Goal: Task Accomplishment & Management: Manage account settings

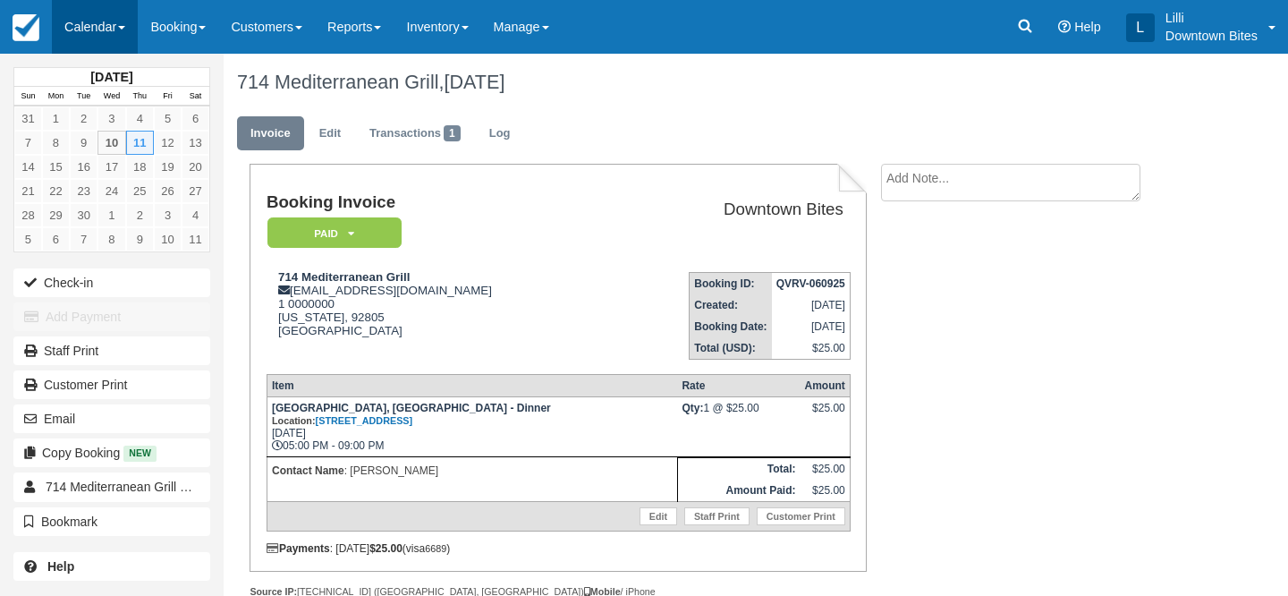
click at [74, 21] on link "Calendar" at bounding box center [95, 27] width 86 height 54
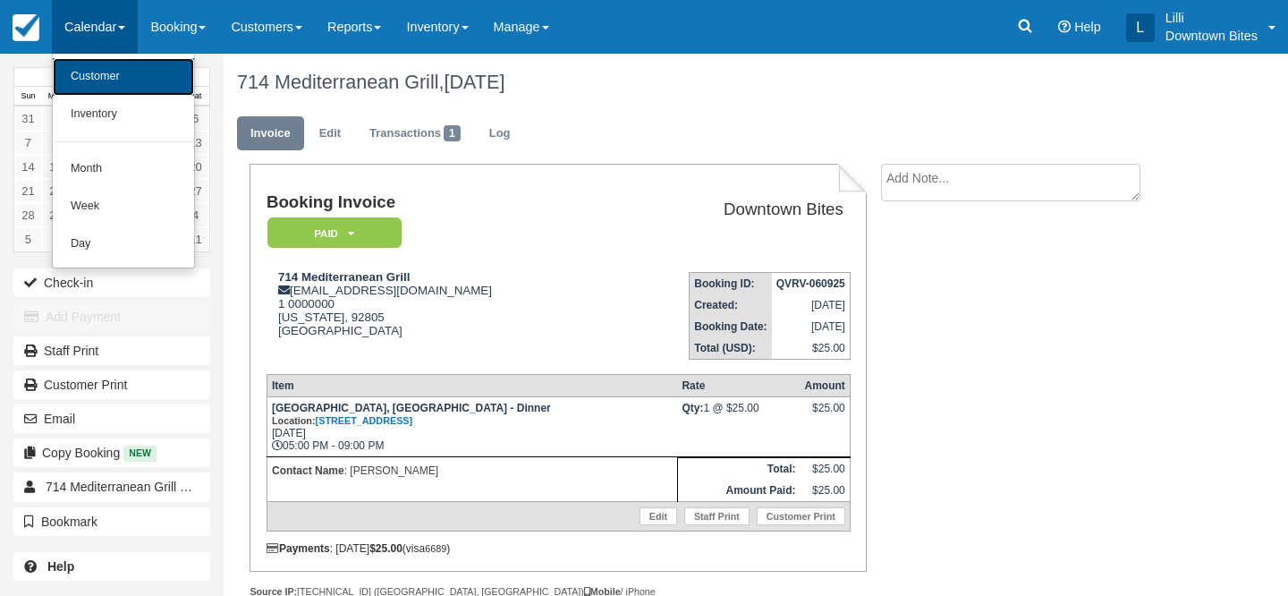
click at [98, 71] on link "Customer" at bounding box center [123, 77] width 141 height 38
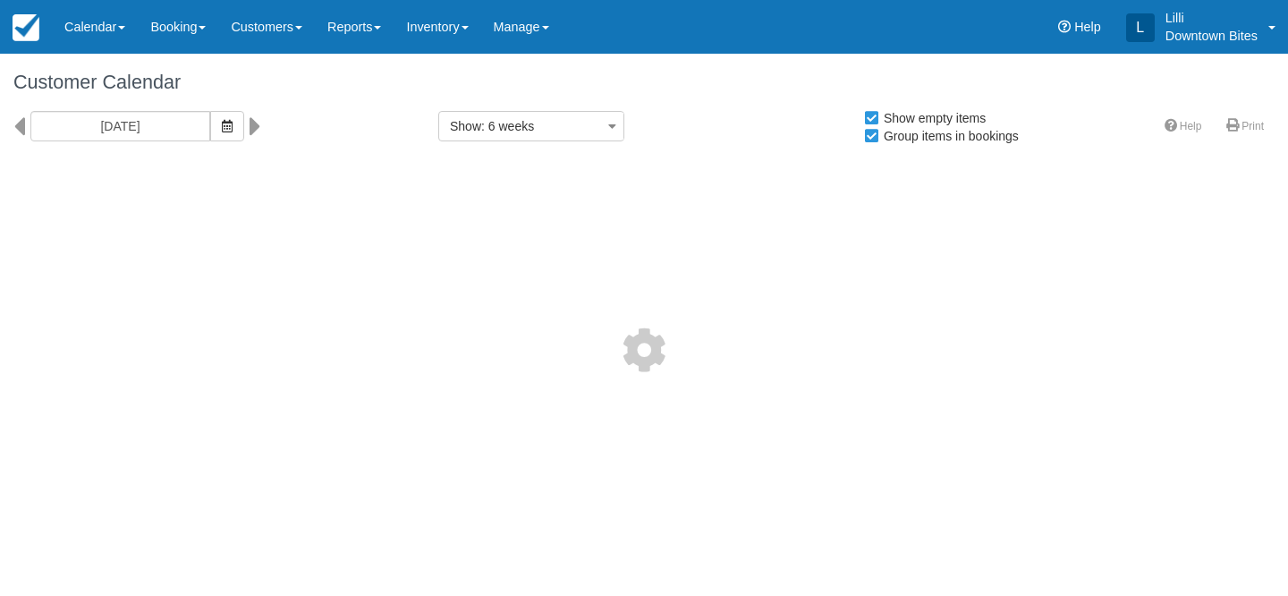
select select
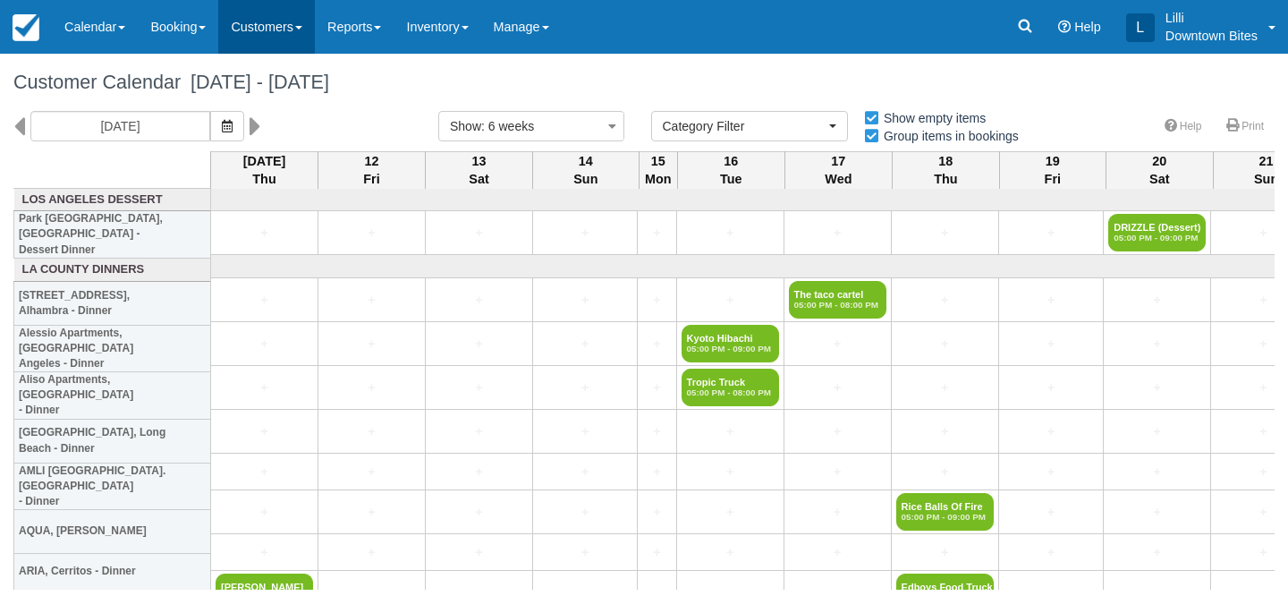
click at [270, 29] on link "Customers" at bounding box center [266, 27] width 97 height 54
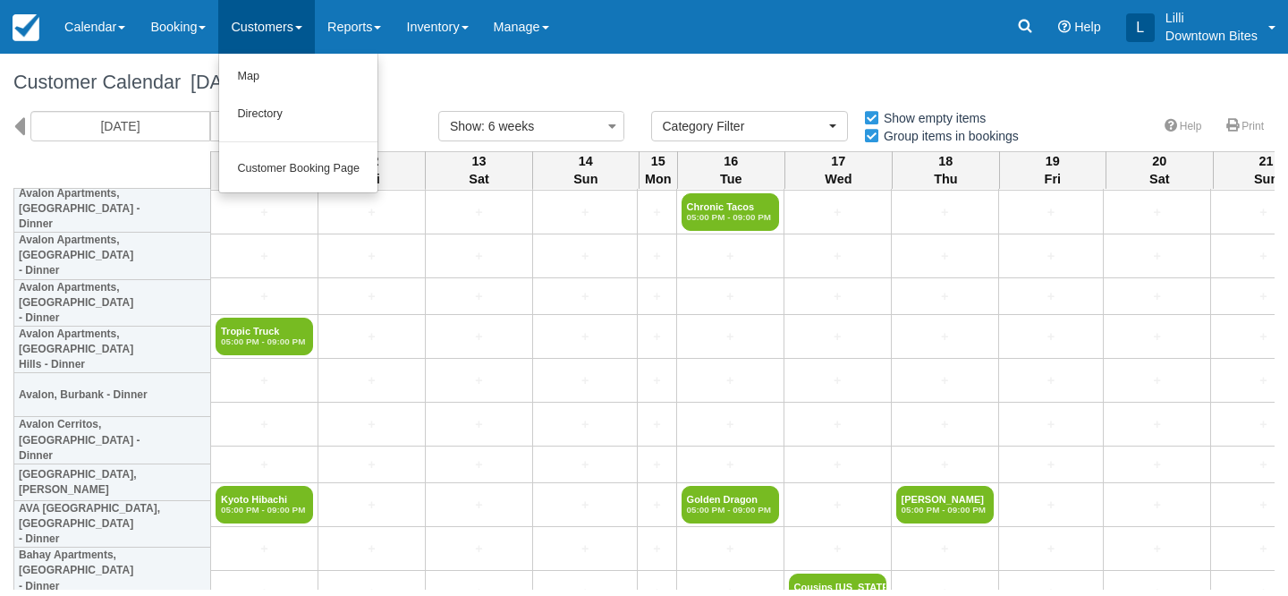
scroll to position [524, 0]
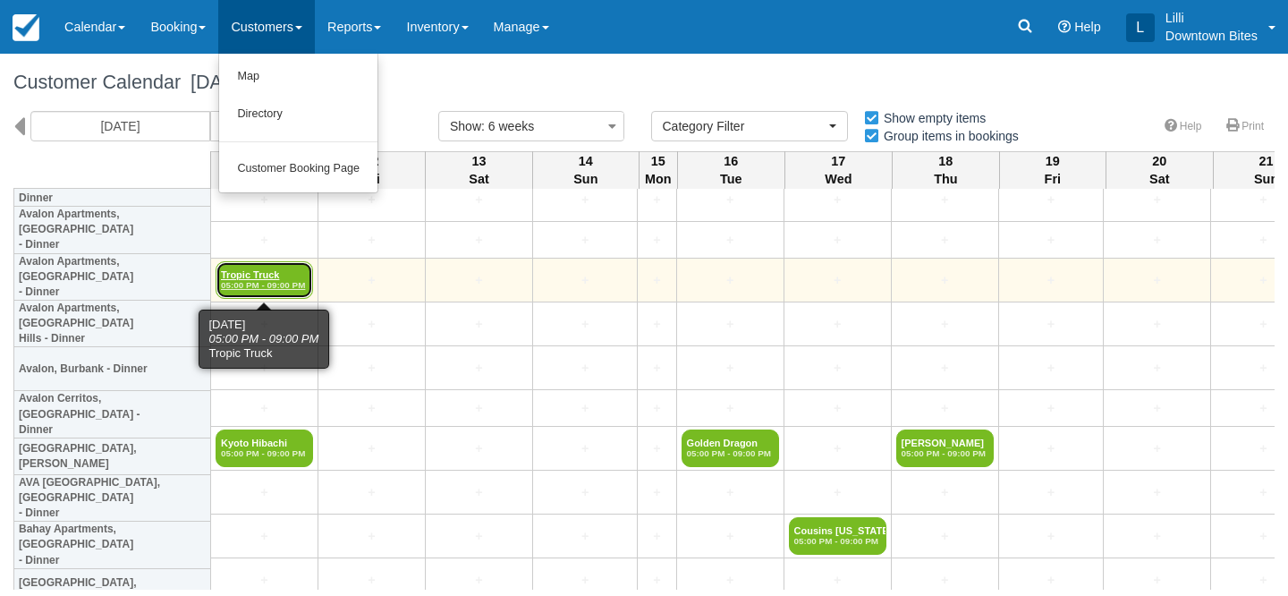
click at [243, 276] on link "Tropic Truck 05:00 PM - 09:00 PM" at bounding box center [264, 280] width 97 height 38
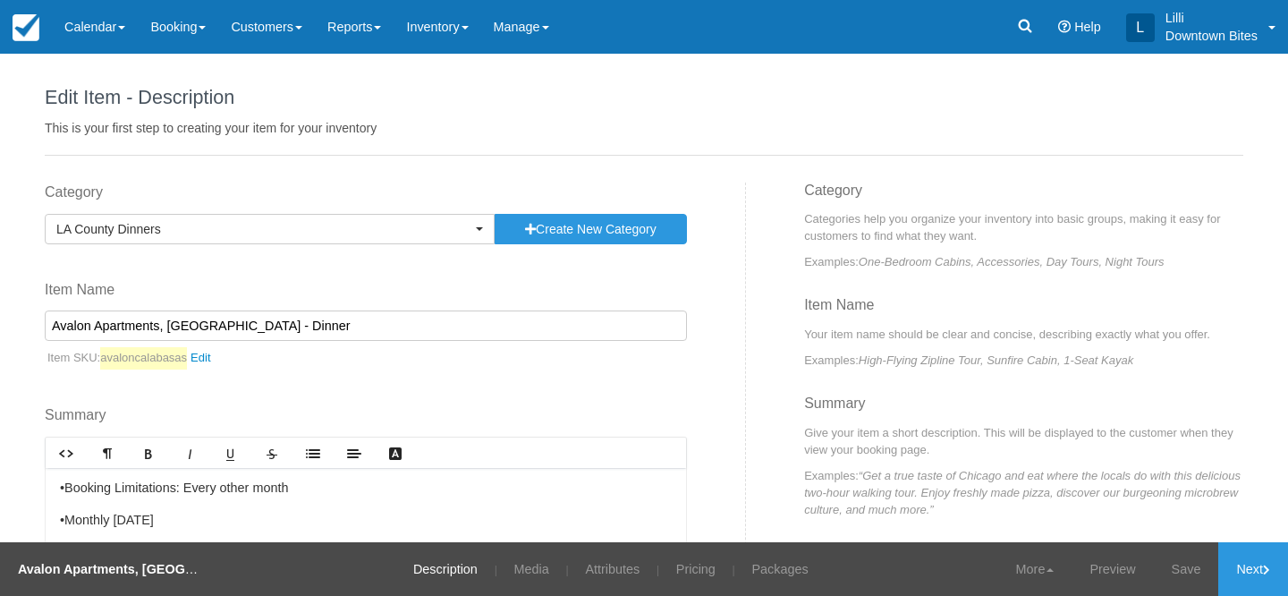
click at [272, 21] on link "Customers" at bounding box center [266, 27] width 97 height 54
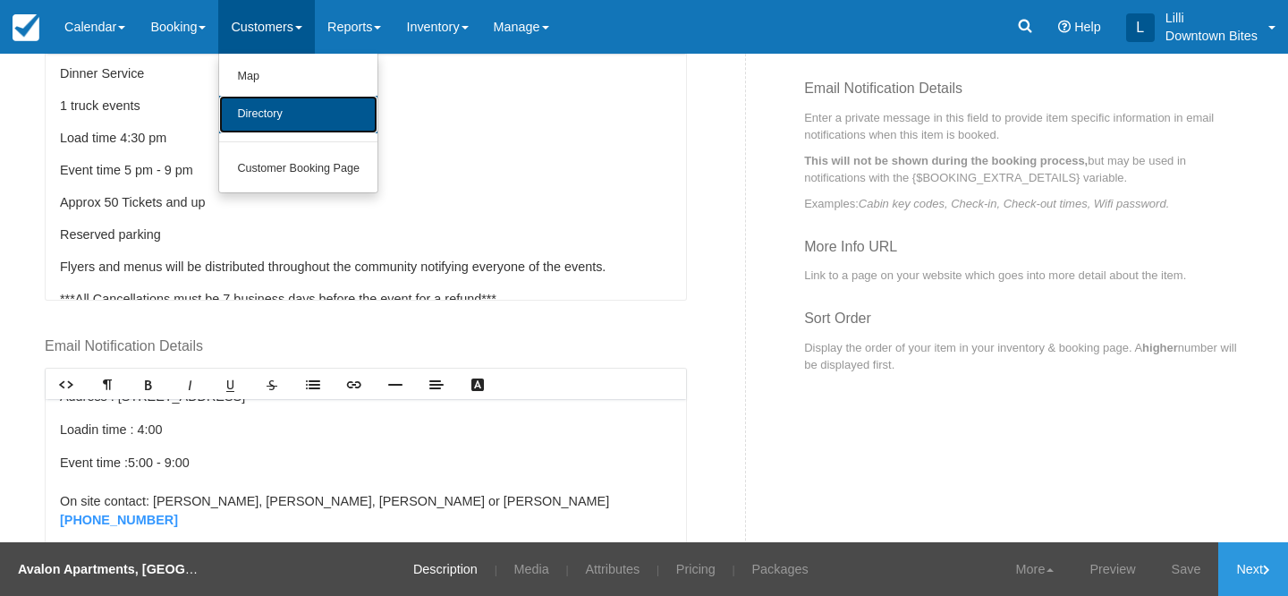
click at [281, 110] on link "Directory" at bounding box center [298, 115] width 158 height 38
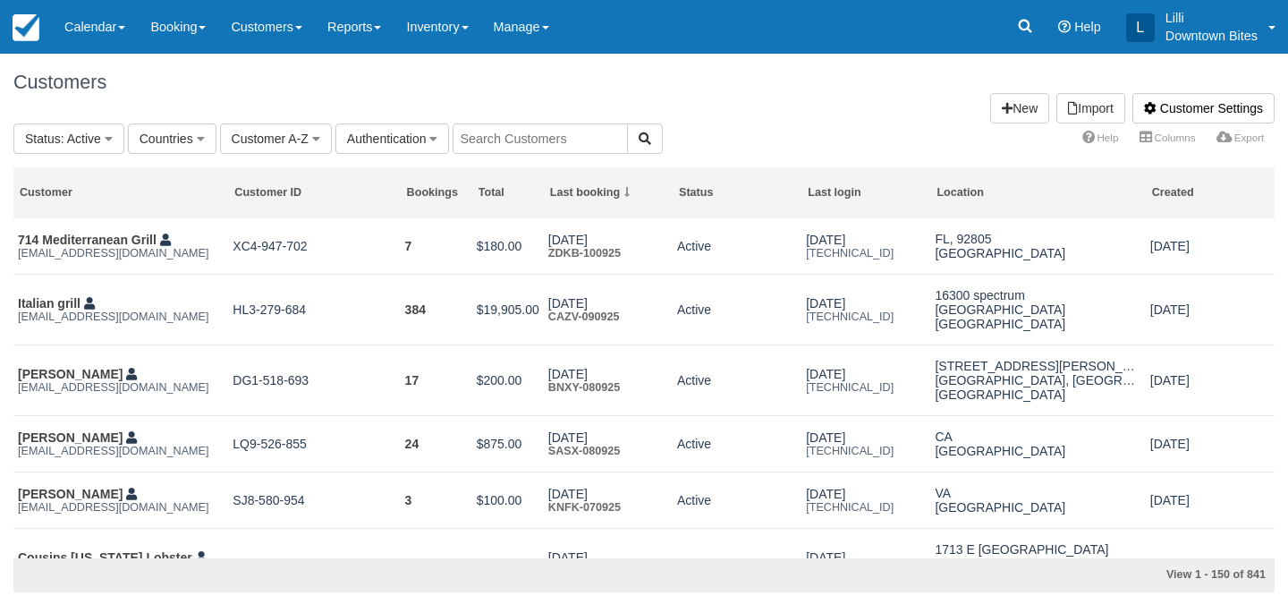
click at [516, 139] on input "text" at bounding box center [539, 138] width 175 height 30
type input "magi"
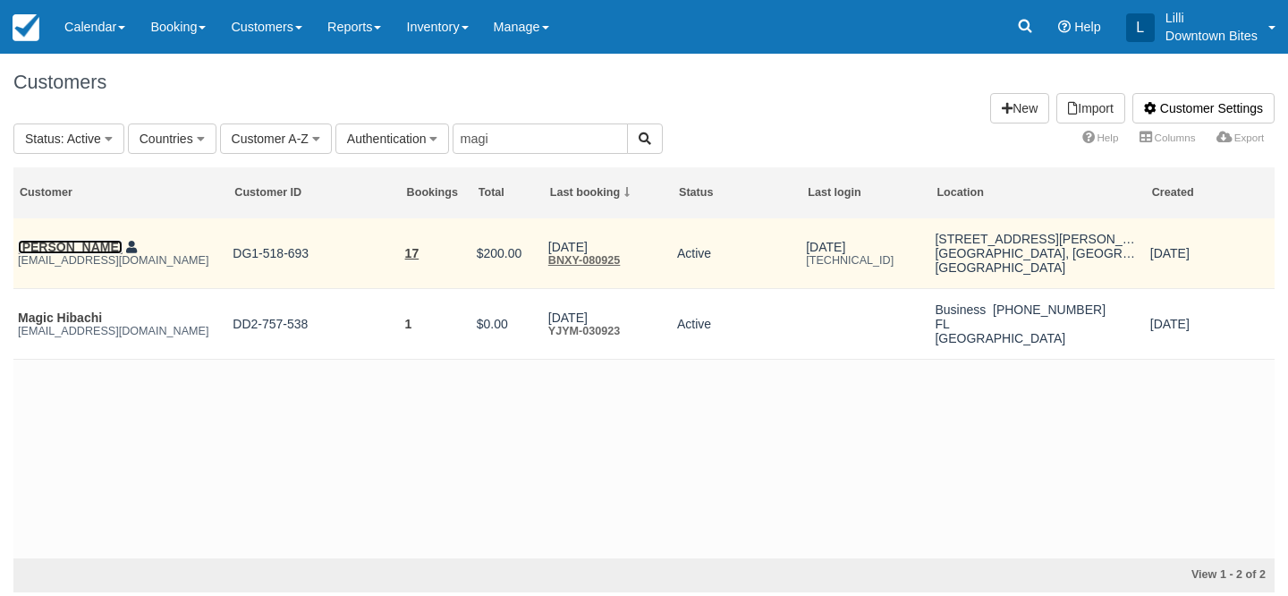
click at [81, 249] on link "Daisy Cristobal" at bounding box center [70, 247] width 105 height 14
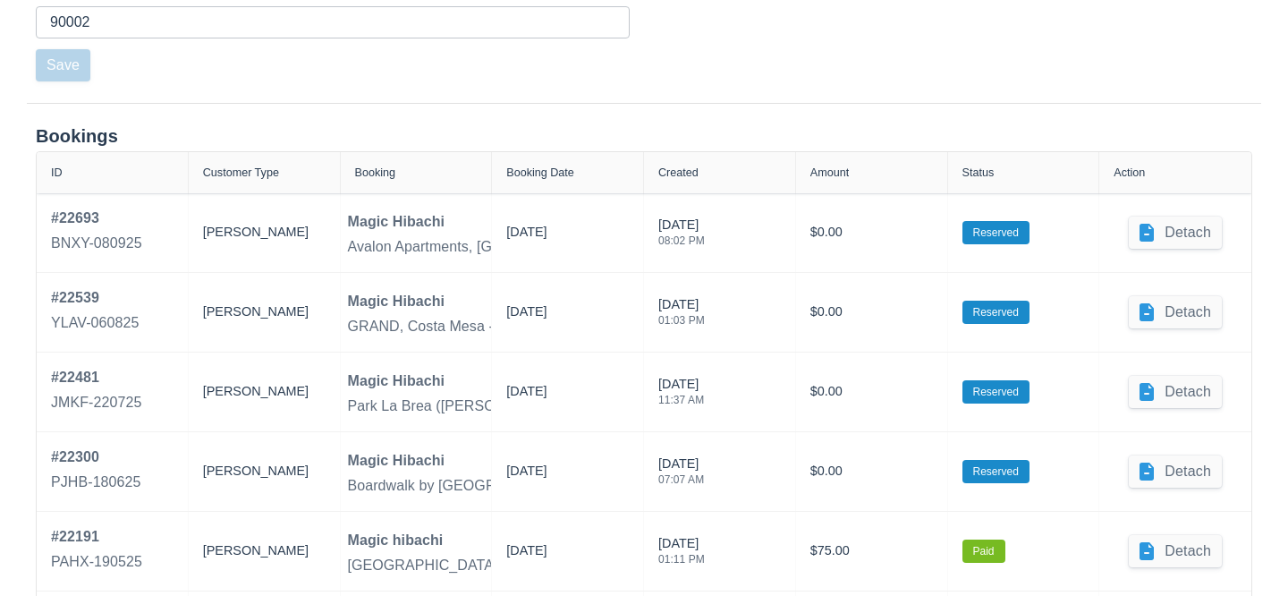
scroll to position [764, 0]
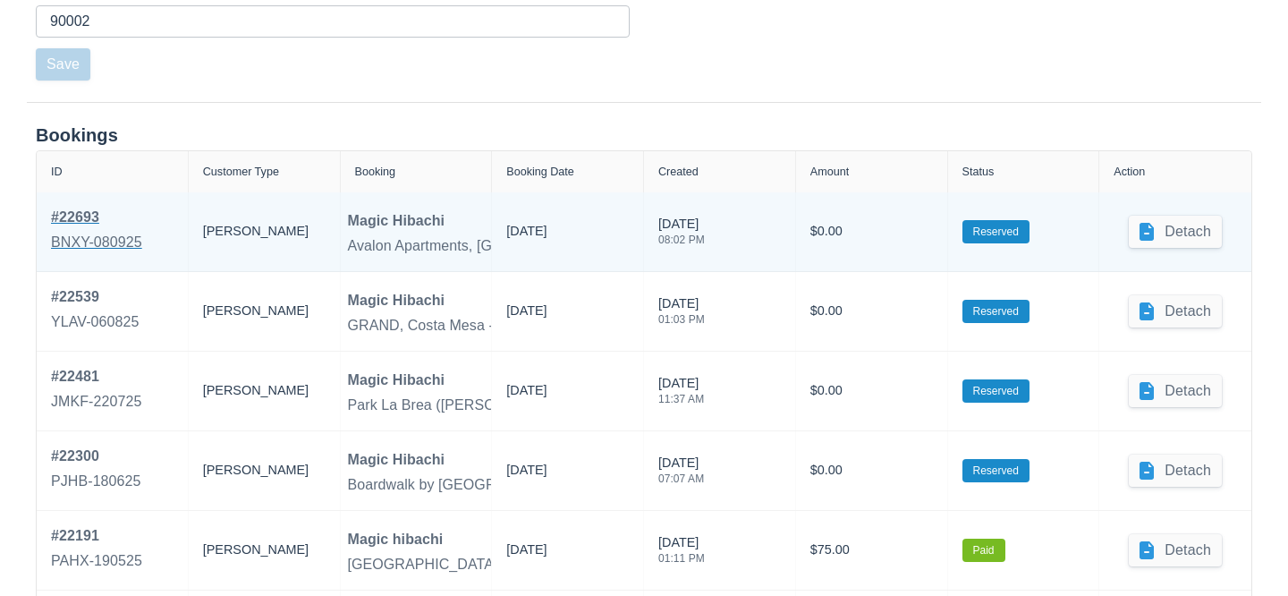
click at [99, 238] on div "BNXY-080925" at bounding box center [96, 242] width 91 height 21
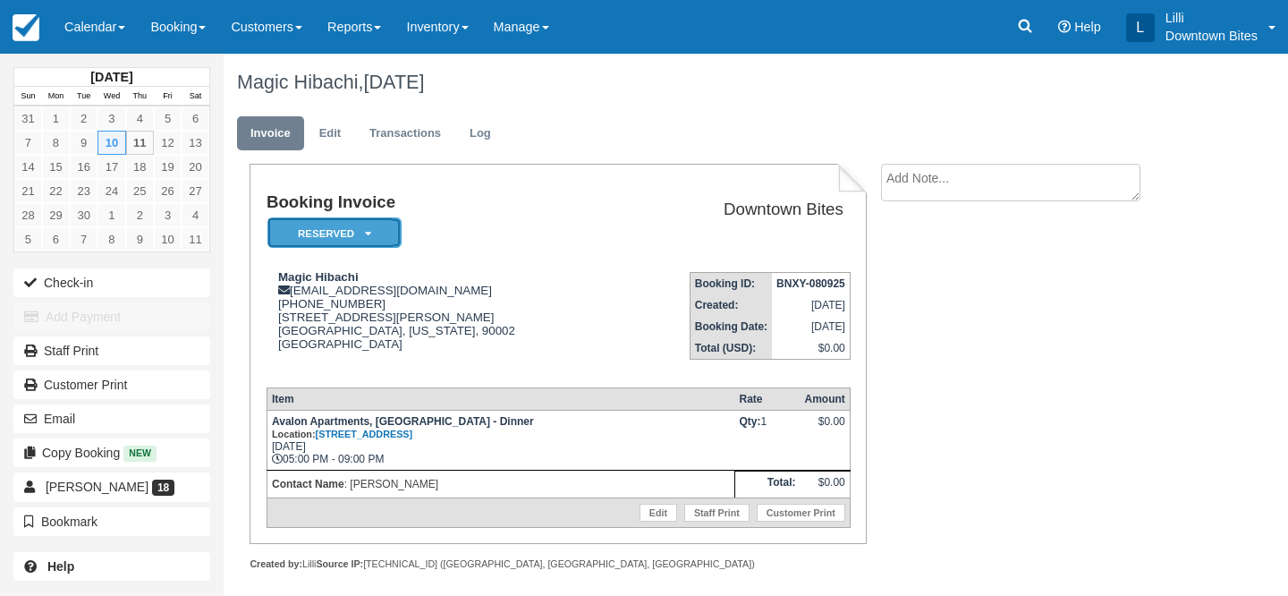
click at [368, 235] on icon at bounding box center [368, 233] width 6 height 11
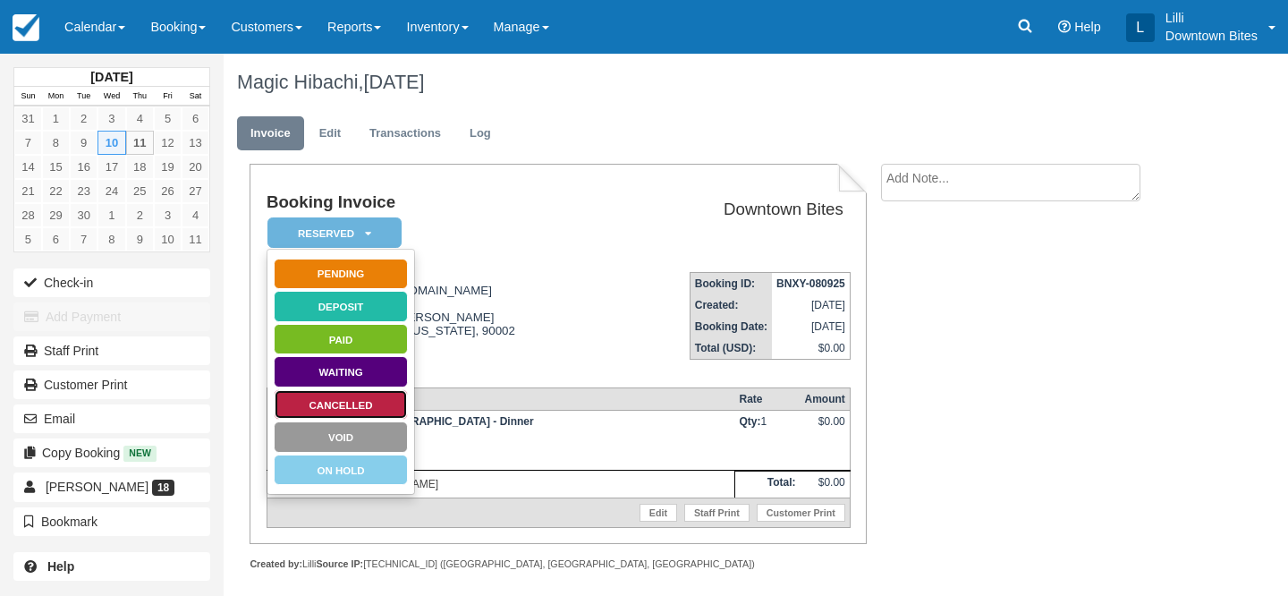
click at [373, 399] on link "Cancelled" at bounding box center [341, 404] width 134 height 31
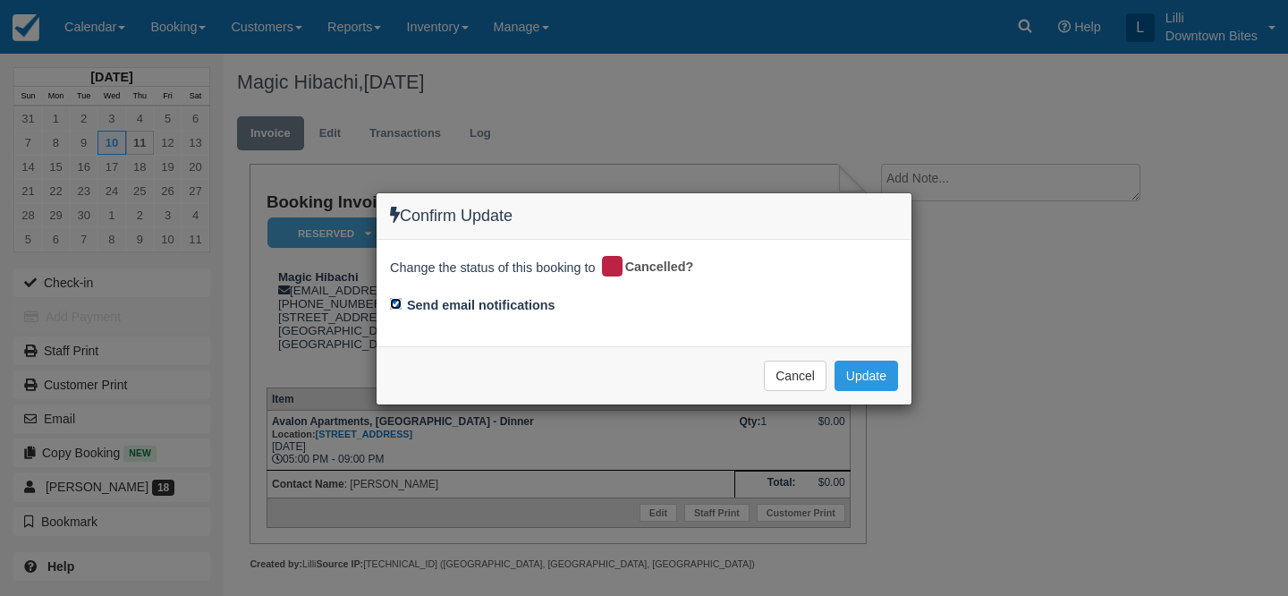
click at [393, 302] on input "Send email notifications" at bounding box center [396, 304] width 12 height 12
checkbox input "false"
click at [872, 373] on button "Update" at bounding box center [865, 375] width 63 height 30
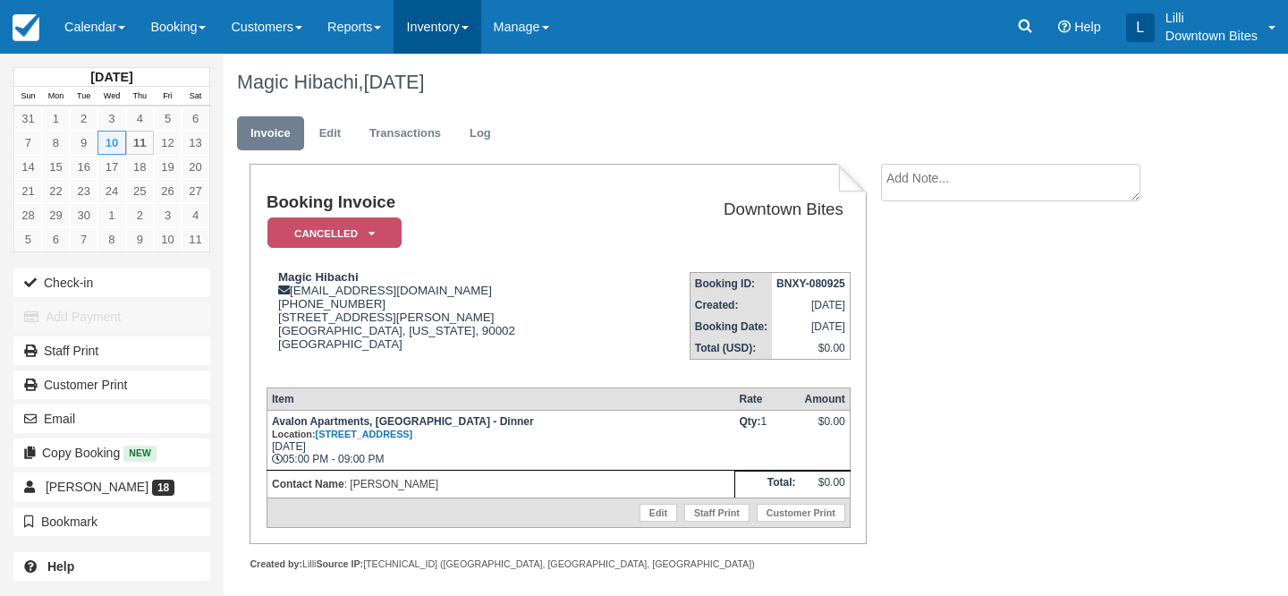
click at [476, 25] on link "Inventory" at bounding box center [436, 27] width 87 height 54
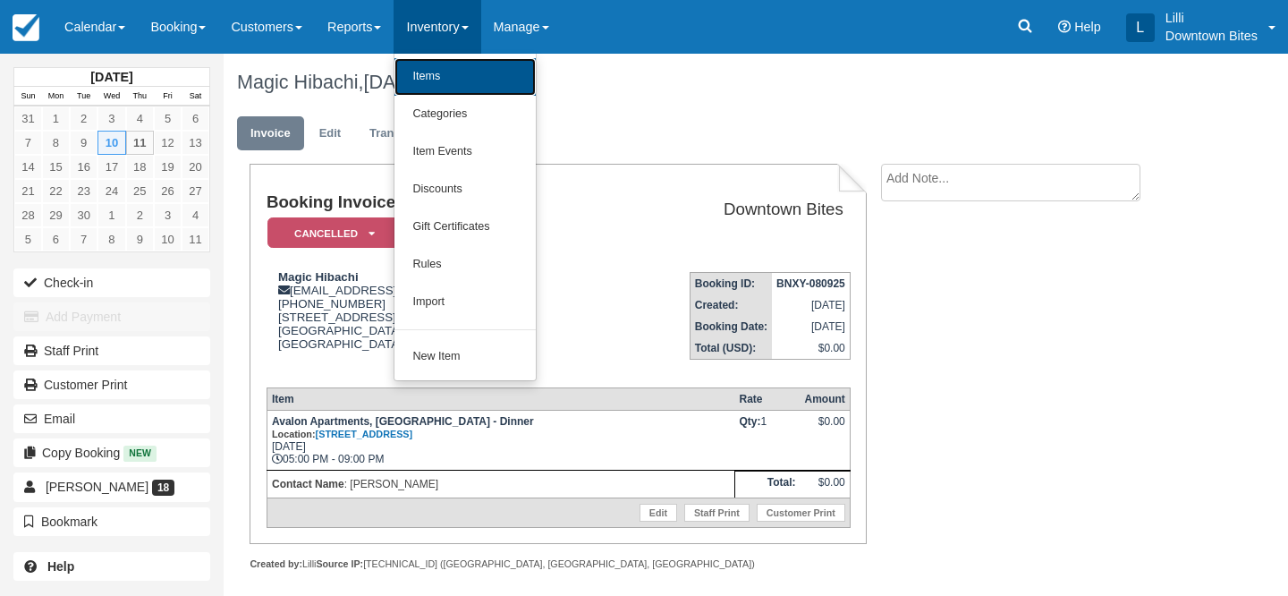
click at [471, 87] on link "Items" at bounding box center [464, 77] width 141 height 38
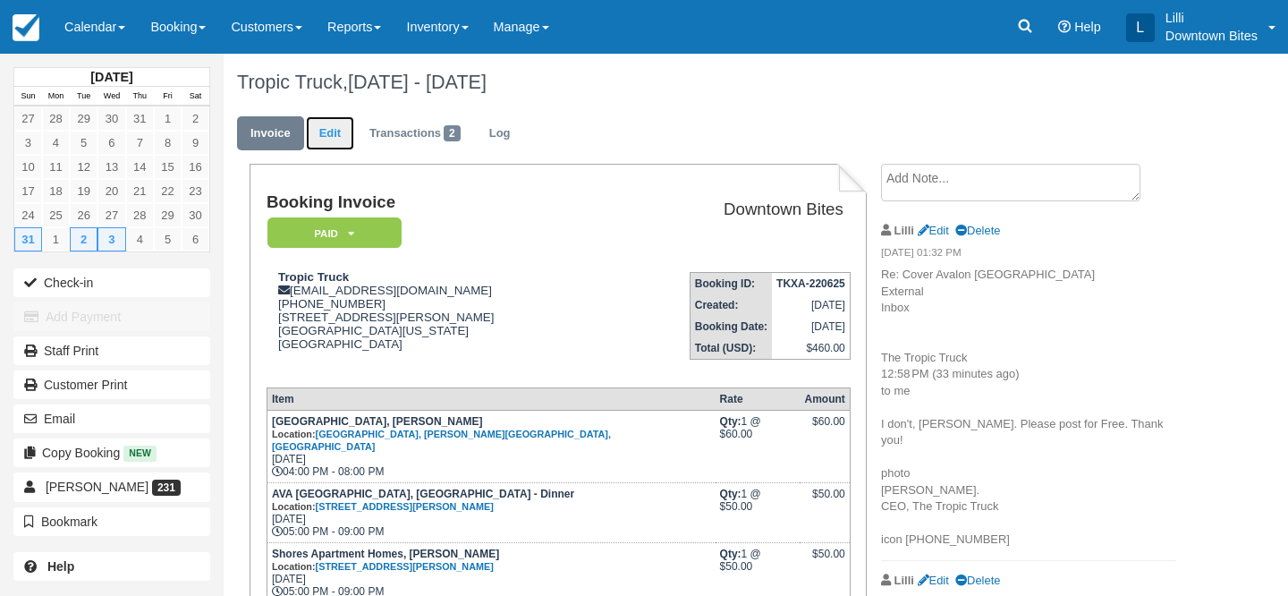
click at [342, 136] on link "Edit" at bounding box center [330, 133] width 48 height 35
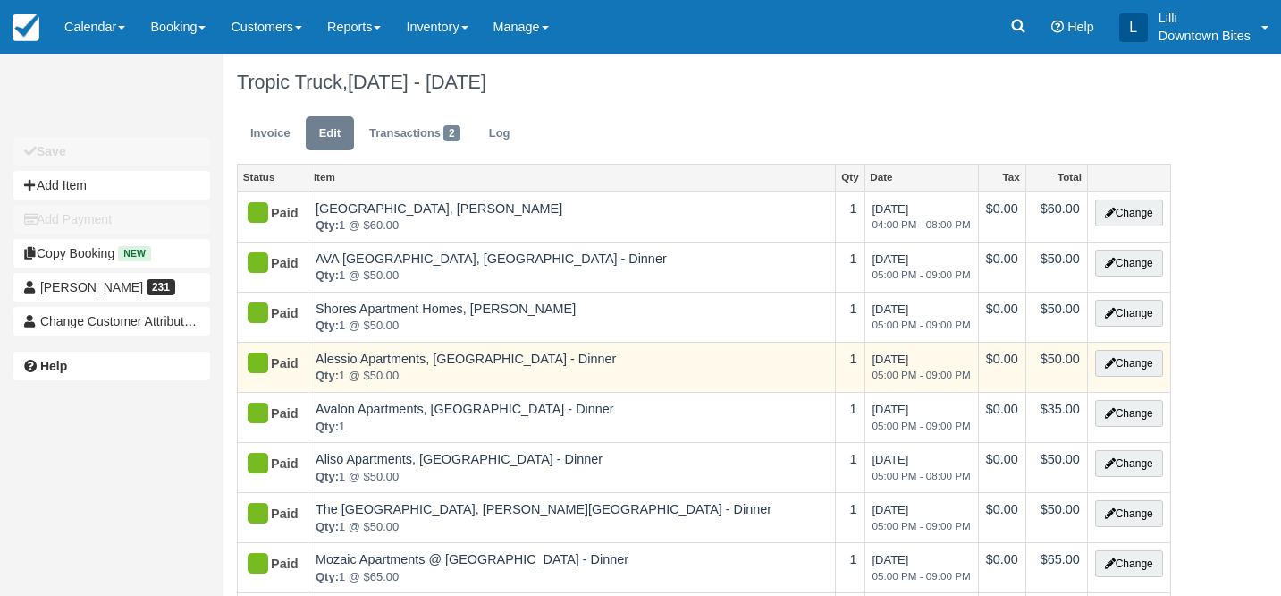
type input "[PHONE_NUMBER]"
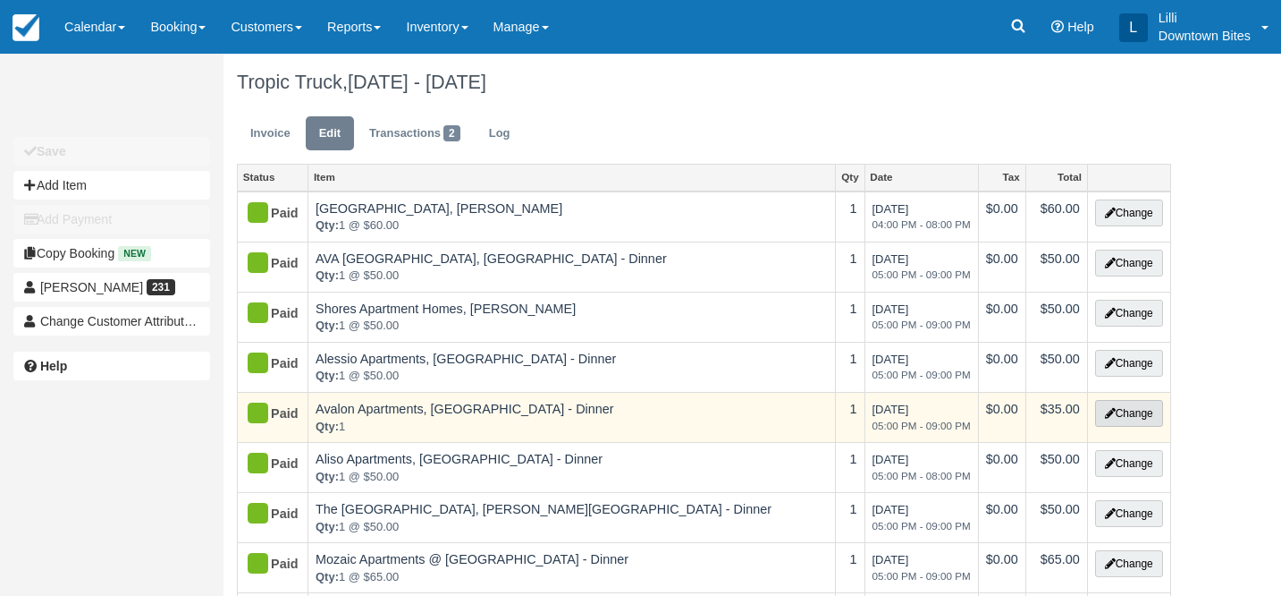
click at [1133, 420] on button "Change" at bounding box center [1129, 413] width 68 height 27
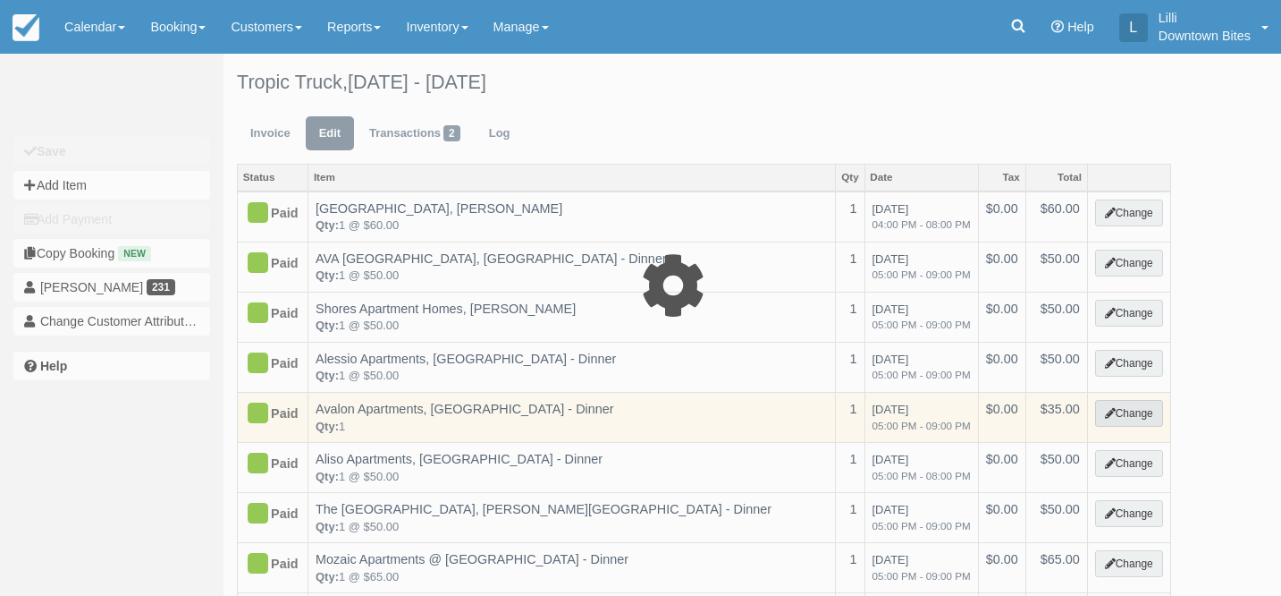
select select "2"
type input "35.00"
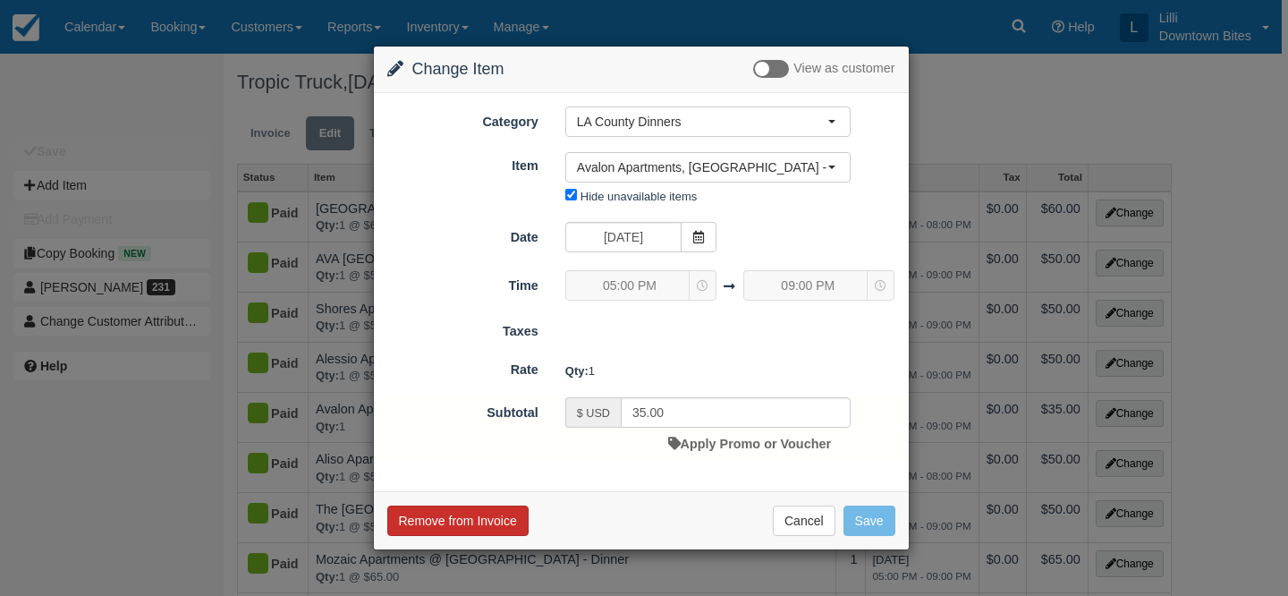
click at [481, 521] on button "Remove from Invoice" at bounding box center [457, 520] width 141 height 30
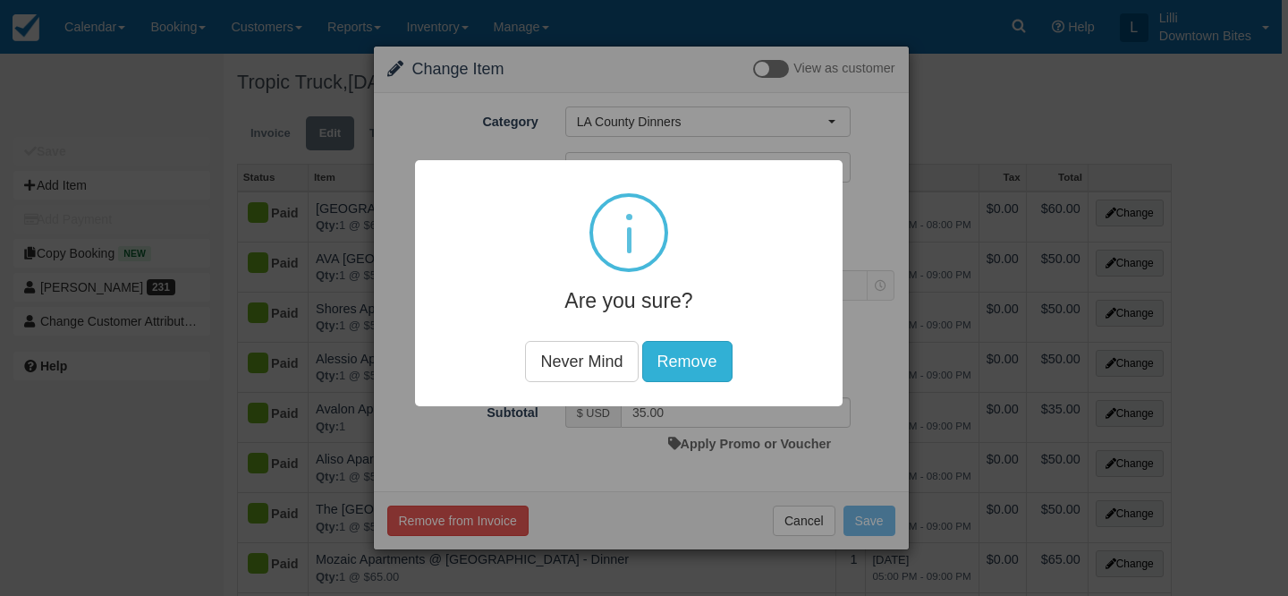
click at [720, 364] on button "Remove" at bounding box center [687, 361] width 90 height 41
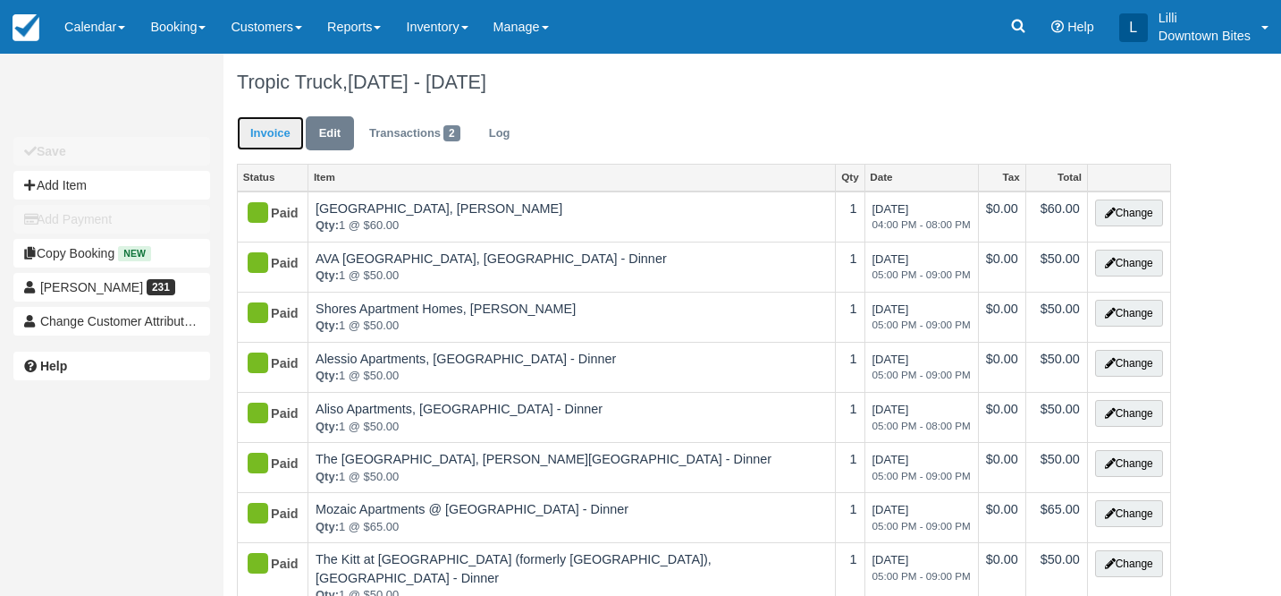
click at [258, 139] on link "Invoice" at bounding box center [270, 133] width 67 height 35
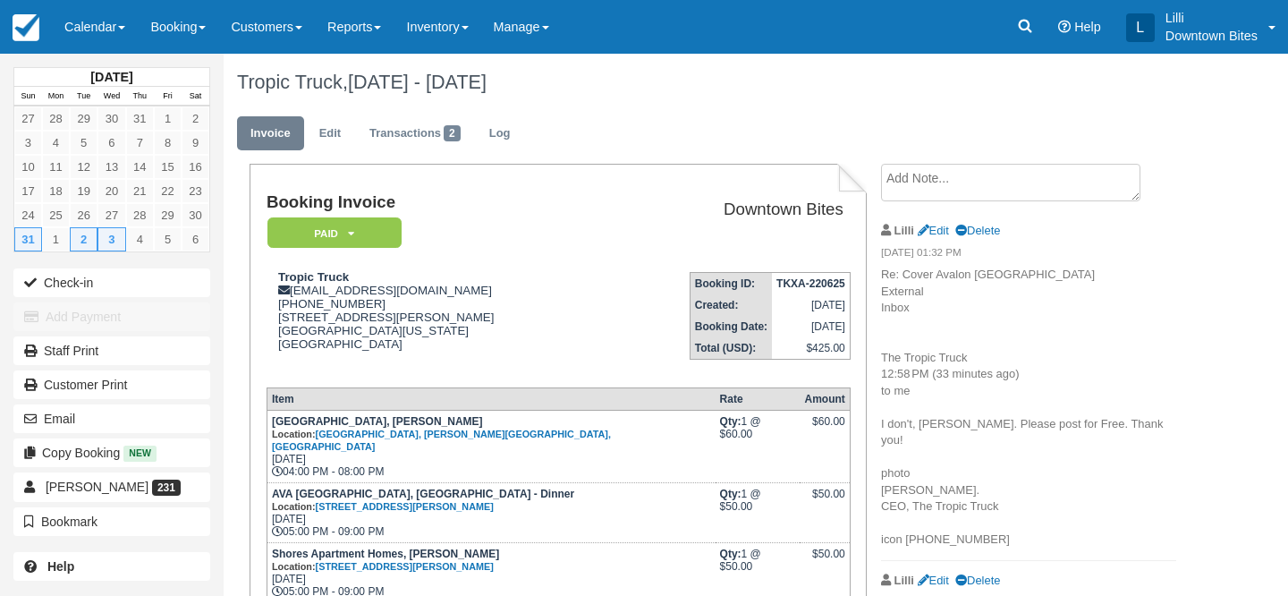
click at [934, 193] on textarea at bounding box center [1010, 183] width 259 height 38
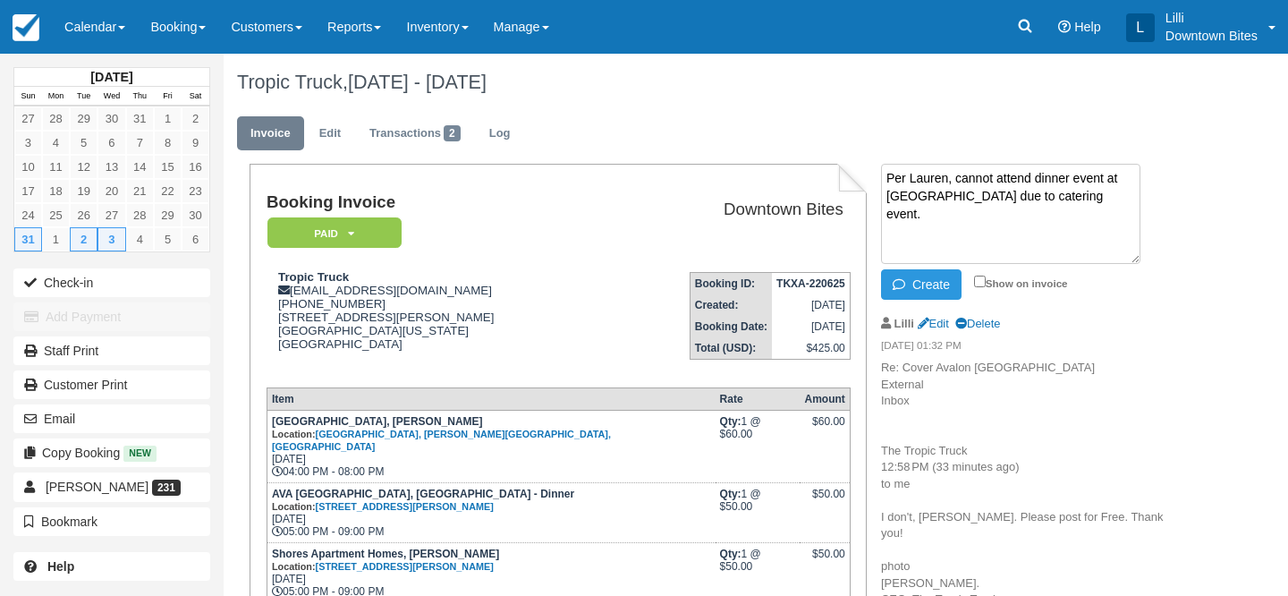
click at [1007, 197] on textarea "Per Lauren, cannot attend dinner event at Avalon Woodland Hills due to catering…" at bounding box center [1010, 214] width 259 height 100
type textarea "Per Lauren, cannot attend dinner event at Avalon Woodland Hills on 9/11 due to …"
click at [981, 280] on input "Show on invoice" at bounding box center [980, 281] width 12 height 12
checkbox input "true"
click at [931, 281] on button "Create" at bounding box center [921, 284] width 80 height 30
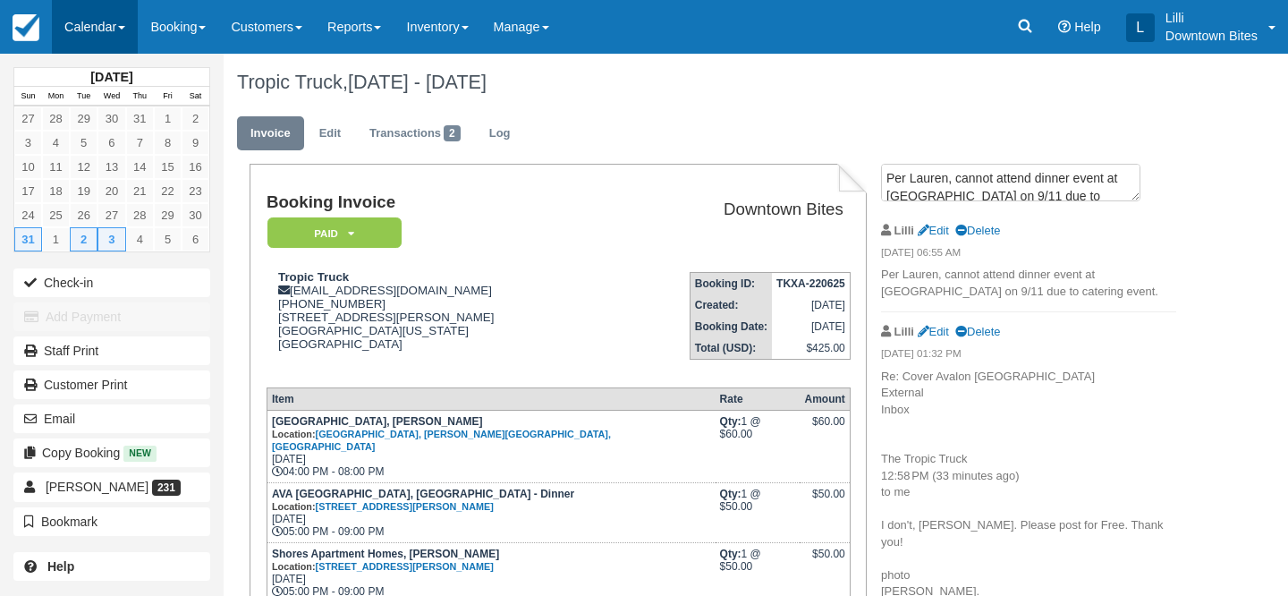
click at [94, 29] on link "Calendar" at bounding box center [95, 27] width 86 height 54
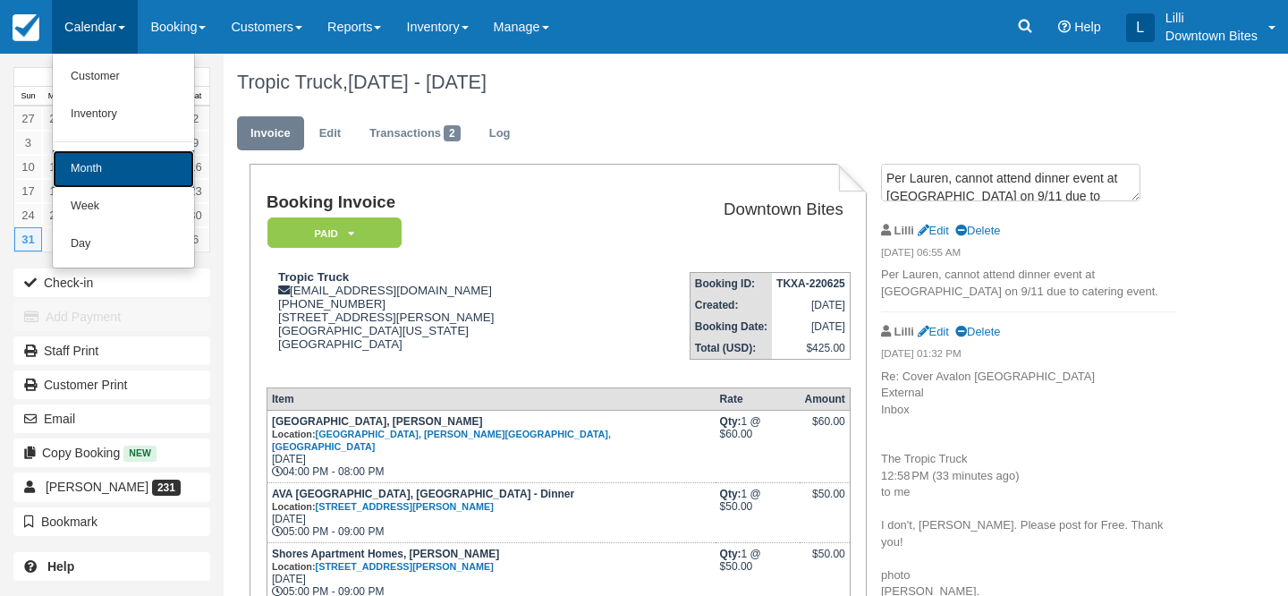
click at [92, 170] on link "Month" at bounding box center [123, 169] width 141 height 38
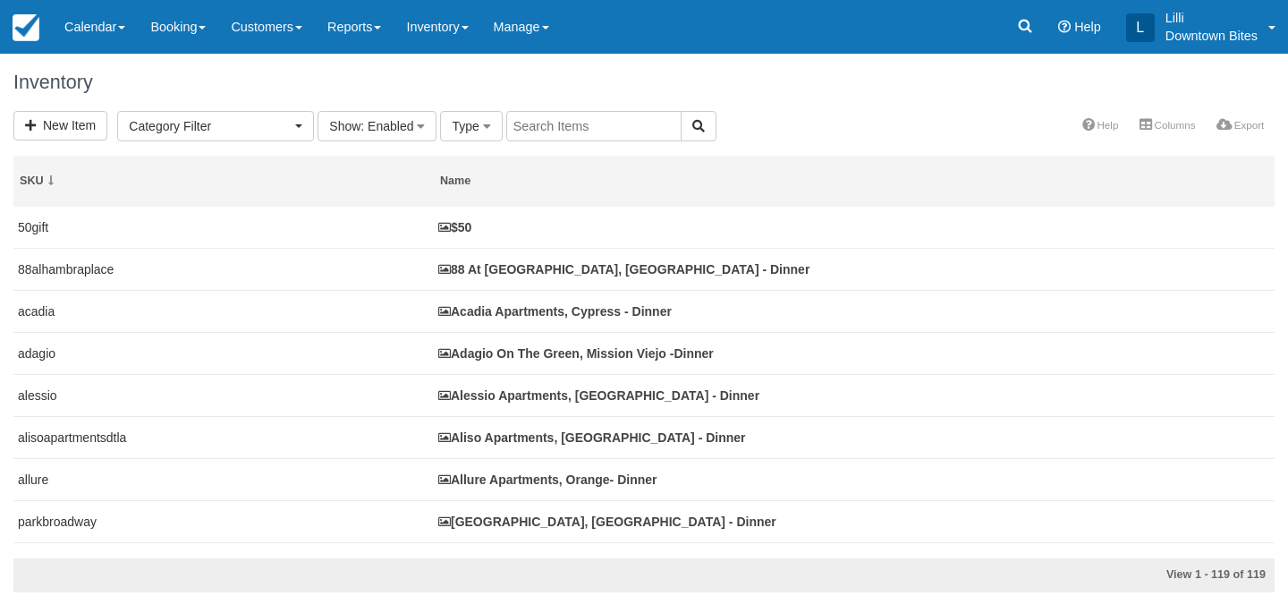
select select
click at [545, 125] on input "text" at bounding box center [593, 126] width 175 height 30
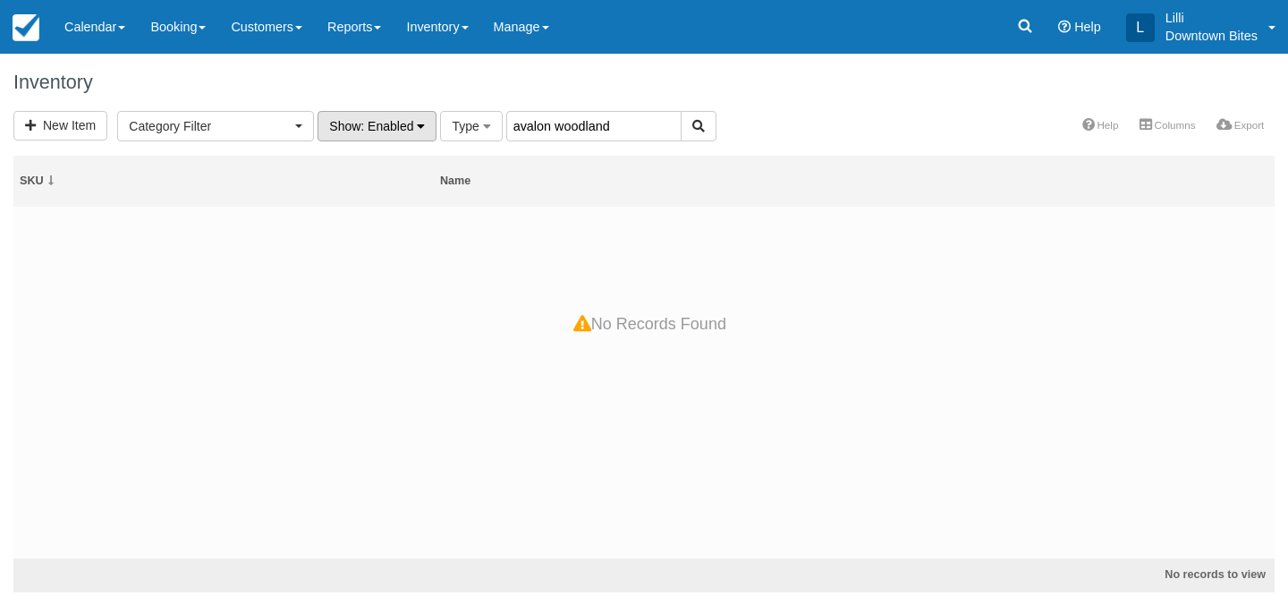
drag, startPoint x: 609, startPoint y: 127, endPoint x: 393, endPoint y: 121, distance: 215.6
click at [393, 121] on form "New Item Category Filter Los Angeles Dessert (1) LA County Dinners (60) [GEOGRA…" at bounding box center [364, 126] width 703 height 14
drag, startPoint x: 574, startPoint y: 123, endPoint x: 407, endPoint y: 123, distance: 167.2
click at [407, 123] on form "New Item Category Filter Los Angeles Dessert (1) LA County Dinners (60) [GEOGRA…" at bounding box center [364, 126] width 703 height 14
type input "avalon"
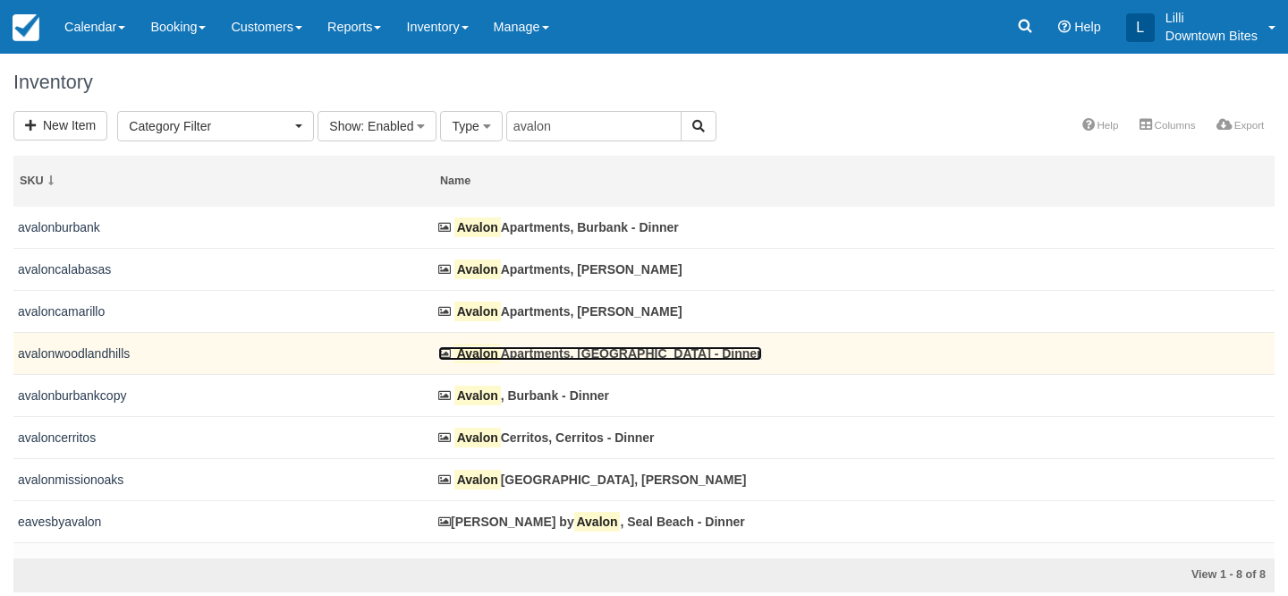
click at [537, 356] on link "Avalon Apartments, [GEOGRAPHIC_DATA] - Dinner" at bounding box center [600, 353] width 324 height 14
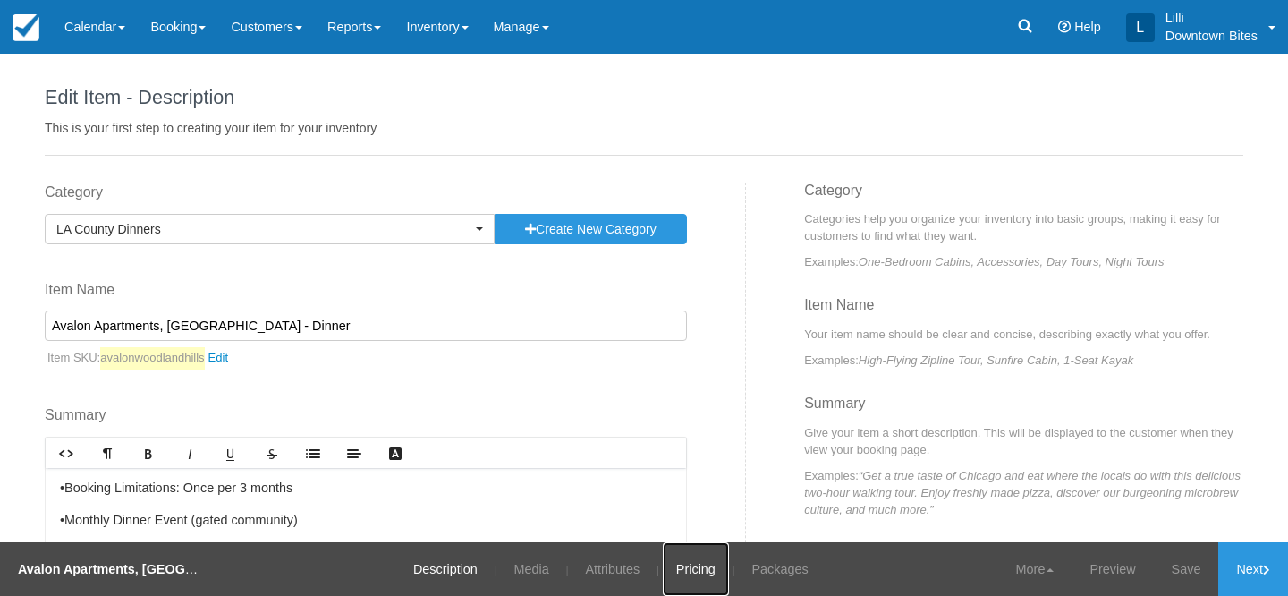
click at [704, 570] on link "Pricing" at bounding box center [696, 569] width 66 height 54
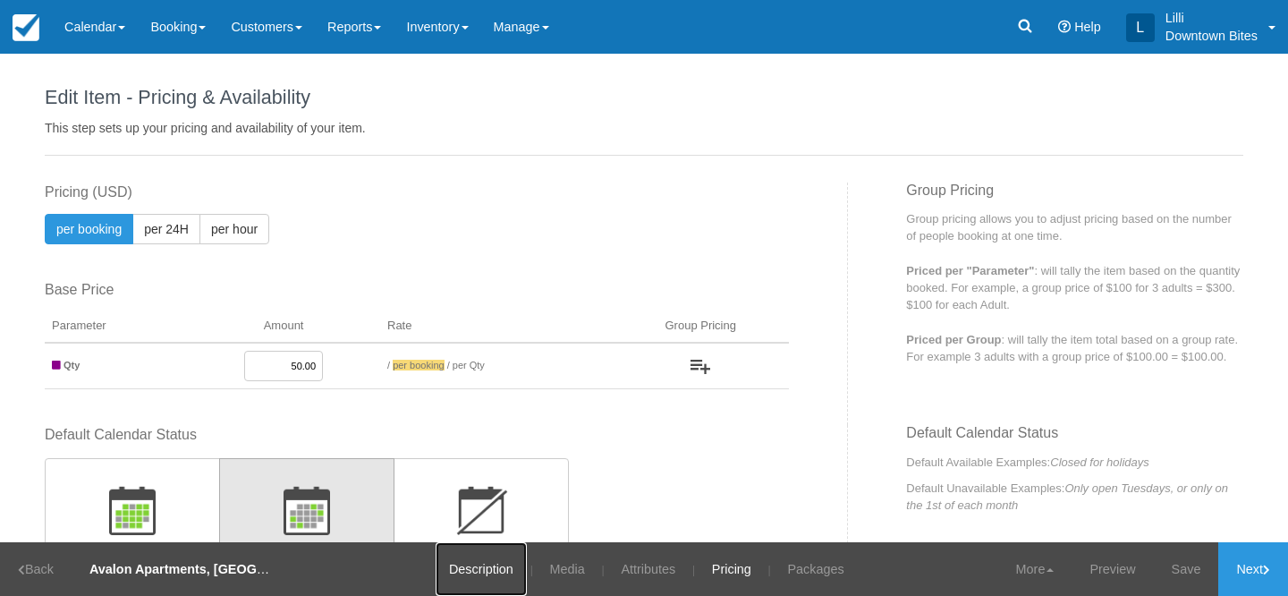
click at [471, 566] on link "Description" at bounding box center [480, 569] width 91 height 54
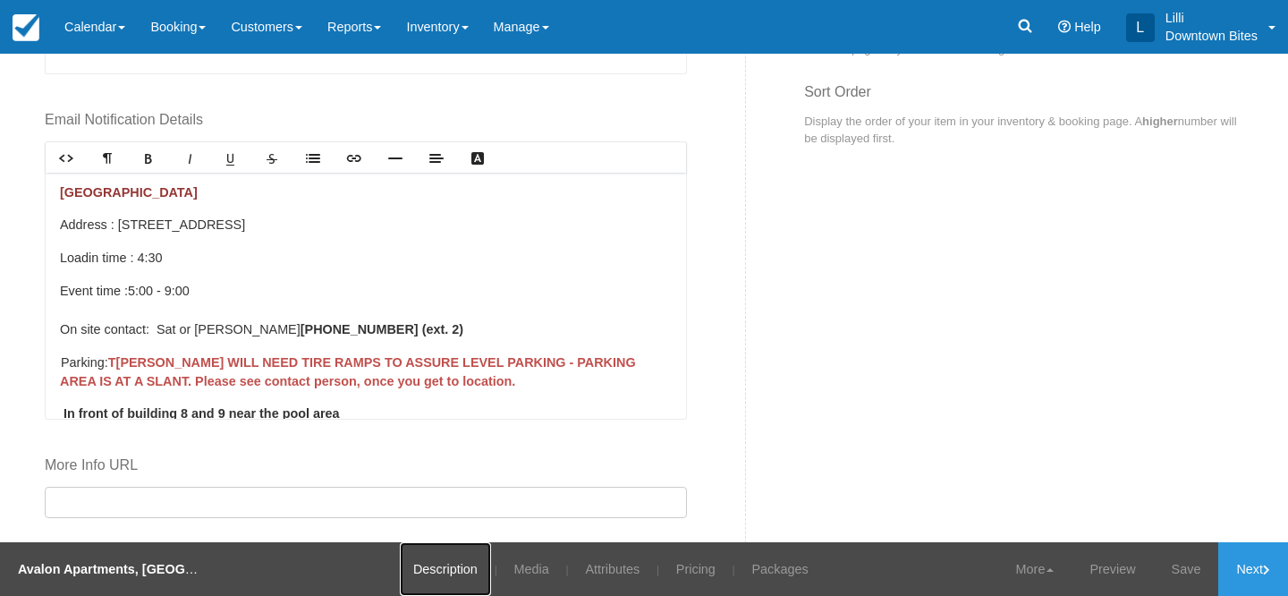
scroll to position [974, 0]
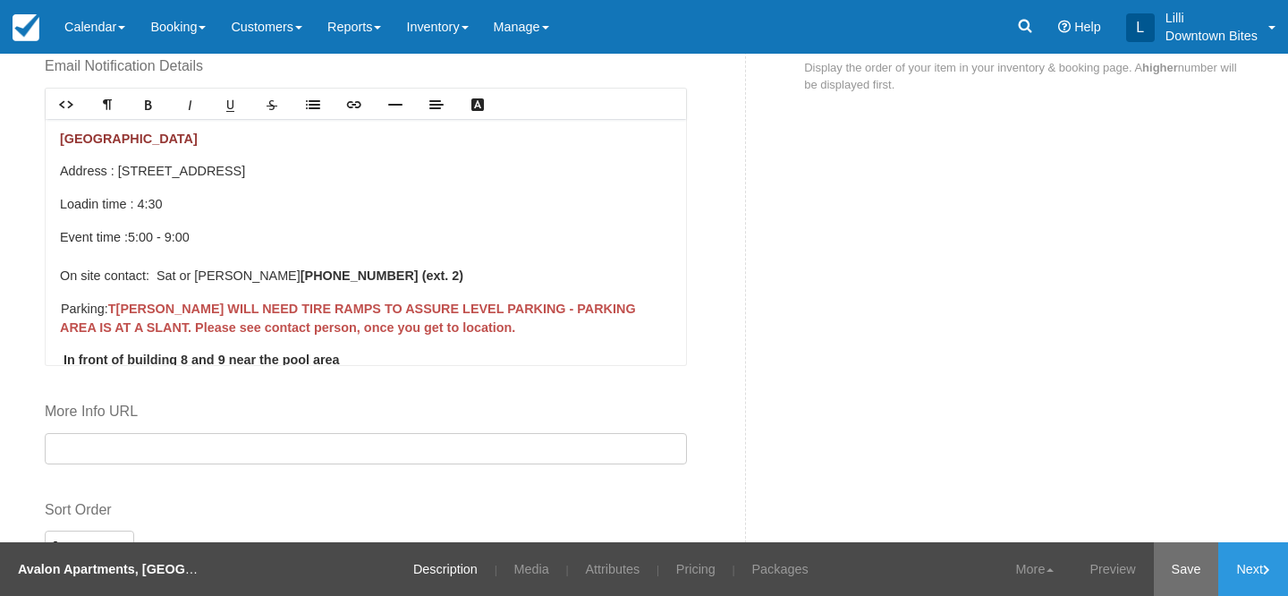
click at [1174, 570] on link "Save" at bounding box center [1186, 569] width 65 height 54
click at [443, 34] on link "Inventory" at bounding box center [436, 27] width 87 height 54
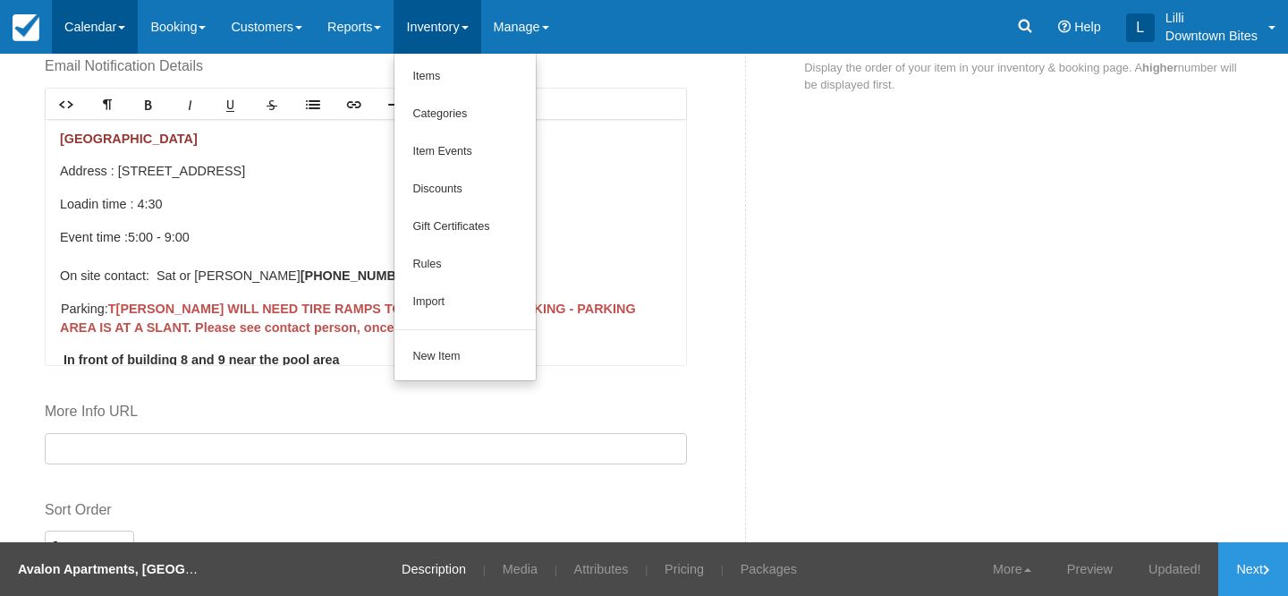
click at [86, 23] on link "Calendar" at bounding box center [95, 27] width 86 height 54
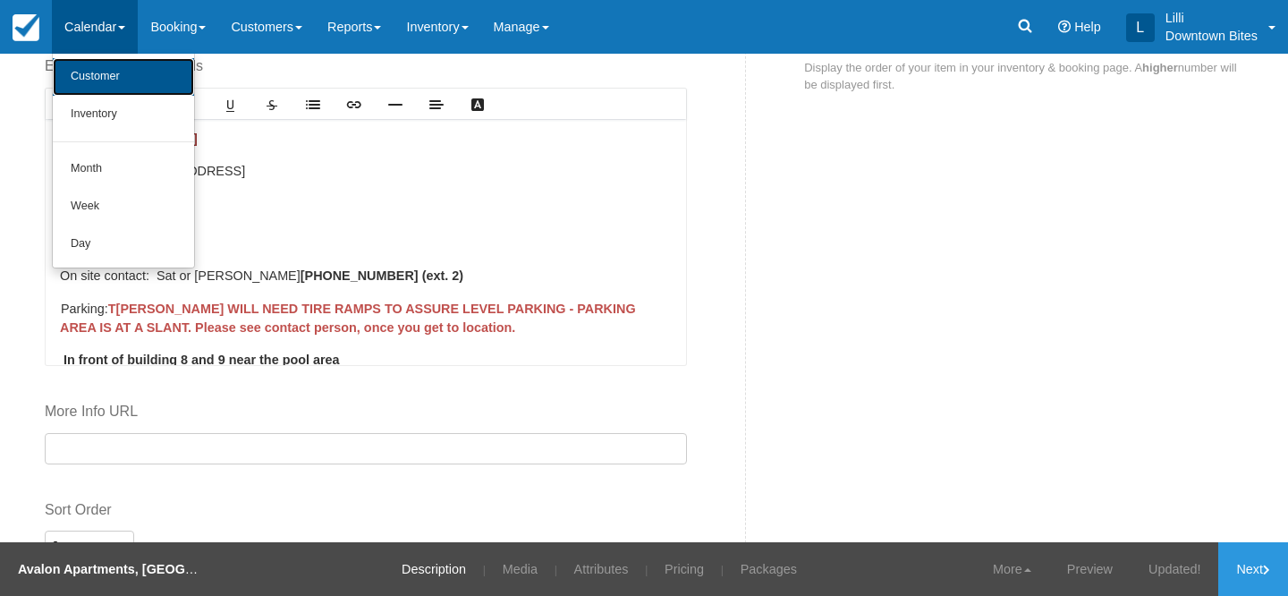
click at [102, 85] on link "Customer" at bounding box center [123, 77] width 141 height 38
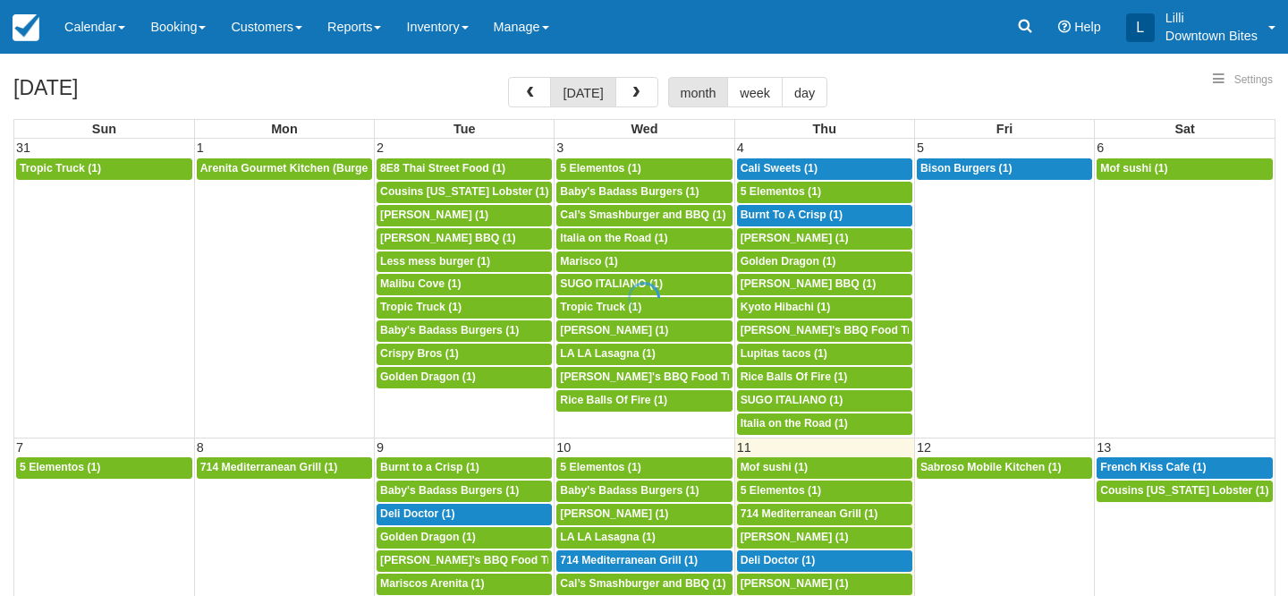
select select
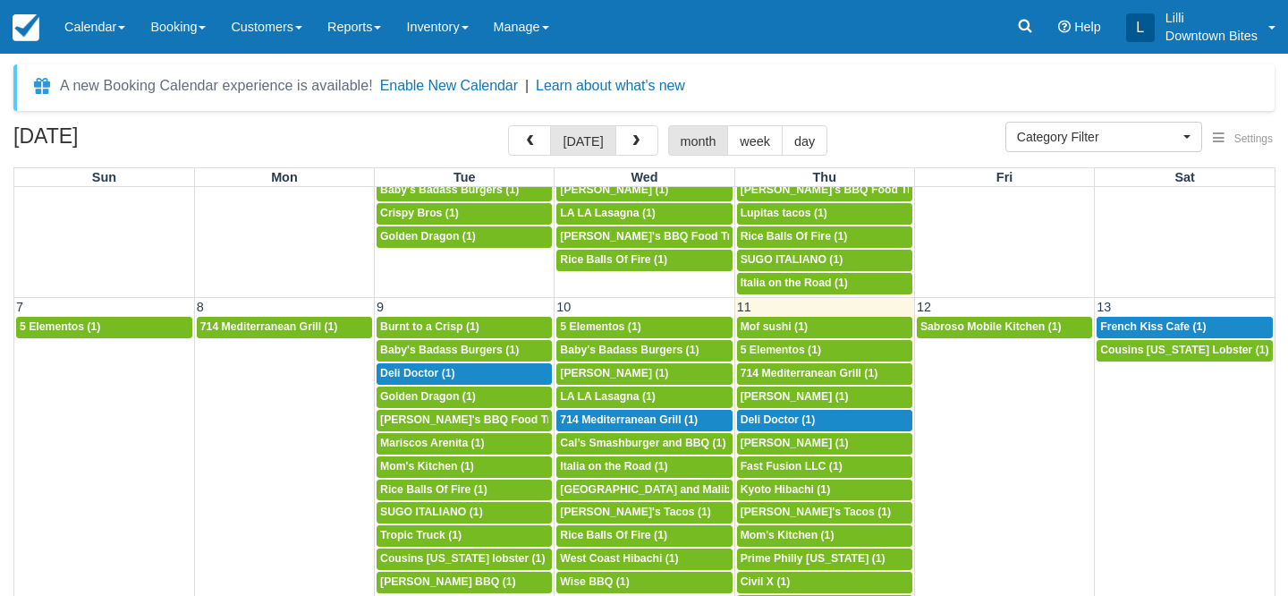
scroll to position [205, 0]
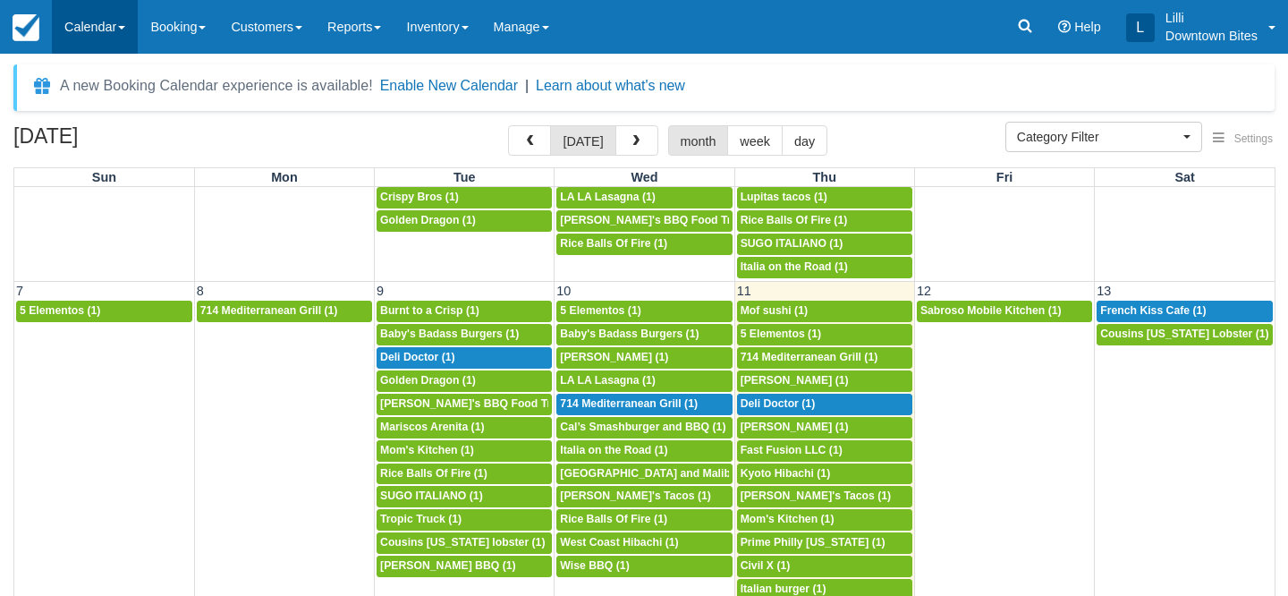
click at [89, 32] on link "Calendar" at bounding box center [95, 27] width 86 height 54
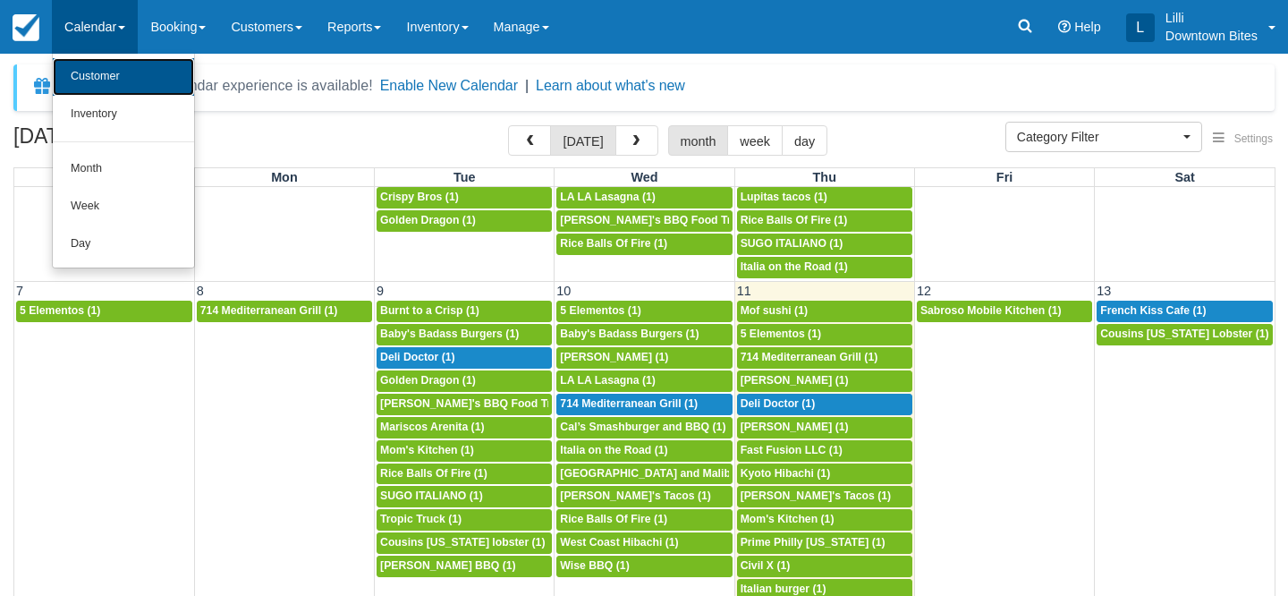
click at [94, 85] on link "Customer" at bounding box center [123, 77] width 141 height 38
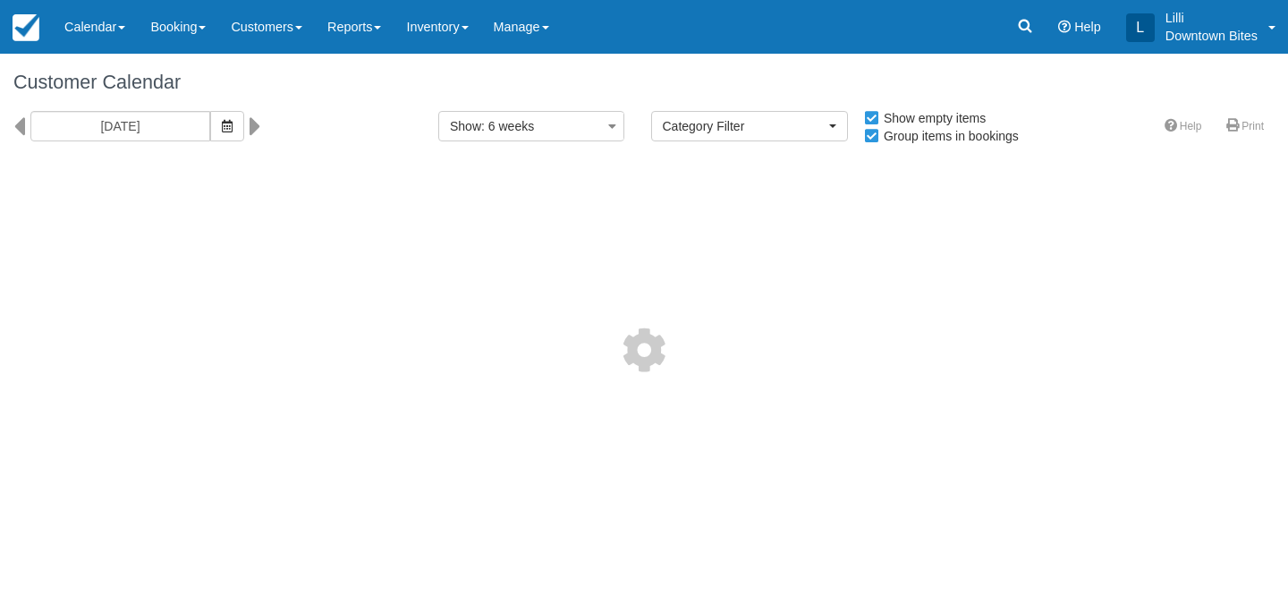
select select
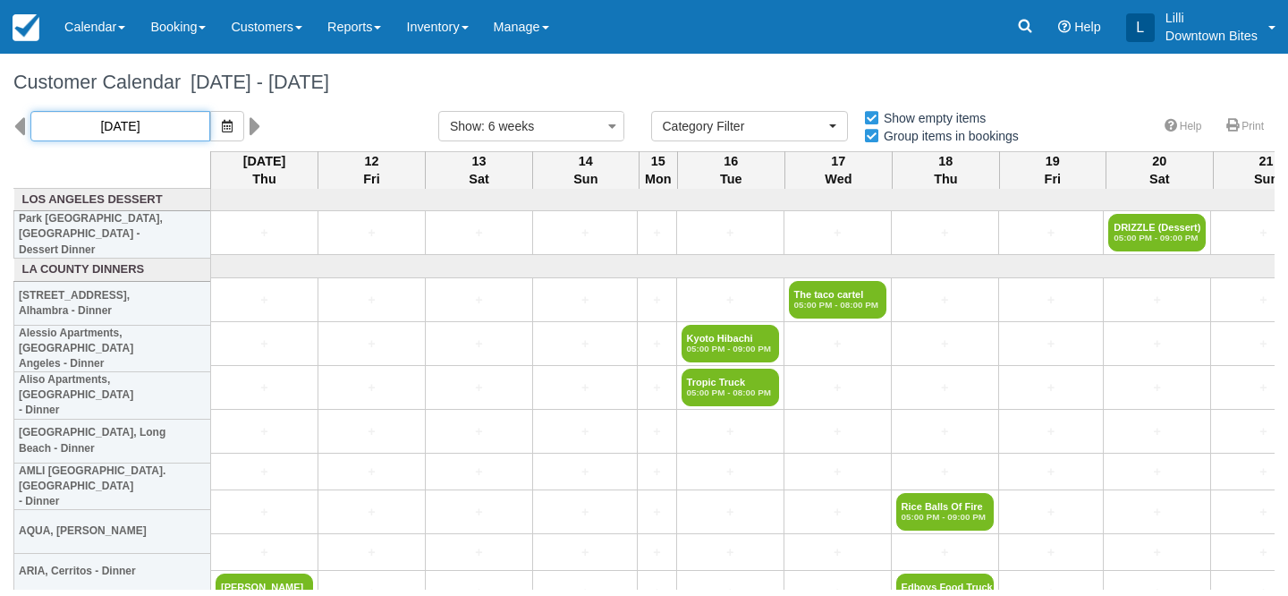
click at [155, 120] on input "09/11/25" at bounding box center [120, 126] width 180 height 30
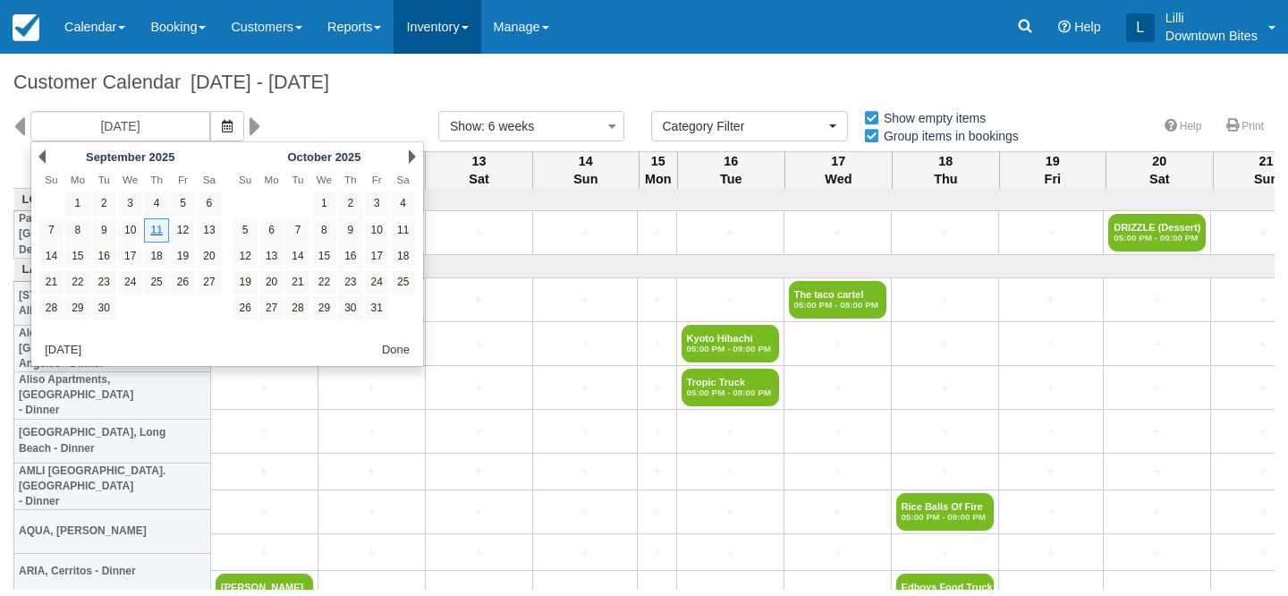
click at [444, 15] on link "Inventory" at bounding box center [436, 27] width 87 height 54
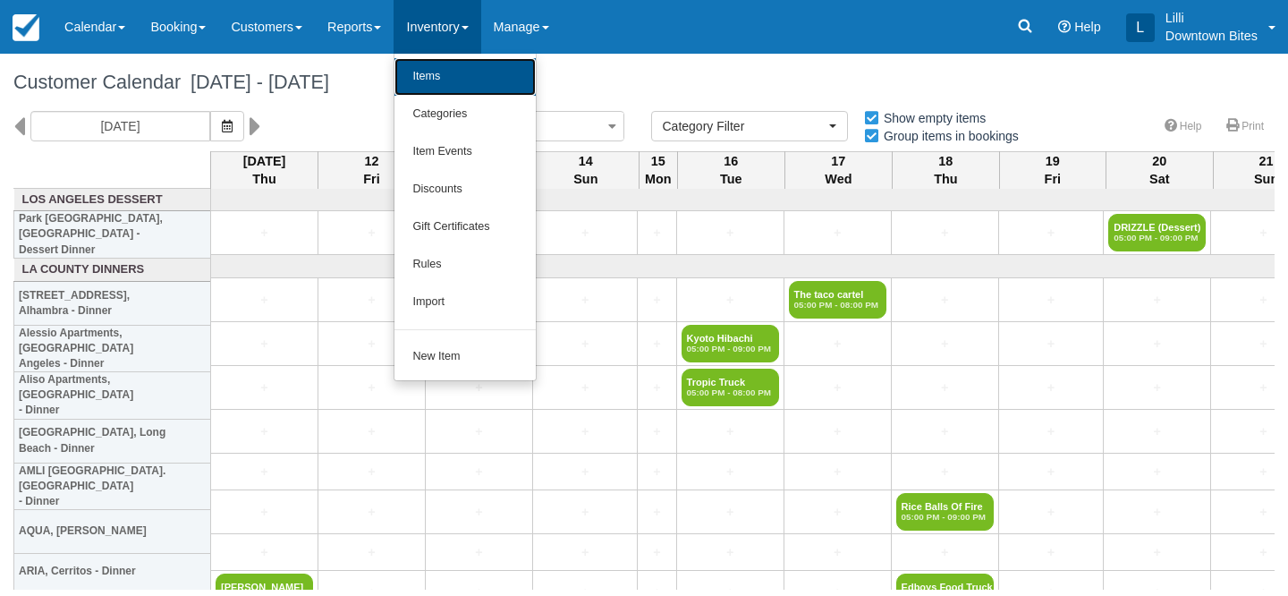
click at [452, 81] on link "Items" at bounding box center [464, 77] width 141 height 38
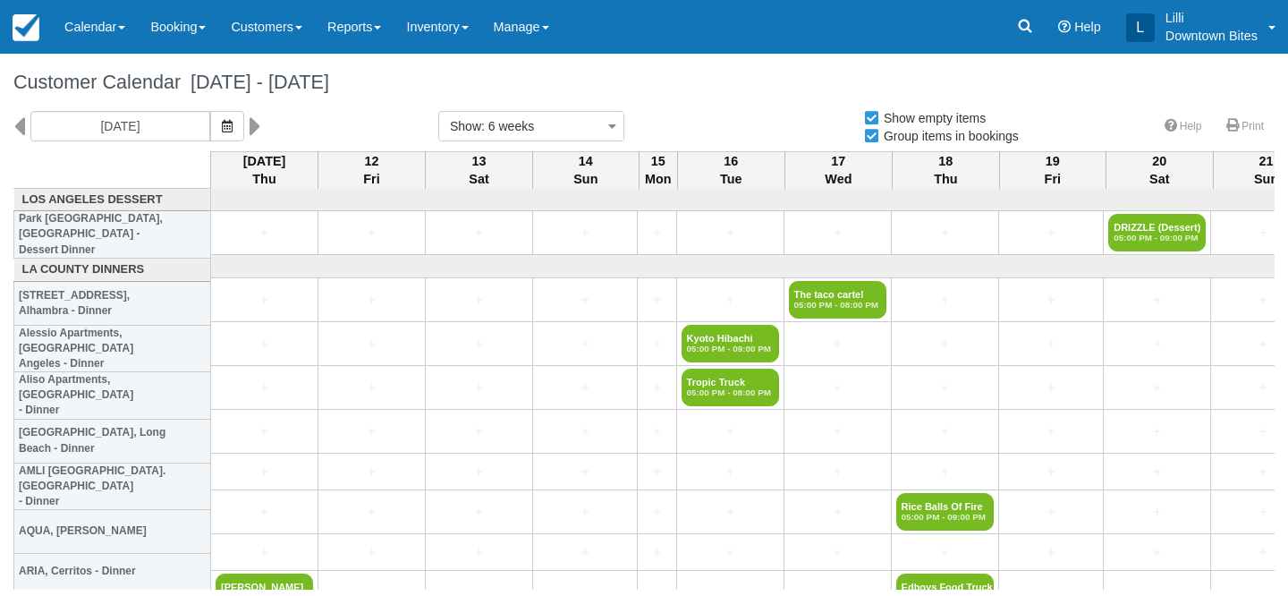
select select
click at [145, 122] on input "09/11/25" at bounding box center [120, 126] width 180 height 30
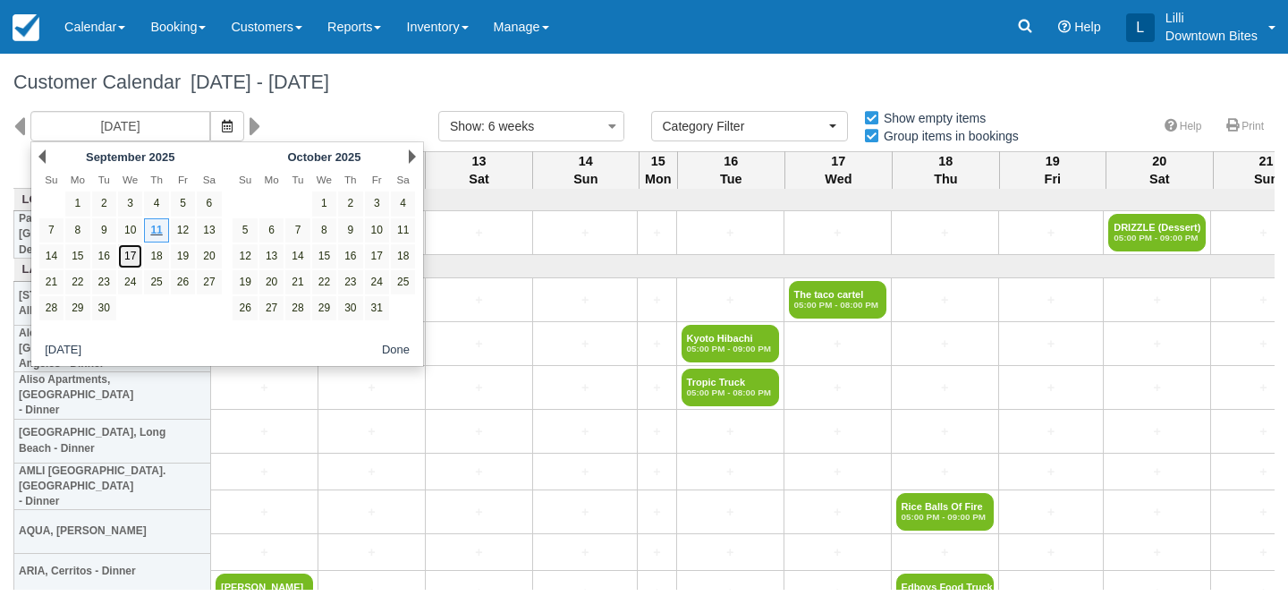
click at [129, 252] on link "17" at bounding box center [130, 256] width 24 height 24
type input "09/17/25"
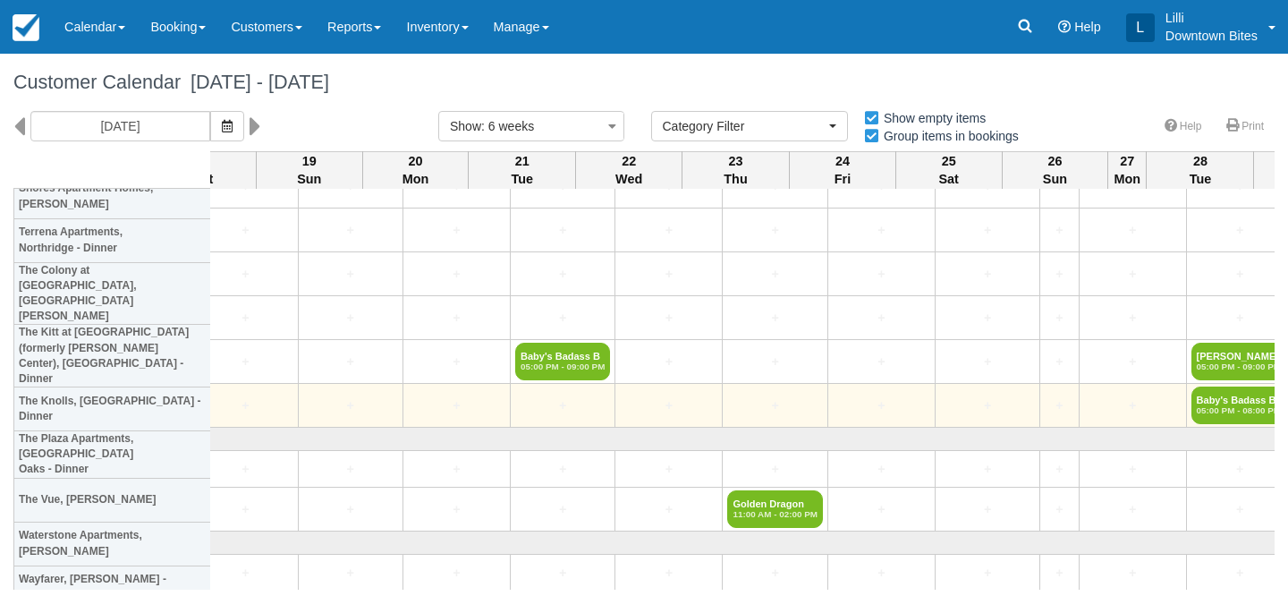
scroll to position [2416, 3322]
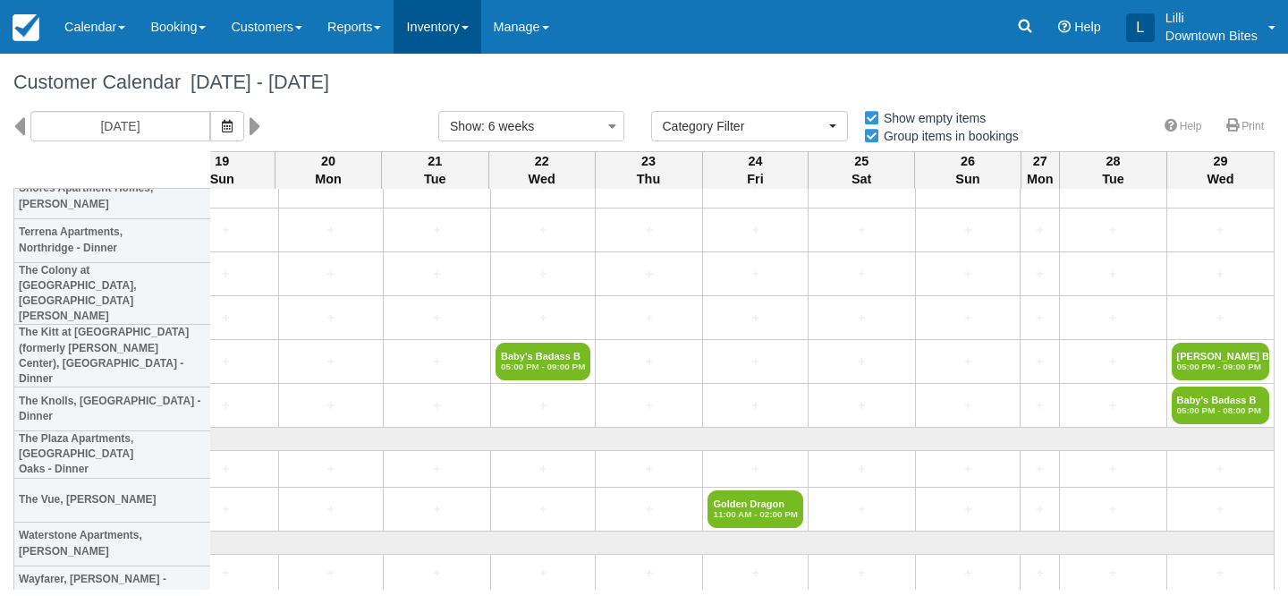
click at [476, 31] on link "Inventory" at bounding box center [436, 27] width 87 height 54
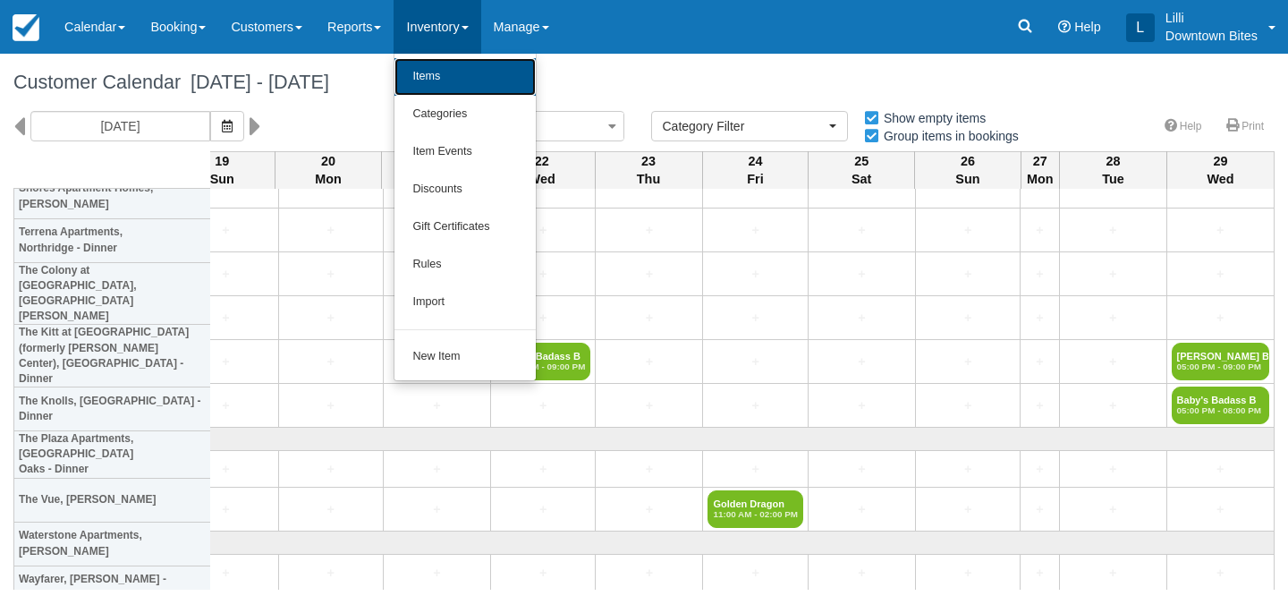
click at [477, 80] on link "Items" at bounding box center [464, 77] width 141 height 38
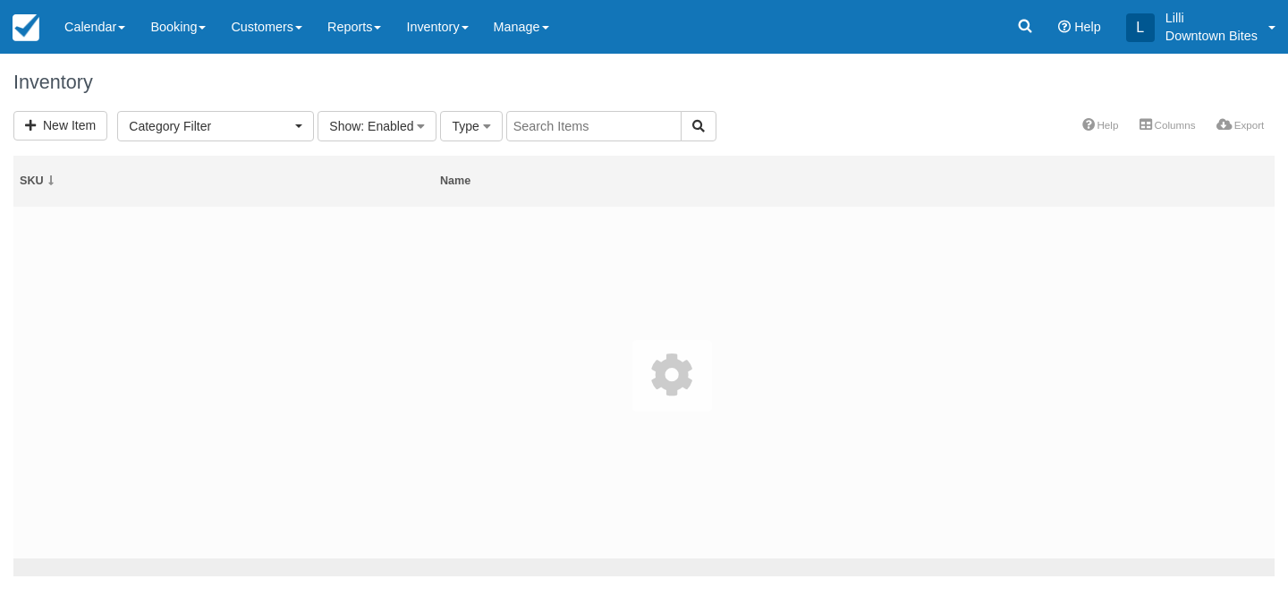
select select
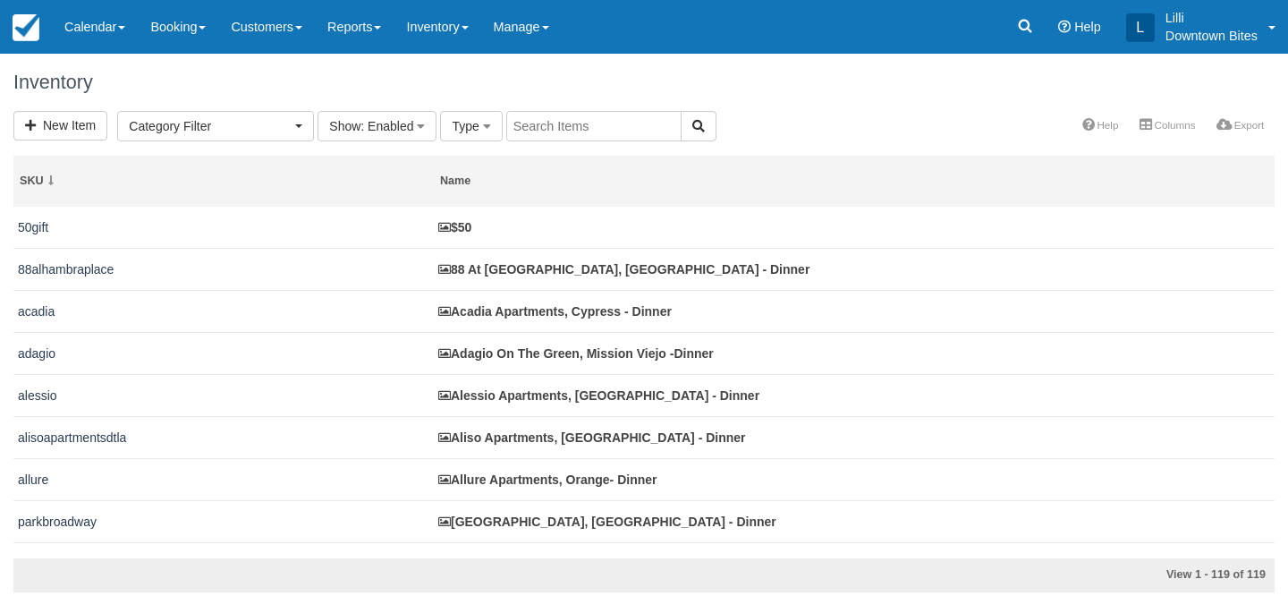
click at [537, 120] on input "text" at bounding box center [593, 126] width 175 height 30
type input "west"
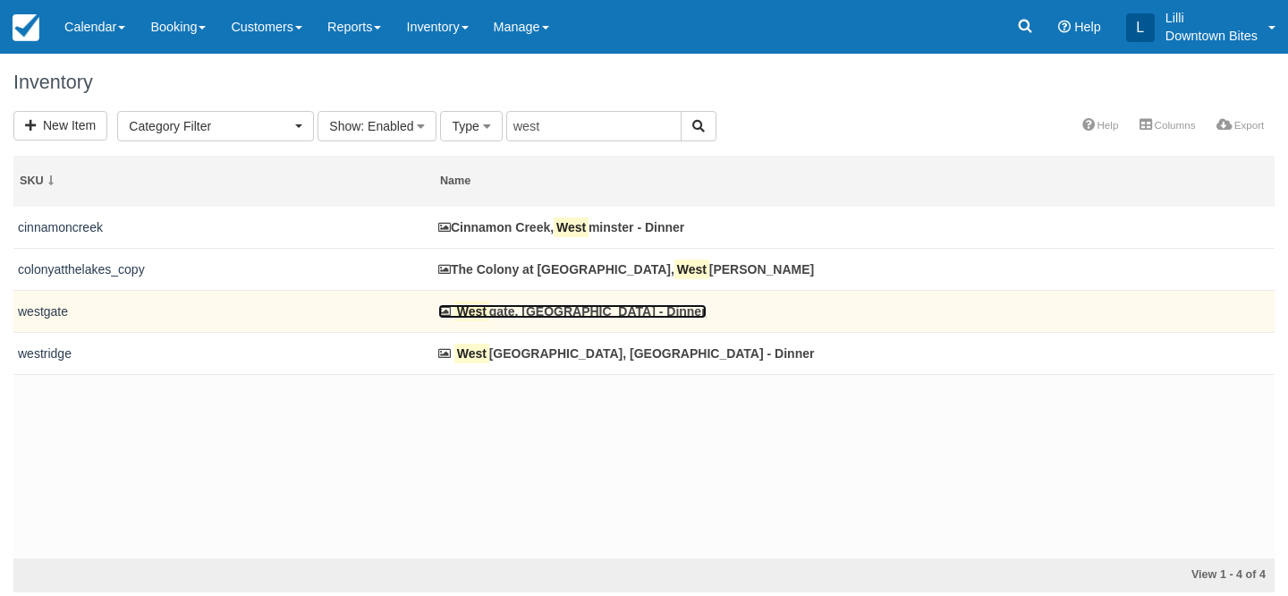
click at [494, 317] on link "West gate, Pasadena - Dinner" at bounding box center [572, 311] width 268 height 14
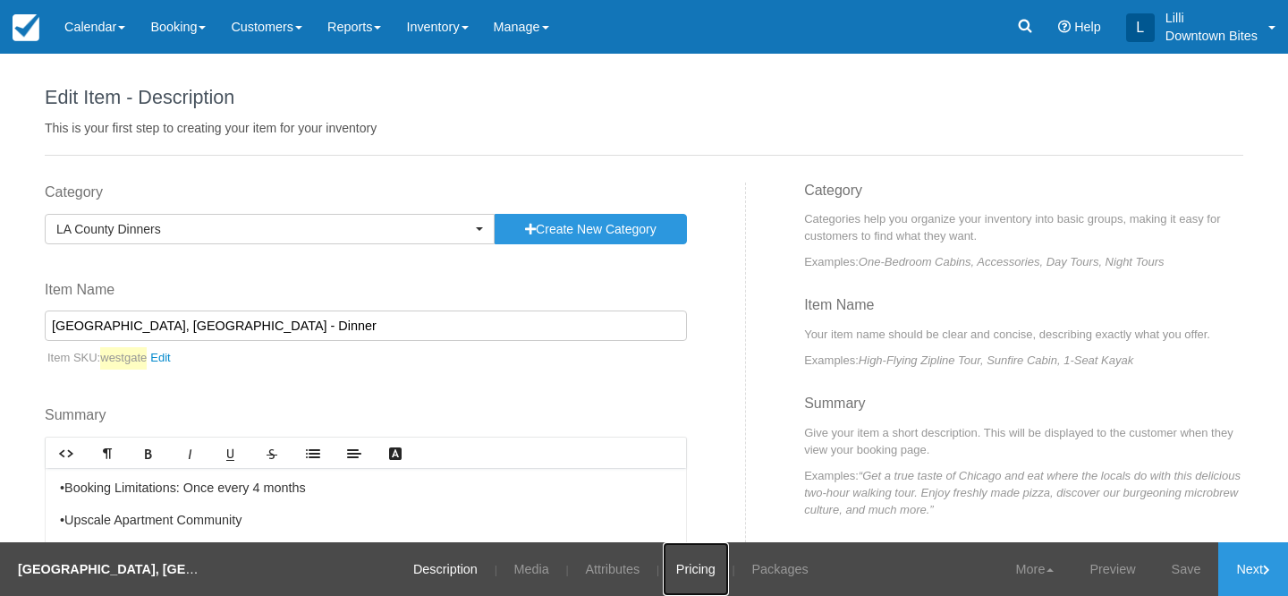
click at [680, 572] on link "Pricing" at bounding box center [696, 569] width 66 height 54
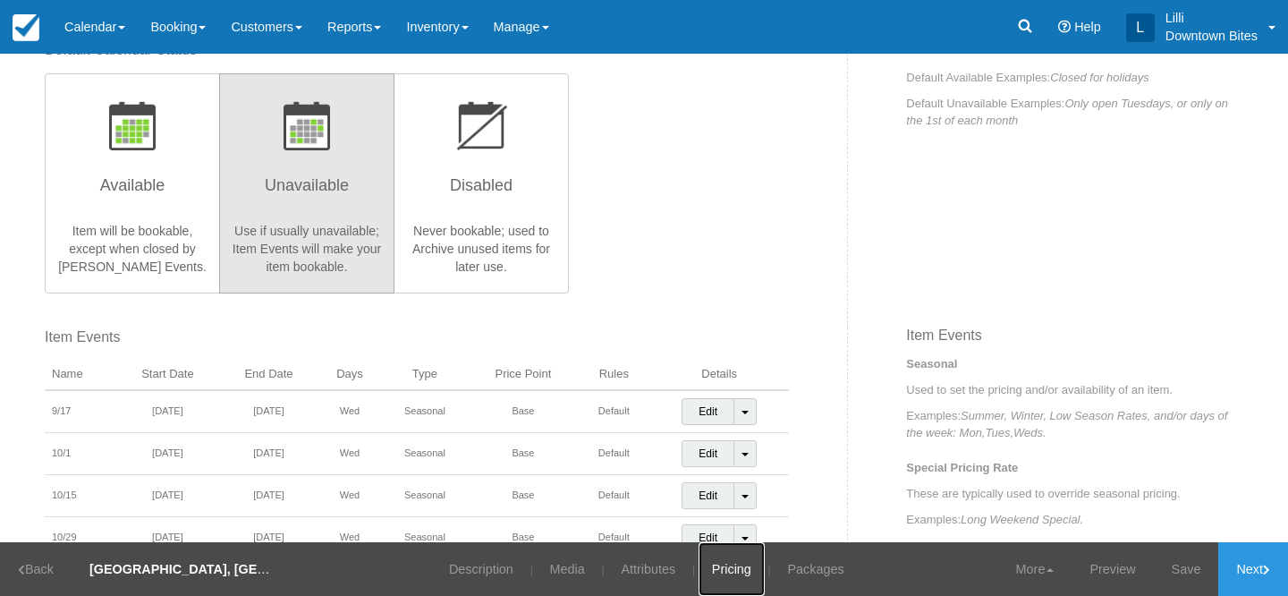
scroll to position [390, 0]
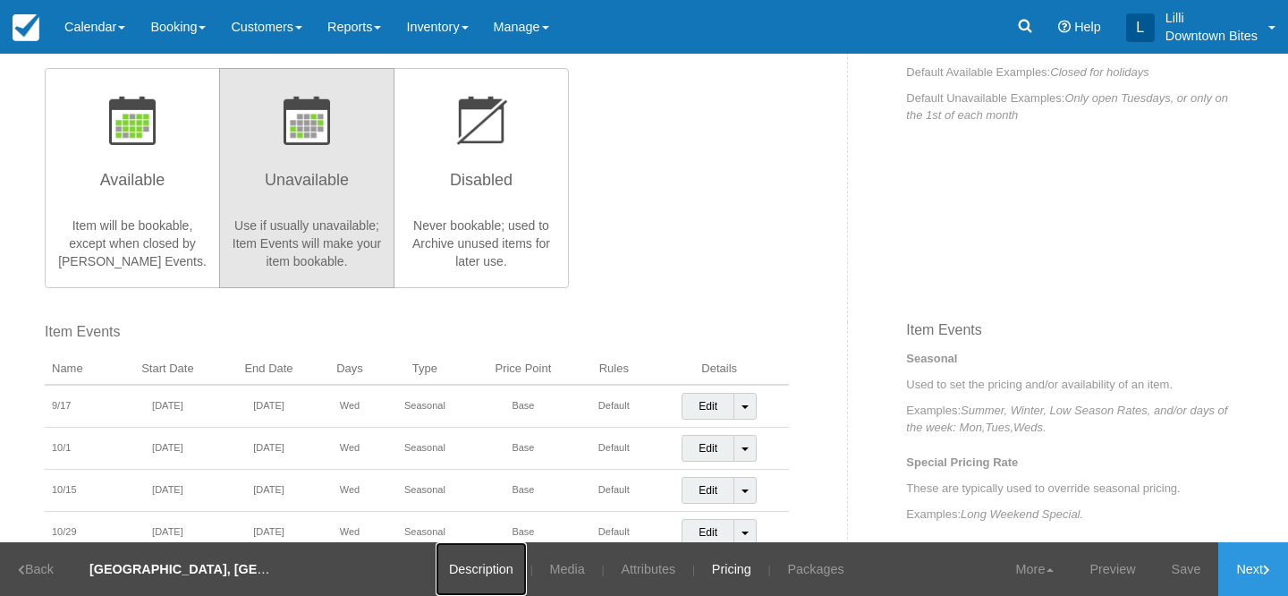
click at [462, 569] on link "Description" at bounding box center [480, 569] width 91 height 54
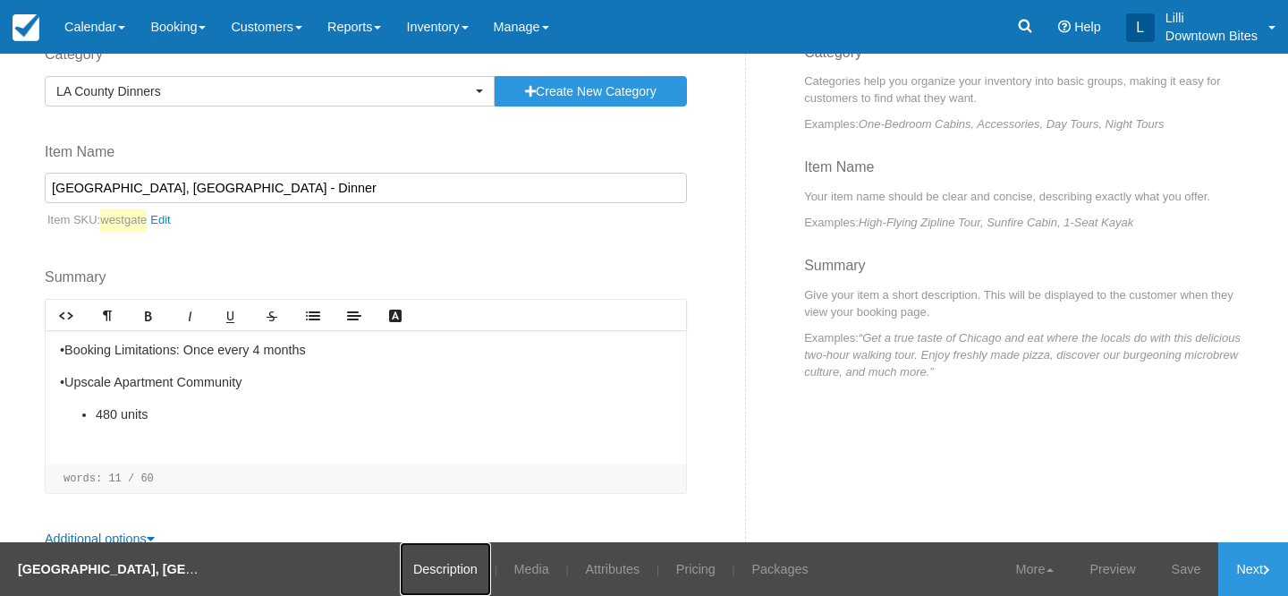
scroll to position [97, 0]
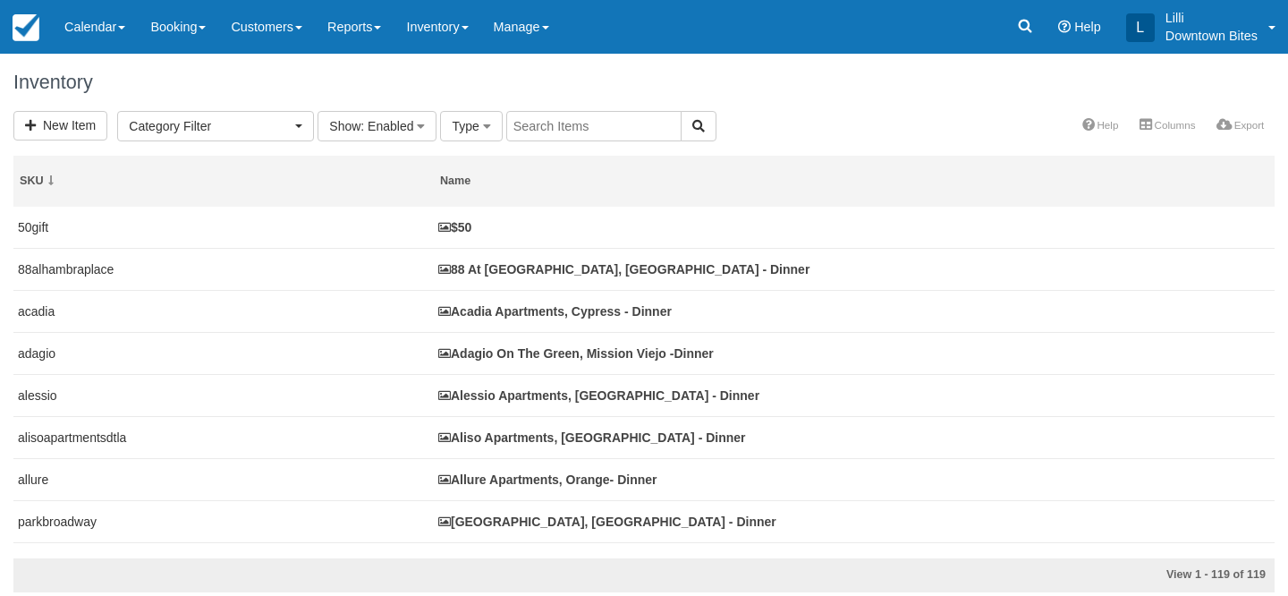
select select
click at [621, 132] on input "text" at bounding box center [593, 126] width 175 height 30
type input "crystal"
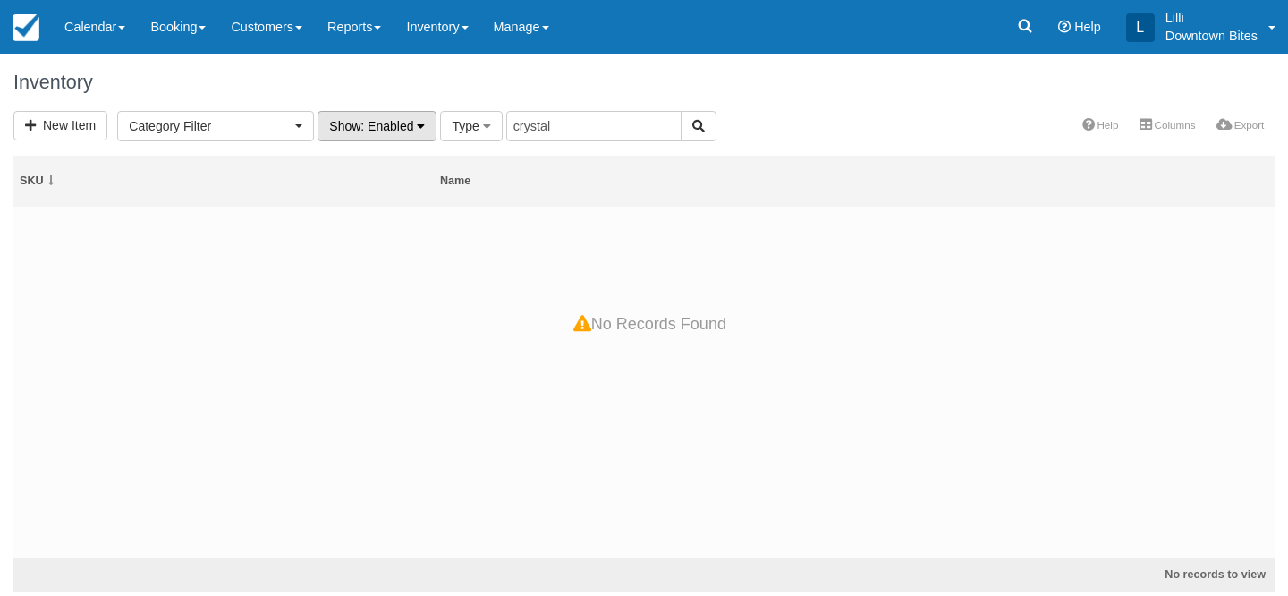
click at [389, 128] on span ": Enabled" at bounding box center [386, 126] width 53 height 14
click at [383, 165] on link "All" at bounding box center [388, 163] width 141 height 25
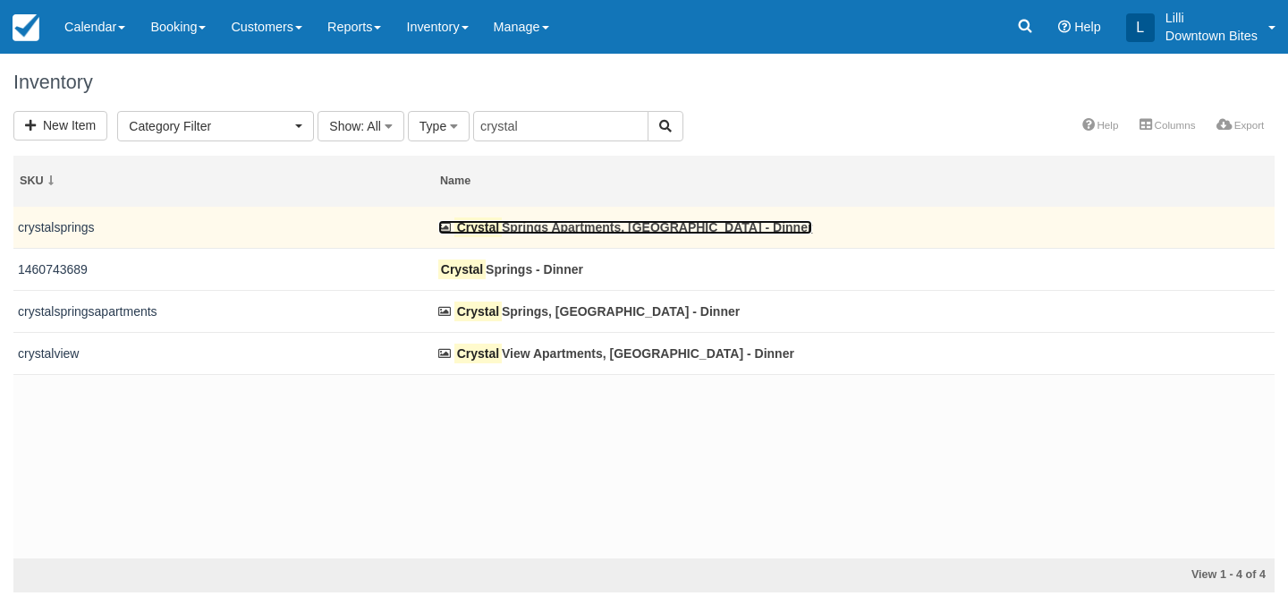
click at [552, 227] on link "Crystal Springs Apartments, Fountain Valley - Dinner" at bounding box center [625, 227] width 374 height 14
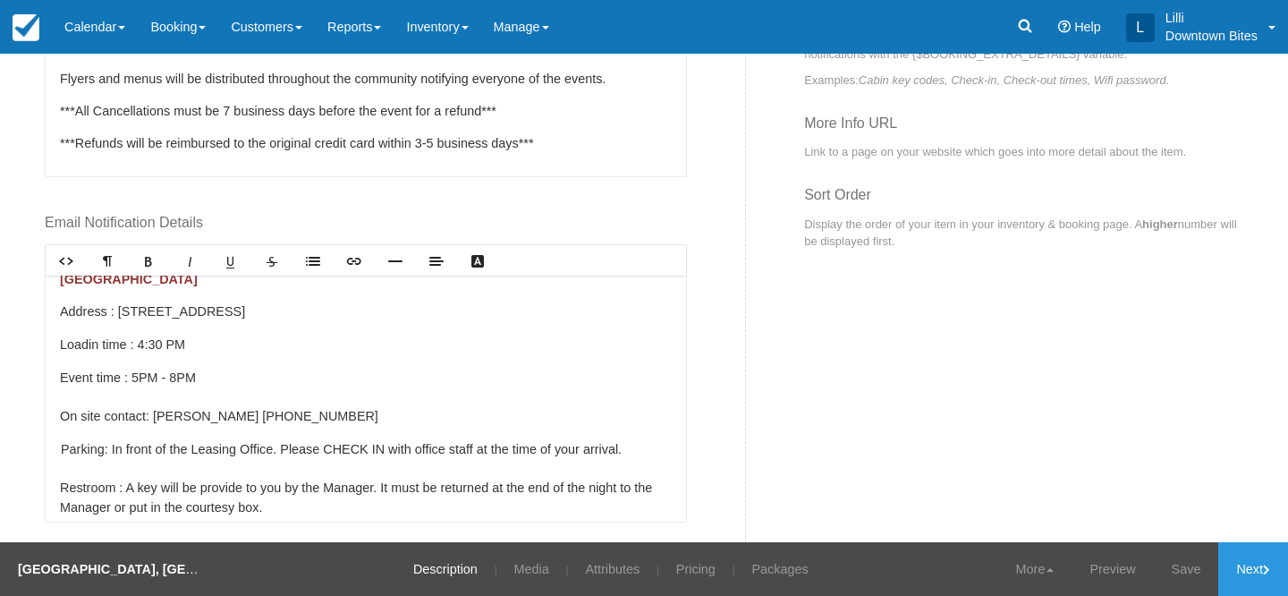
scroll to position [21, 0]
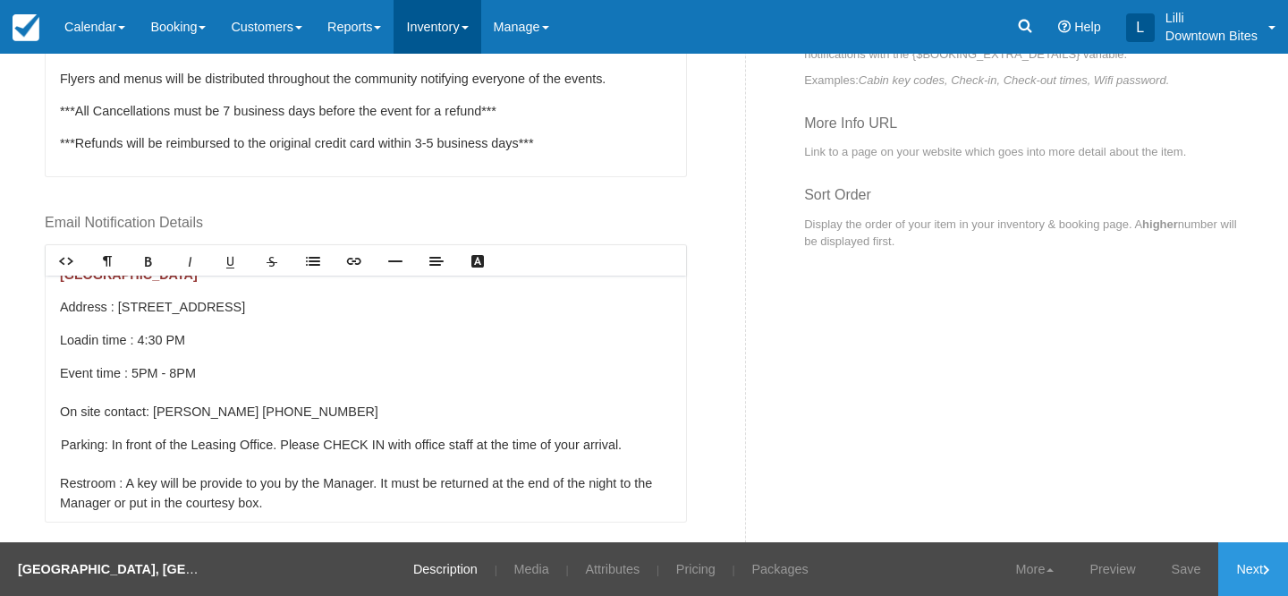
click at [460, 24] on link "Inventory" at bounding box center [436, 27] width 87 height 54
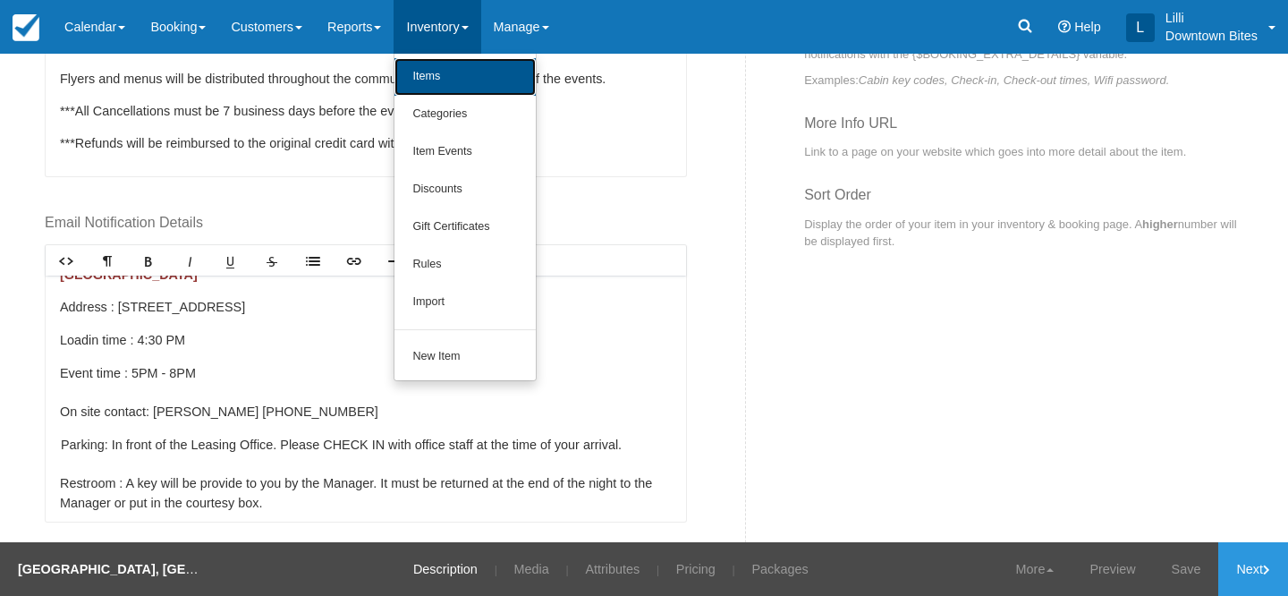
click at [453, 86] on link "Items" at bounding box center [464, 77] width 141 height 38
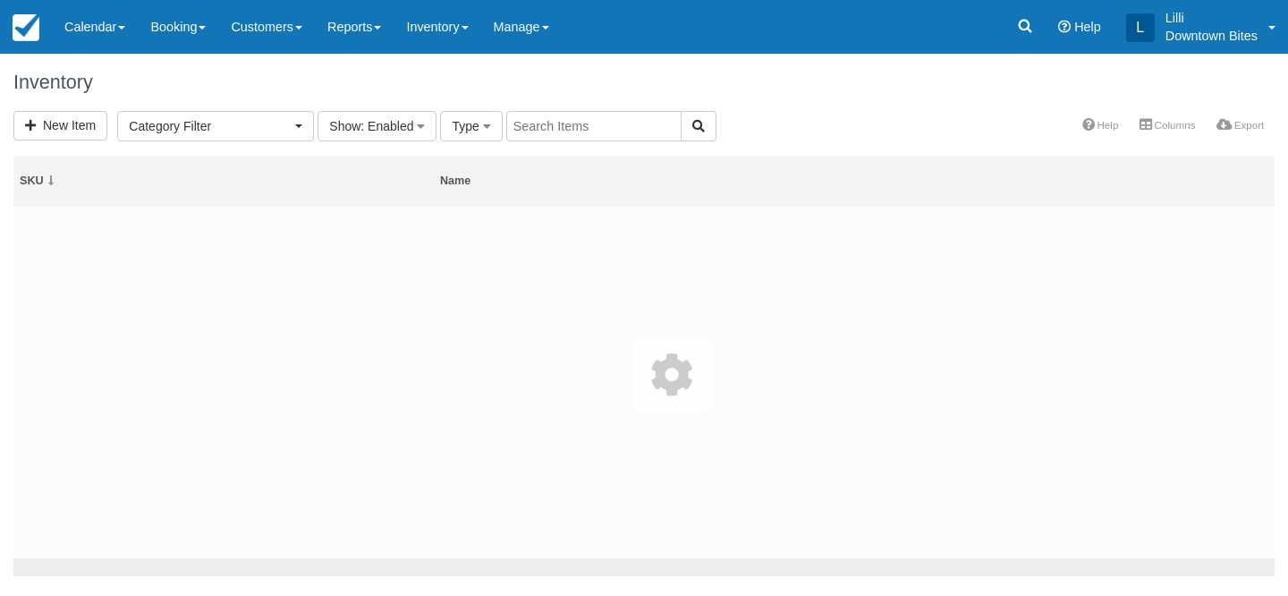
select select
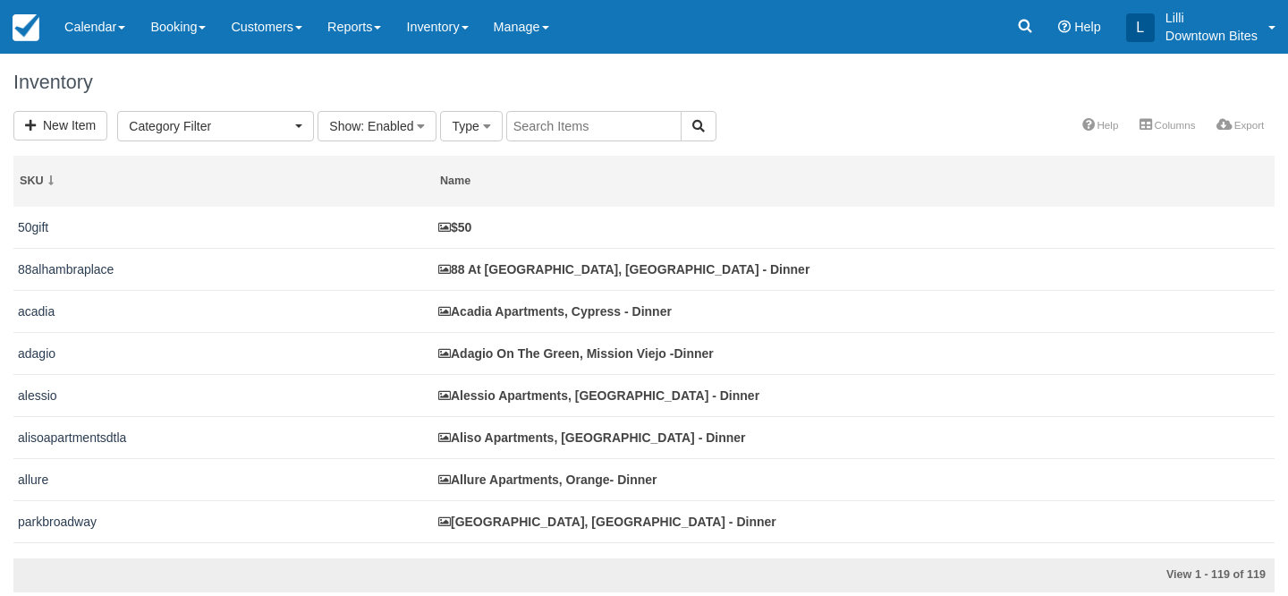
click at [571, 131] on input "text" at bounding box center [593, 126] width 175 height 30
type input "crysta"
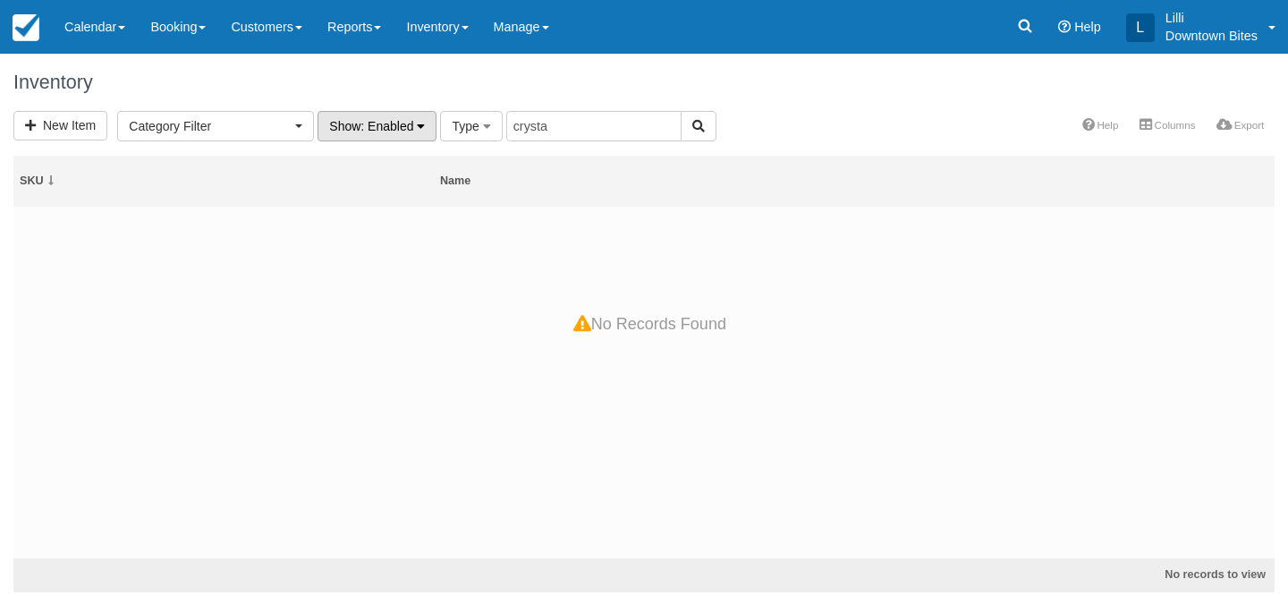
click at [399, 129] on span ": Enabled" at bounding box center [386, 126] width 53 height 14
click at [392, 164] on link "All" at bounding box center [388, 163] width 141 height 25
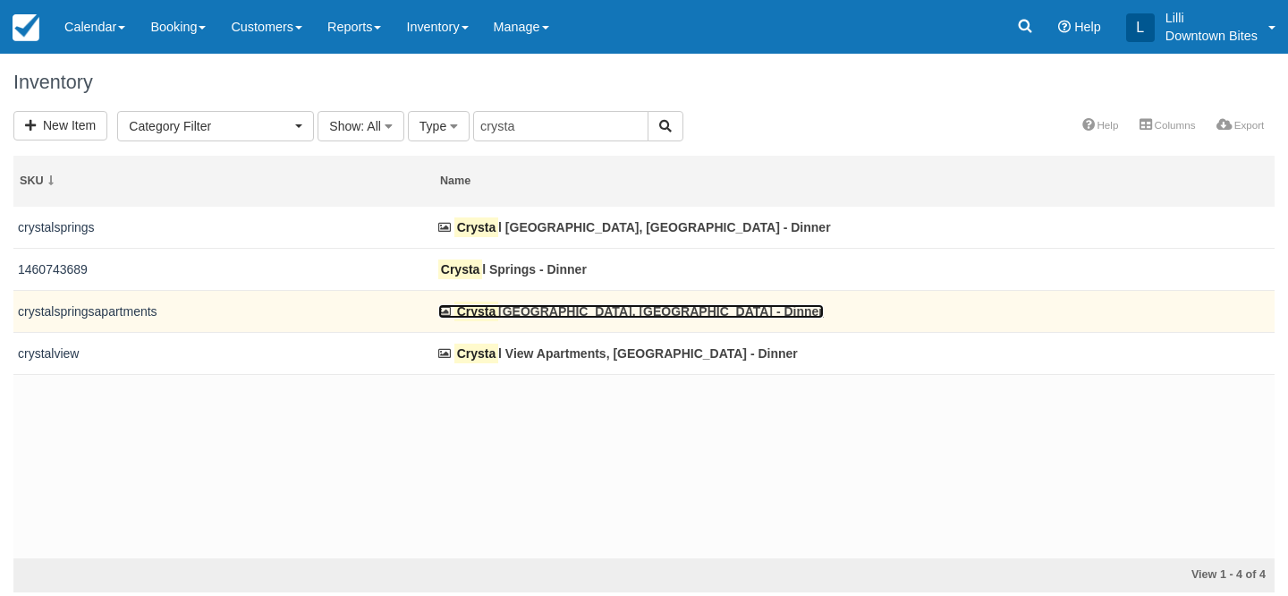
click at [536, 317] on link "Crysta [GEOGRAPHIC_DATA], [GEOGRAPHIC_DATA] - Dinner" at bounding box center [630, 311] width 385 height 14
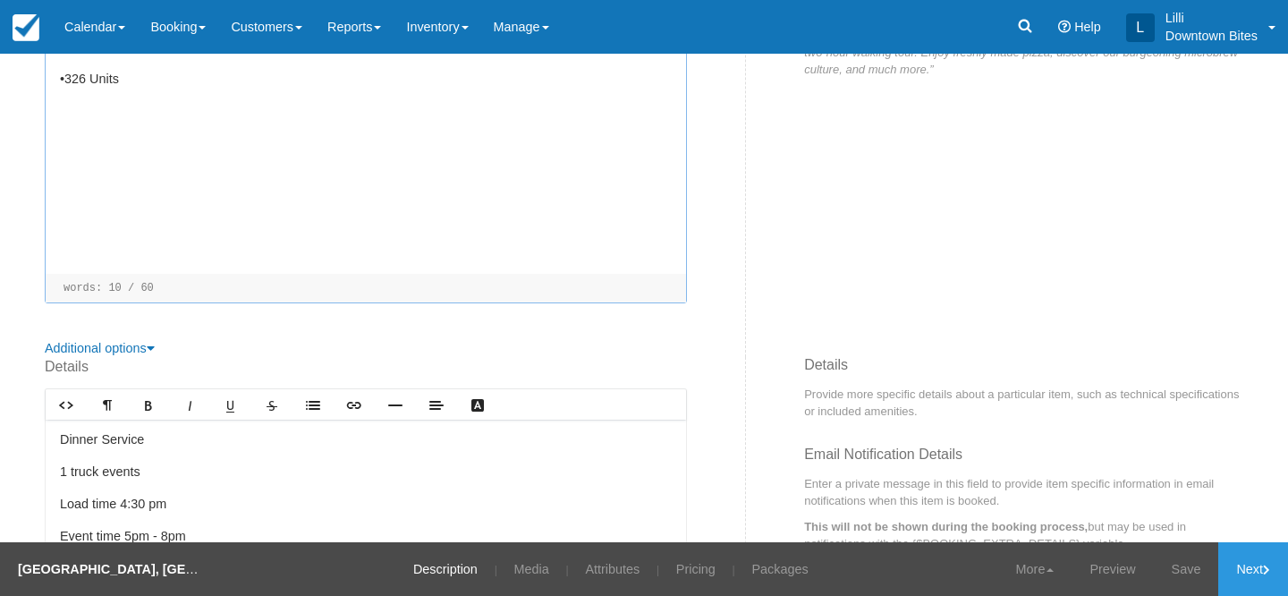
click at [256, 239] on p at bounding box center [366, 242] width 612 height 20
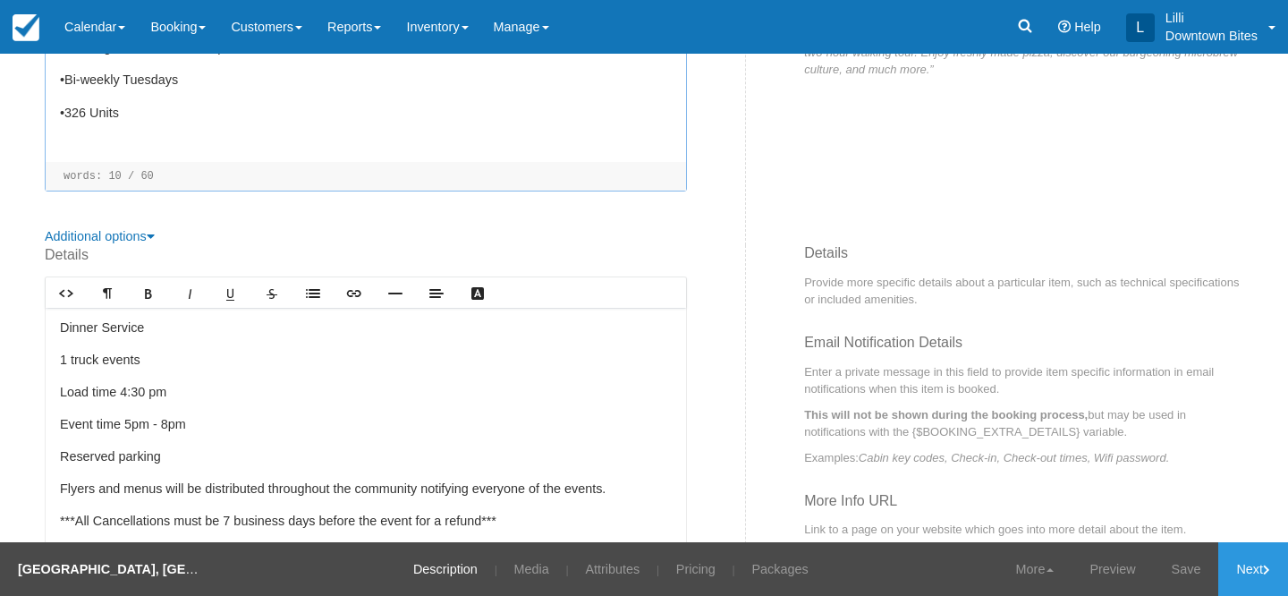
click at [230, 145] on div "•Booking Limitations: Once per 3 months •Bi-weekly Tuesdays •326 Units ﻿ ﻿" at bounding box center [366, 95] width 640 height 134
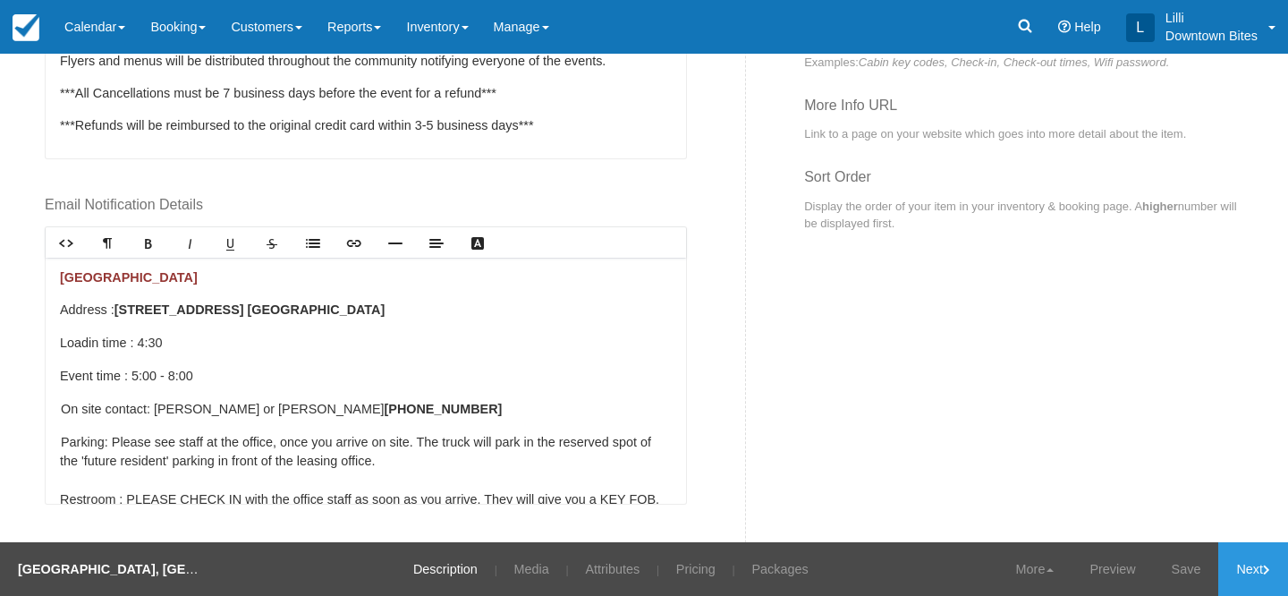
scroll to position [868, 0]
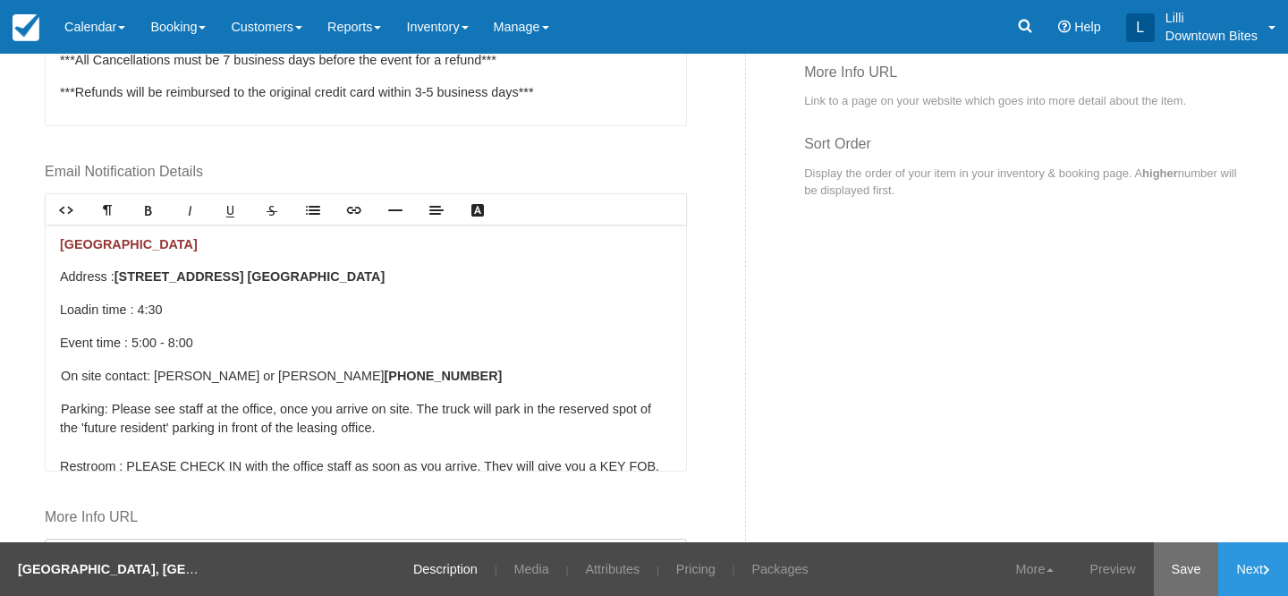
click at [1192, 571] on link "Save" at bounding box center [1186, 569] width 65 height 54
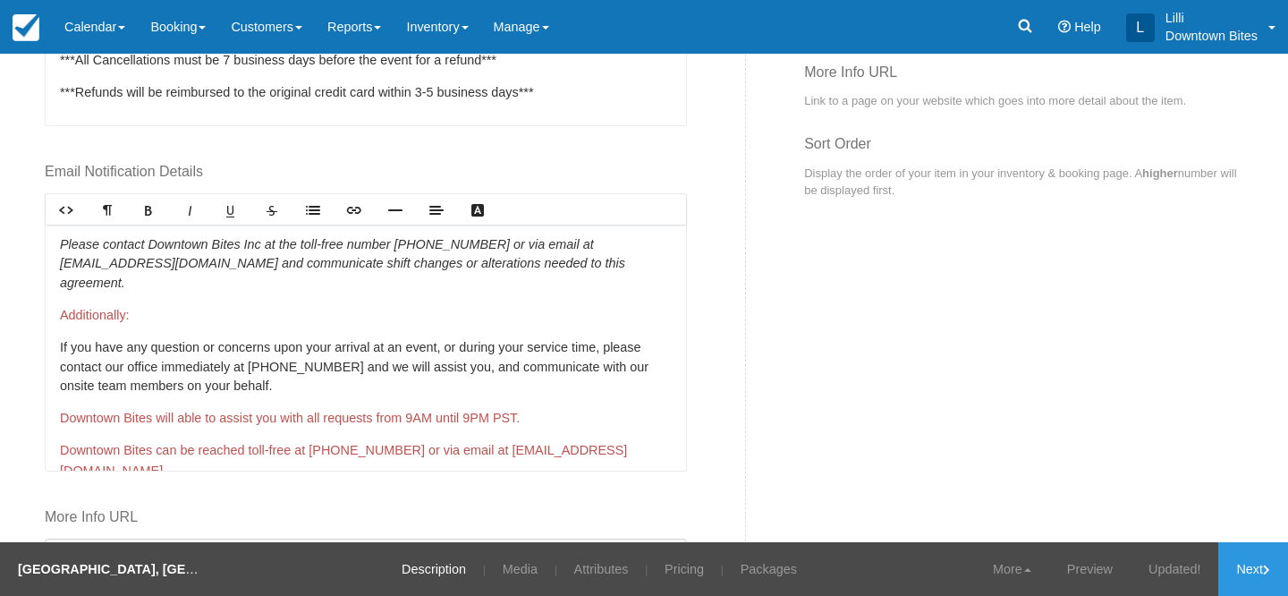
scroll to position [402, 0]
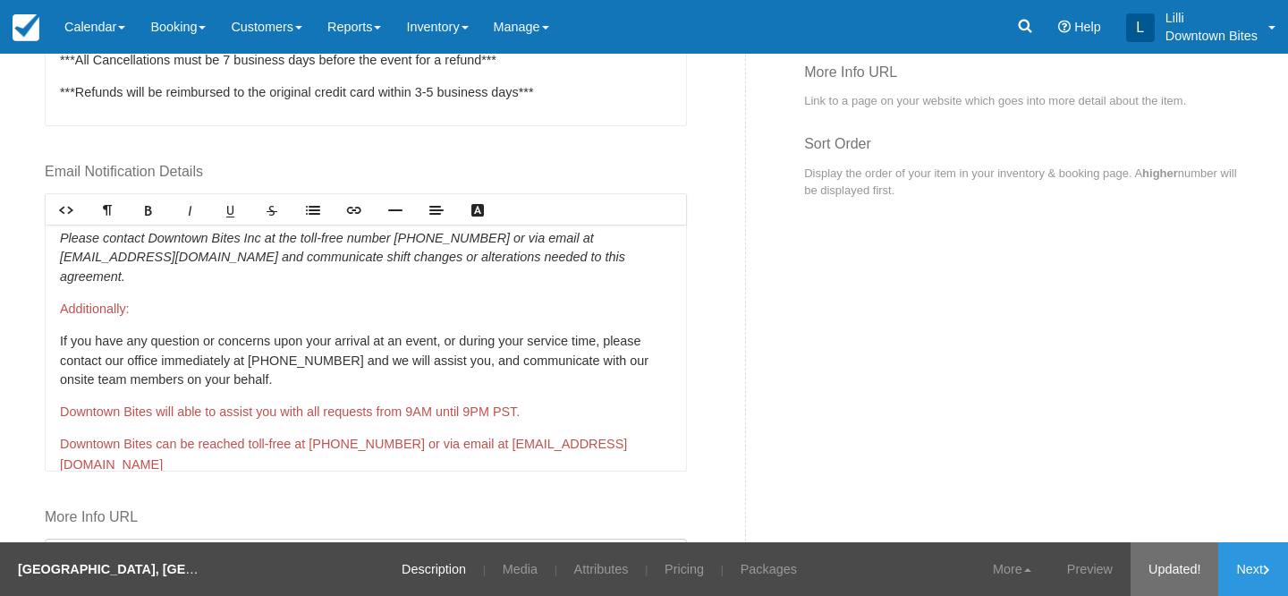
click at [1170, 566] on link "Updated!" at bounding box center [1174, 569] width 88 height 54
click at [1260, 569] on link "Next" at bounding box center [1253, 569] width 70 height 54
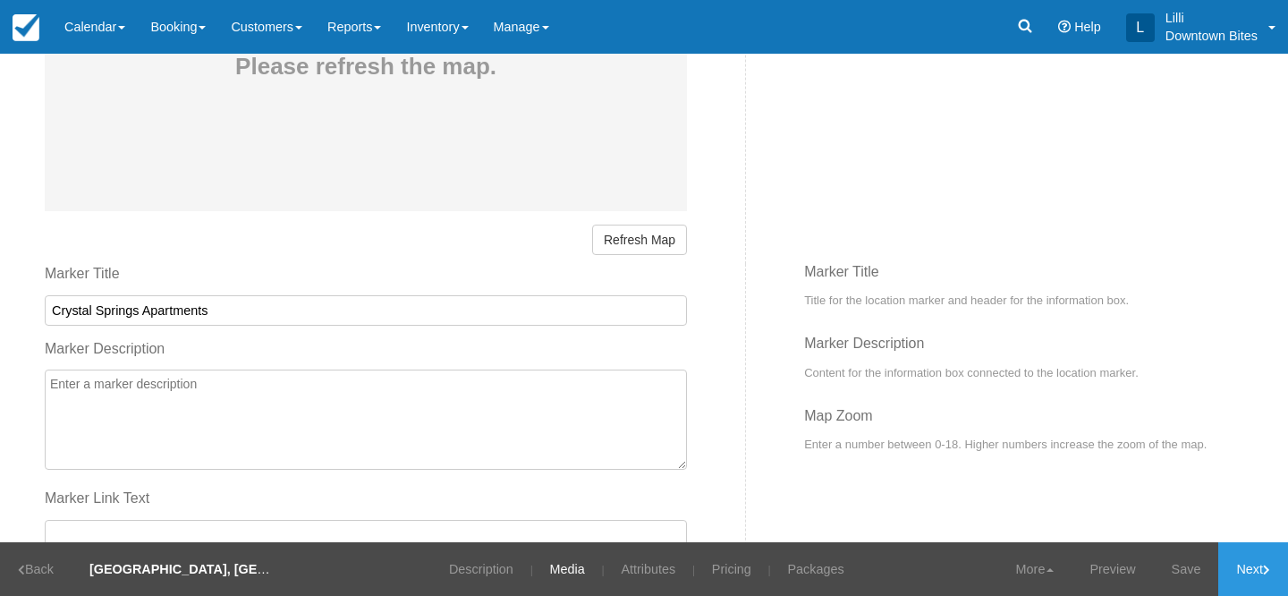
scroll to position [1016, 0]
click at [683, 234] on button "Refresh Map" at bounding box center [639, 238] width 95 height 30
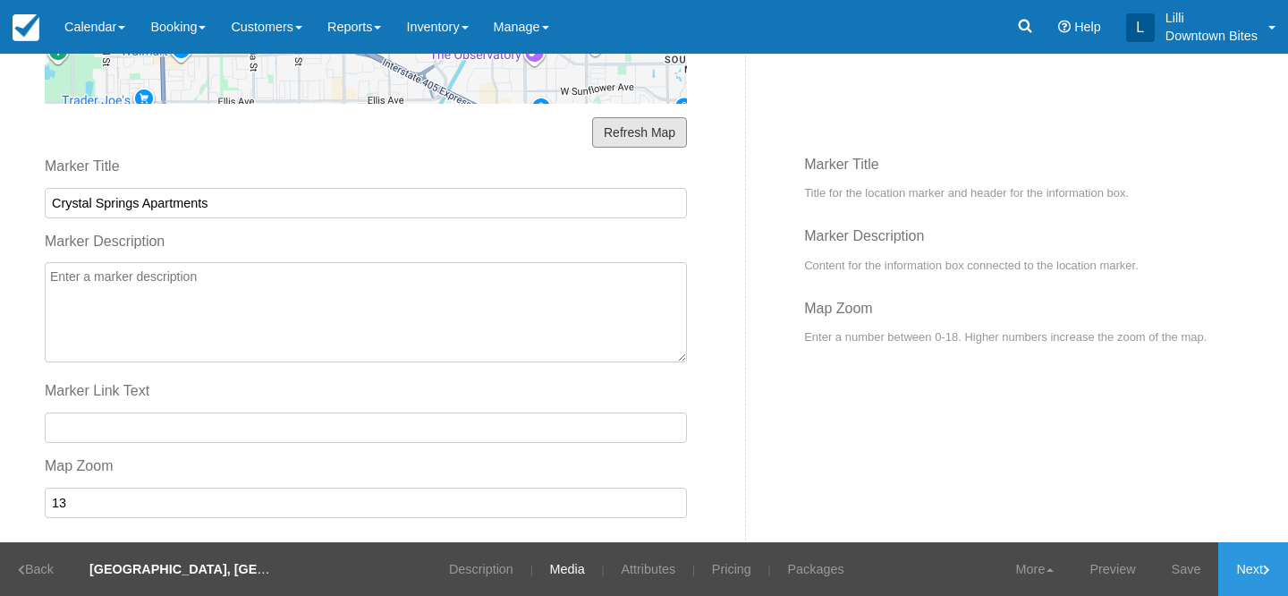
scroll to position [1159, 0]
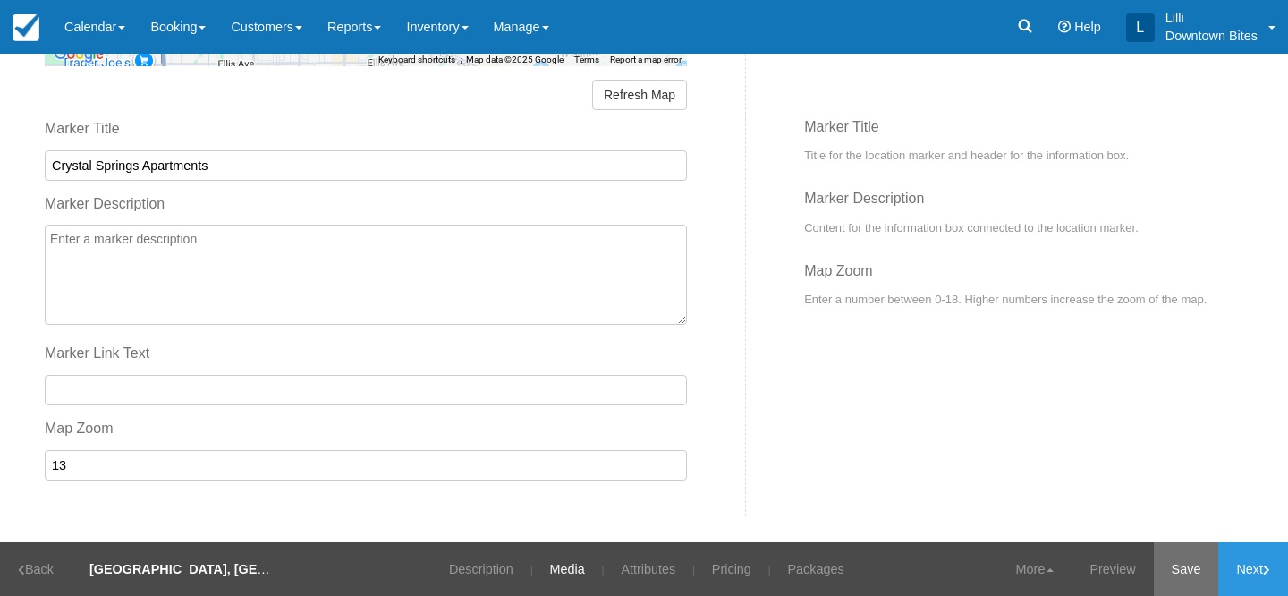
click at [1198, 572] on link "Save" at bounding box center [1186, 569] width 65 height 54
click at [1253, 576] on link "Next" at bounding box center [1253, 569] width 70 height 54
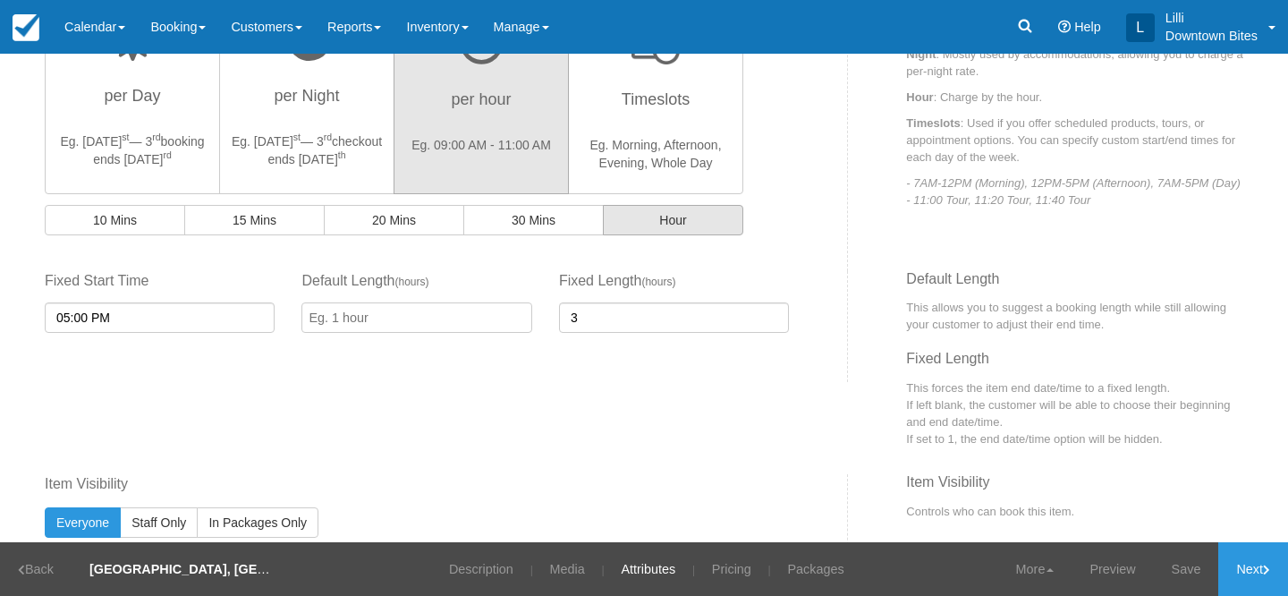
scroll to position [622, 0]
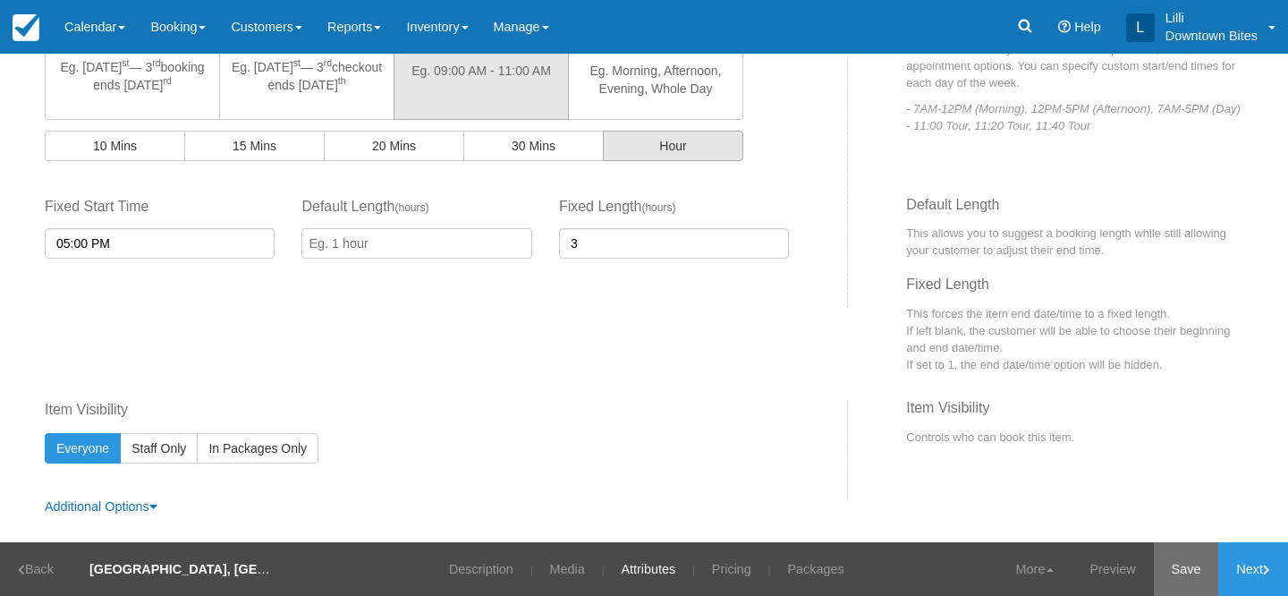
click at [1177, 564] on link "Save" at bounding box center [1186, 569] width 65 height 54
click at [1261, 566] on link "Next" at bounding box center [1253, 569] width 70 height 54
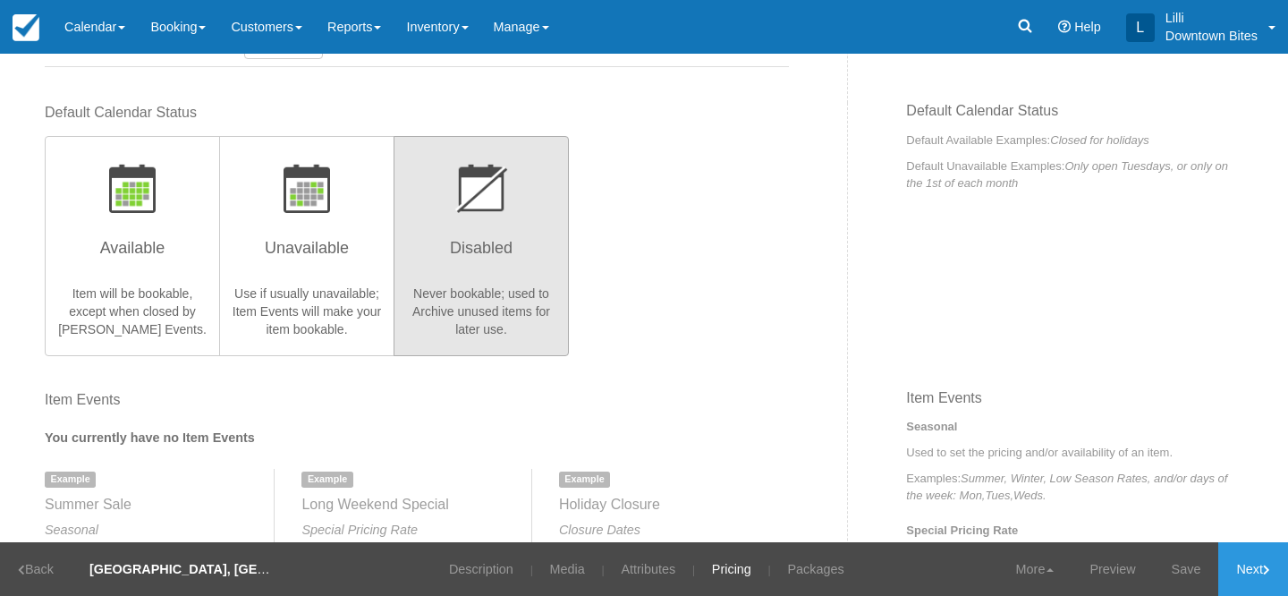
scroll to position [327, 0]
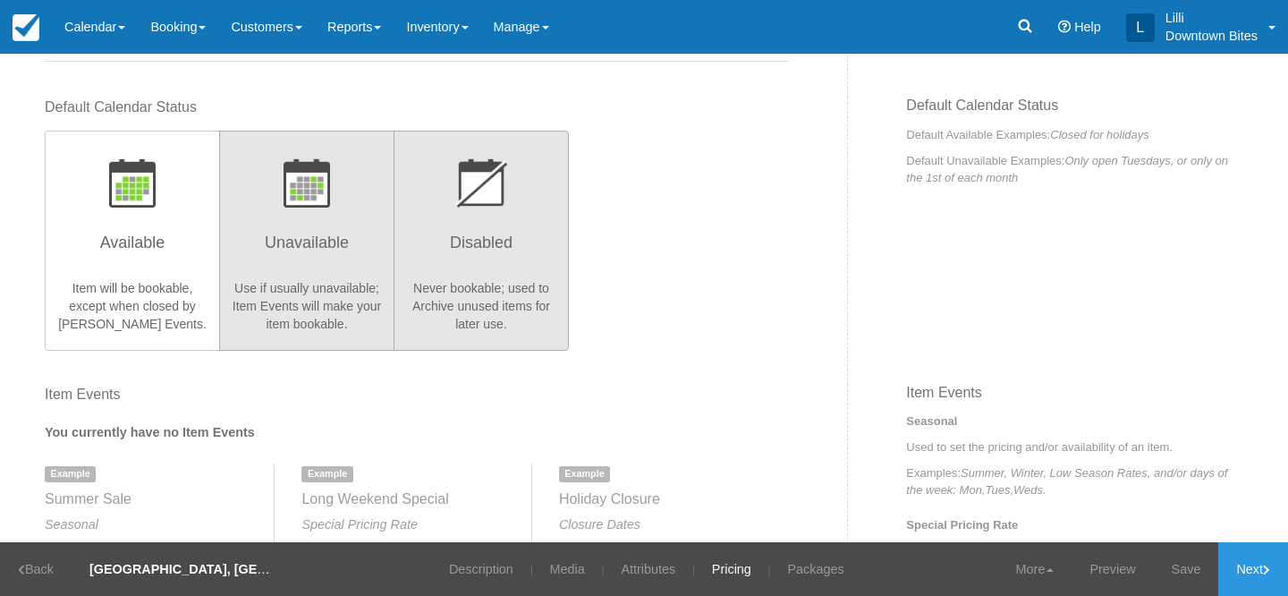
click at [277, 196] on p "button" at bounding box center [307, 182] width 152 height 49
radio input "true"
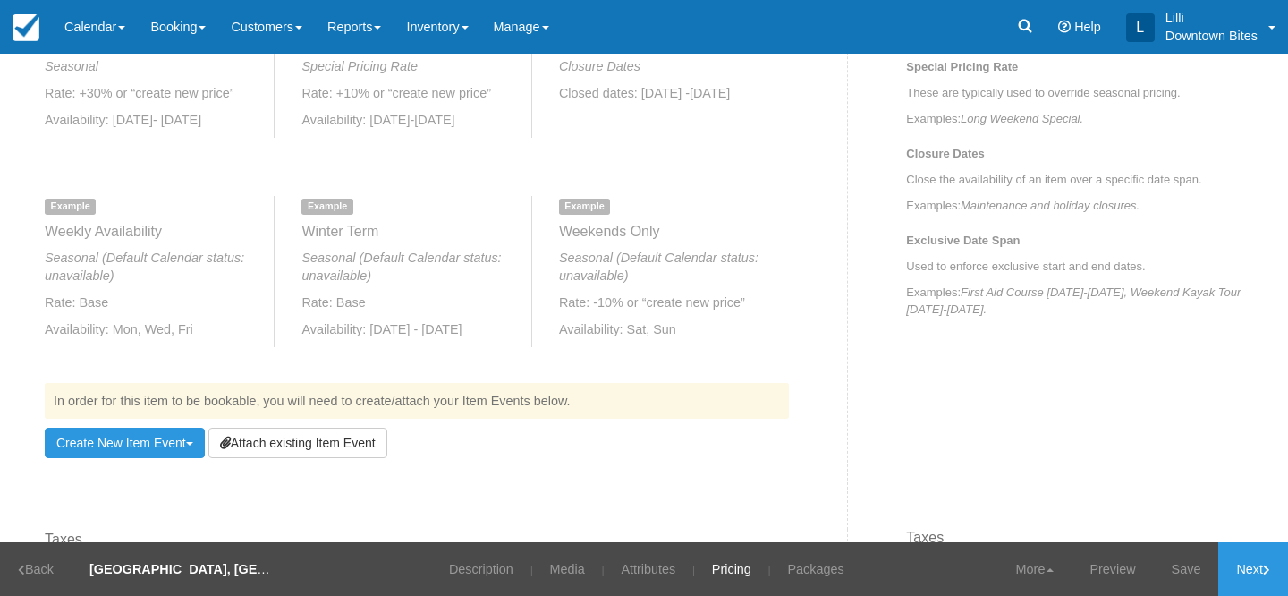
scroll to position [951, 0]
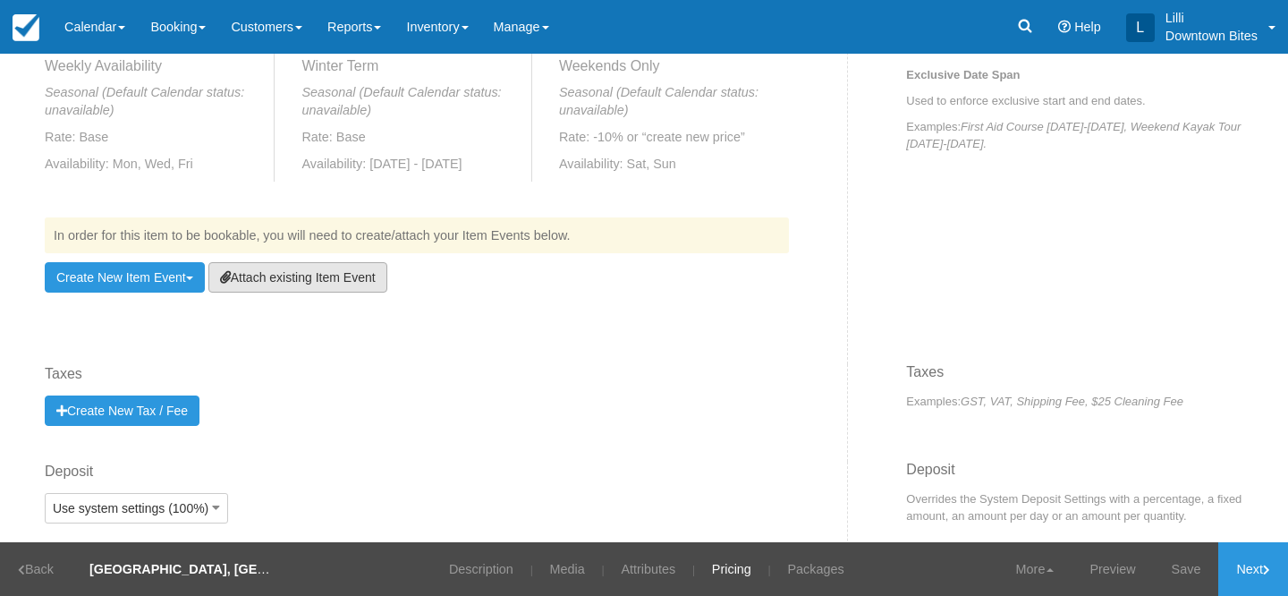
click at [283, 284] on link "Attach existing Item Event" at bounding box center [297, 277] width 179 height 30
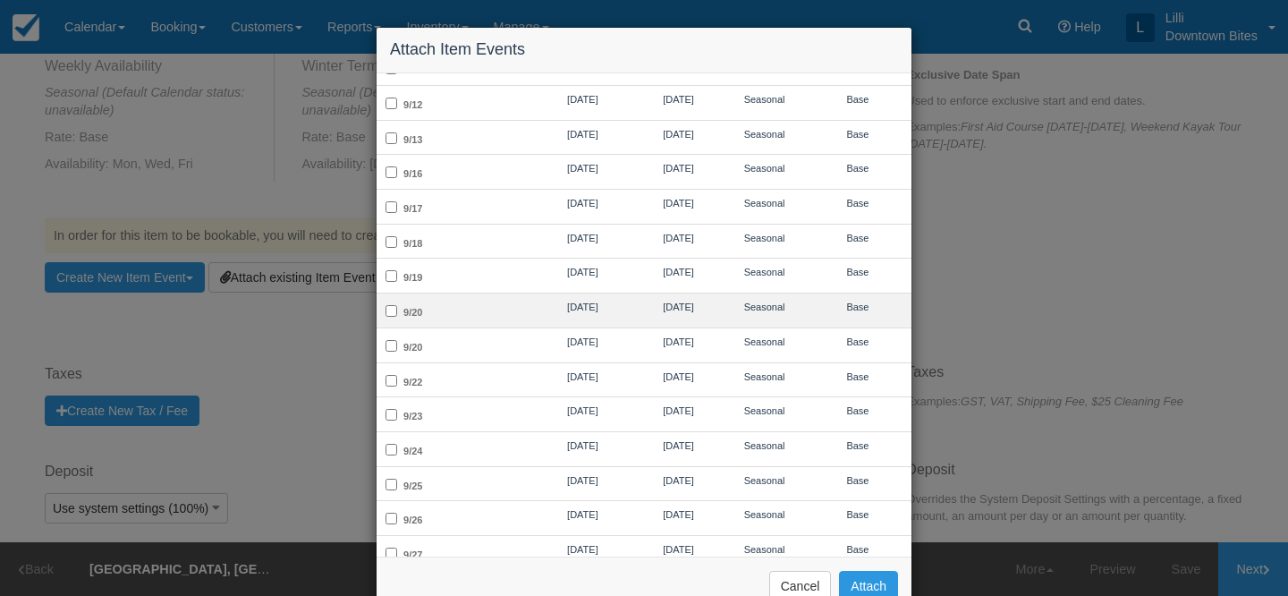
scroll to position [292, 0]
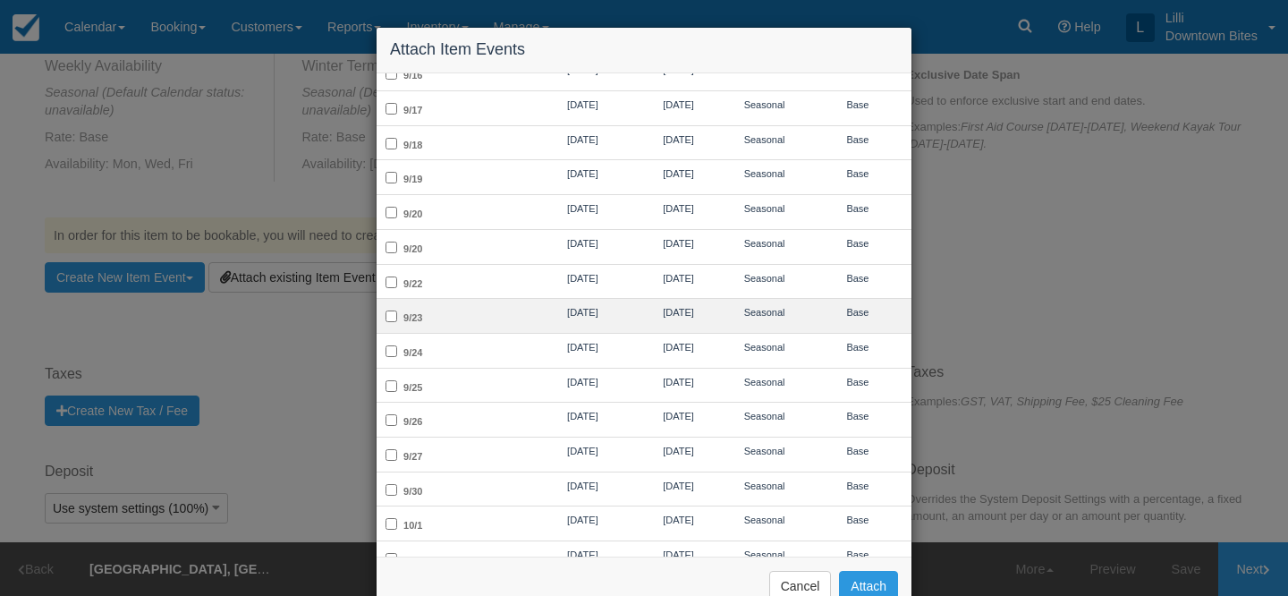
click at [443, 310] on td "9/23" at bounding box center [454, 316] width 156 height 35
checkbox input "true"
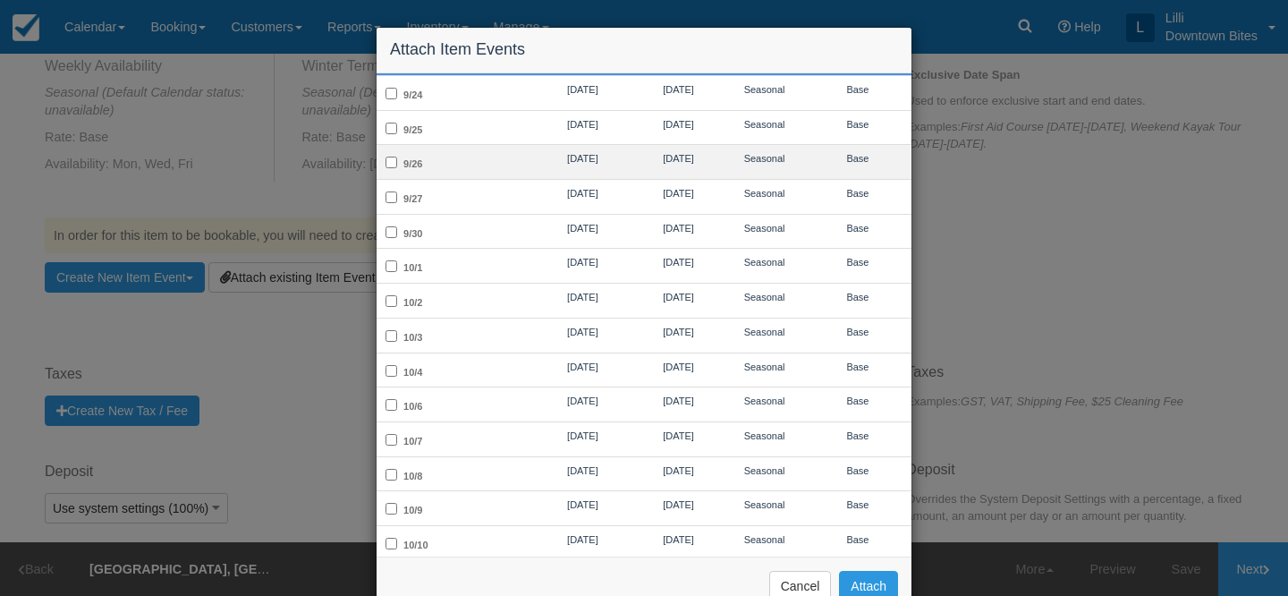
scroll to position [550, 0]
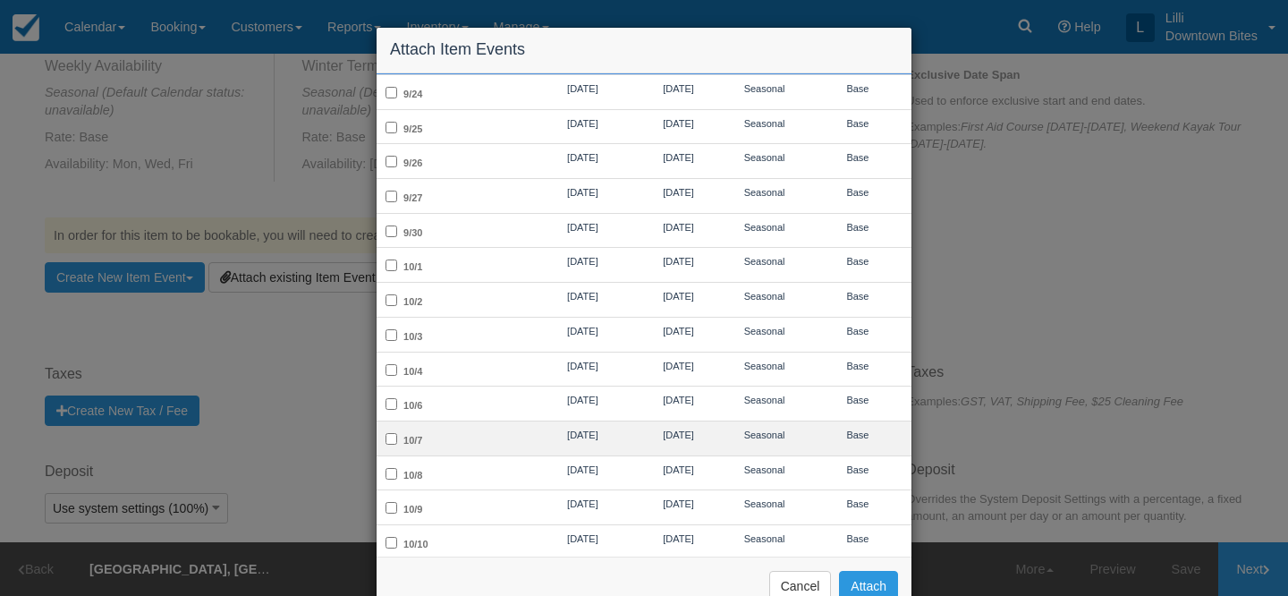
click at [446, 431] on td "10/7" at bounding box center [454, 437] width 156 height 35
checkbox input "true"
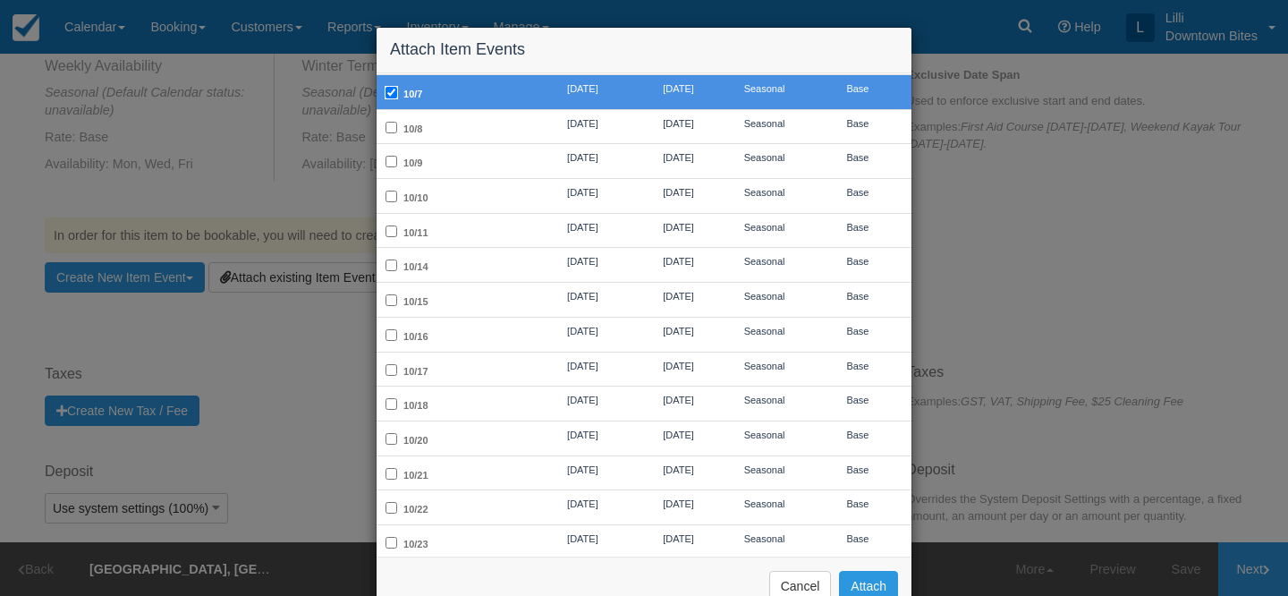
scroll to position [899, 0]
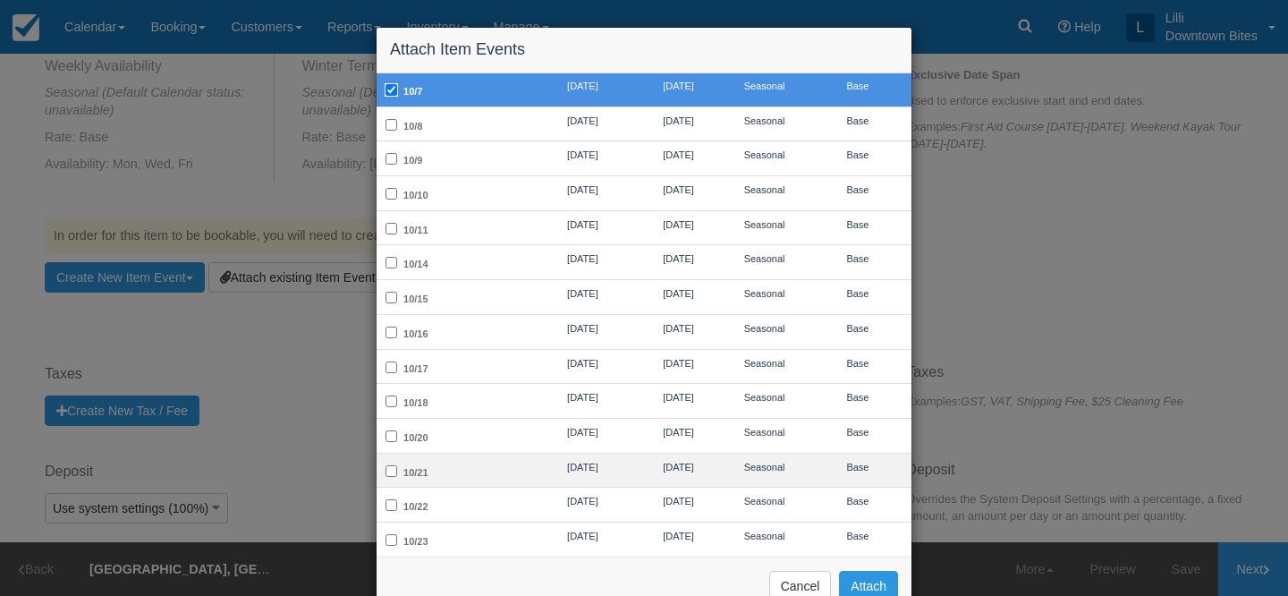
click at [446, 452] on td "10/21" at bounding box center [454, 469] width 156 height 35
checkbox input "true"
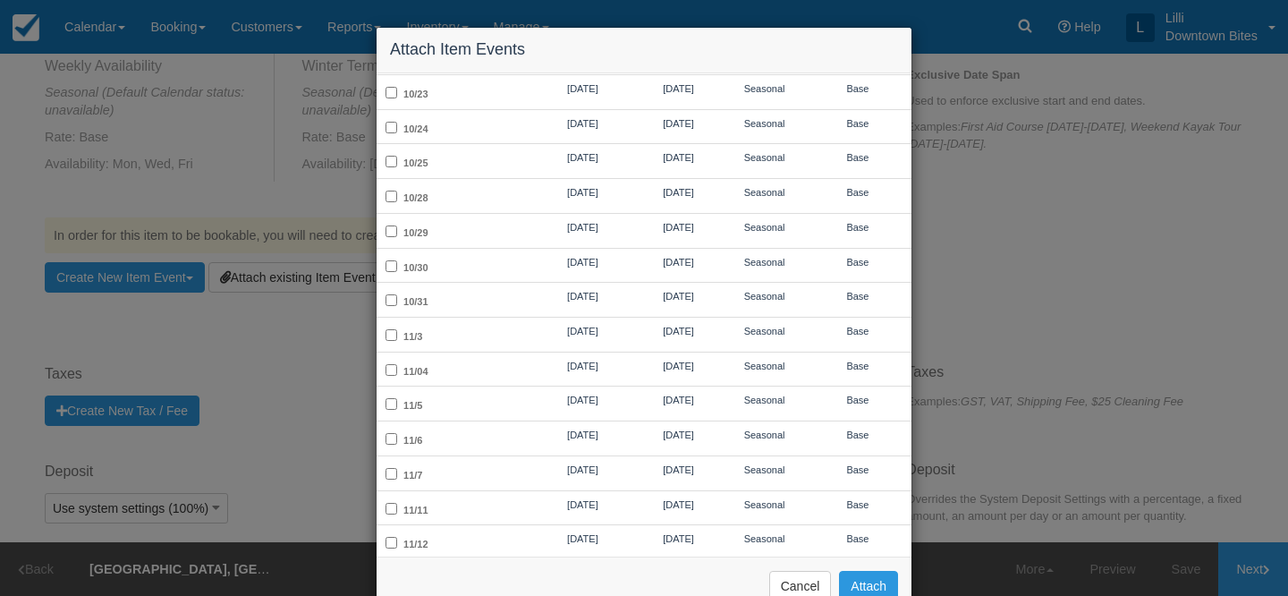
scroll to position [1347, 0]
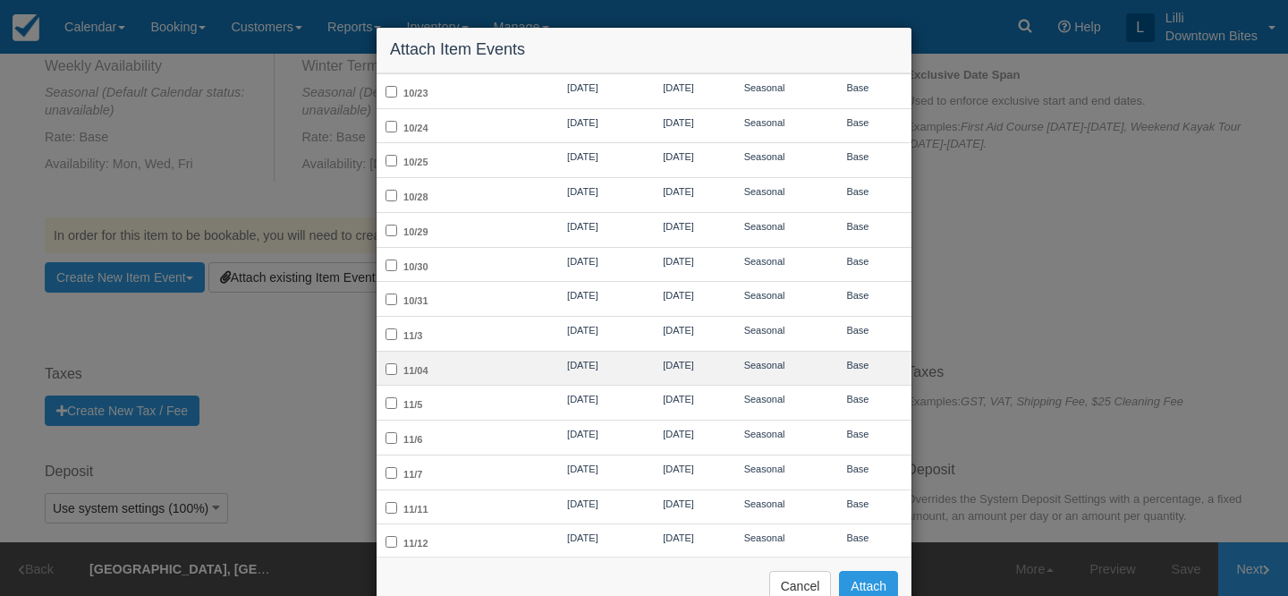
click at [449, 353] on td "11/04" at bounding box center [454, 368] width 156 height 35
checkbox input "true"
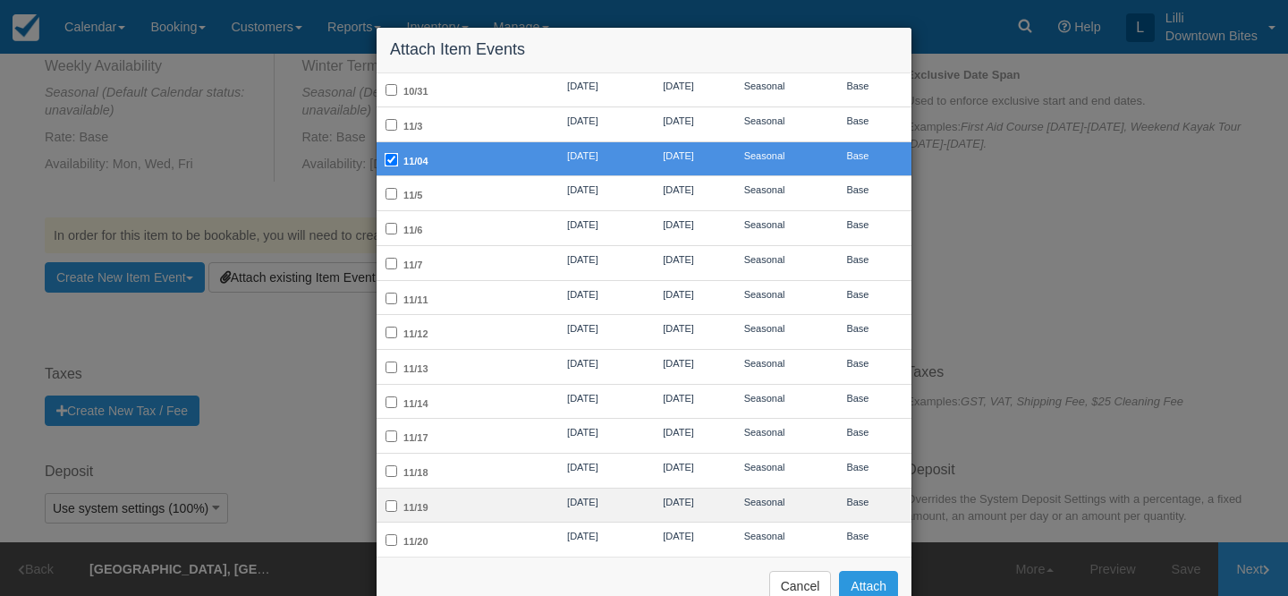
scroll to position [1559, 0]
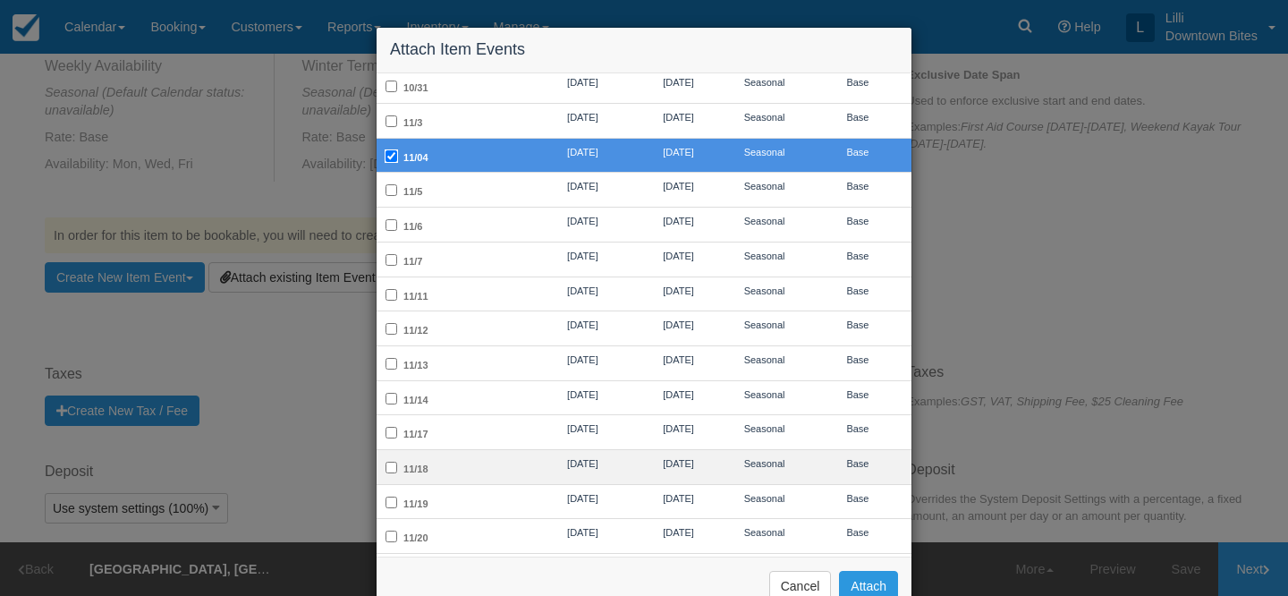
click at [452, 450] on td "11/18" at bounding box center [454, 467] width 156 height 35
checkbox input "true"
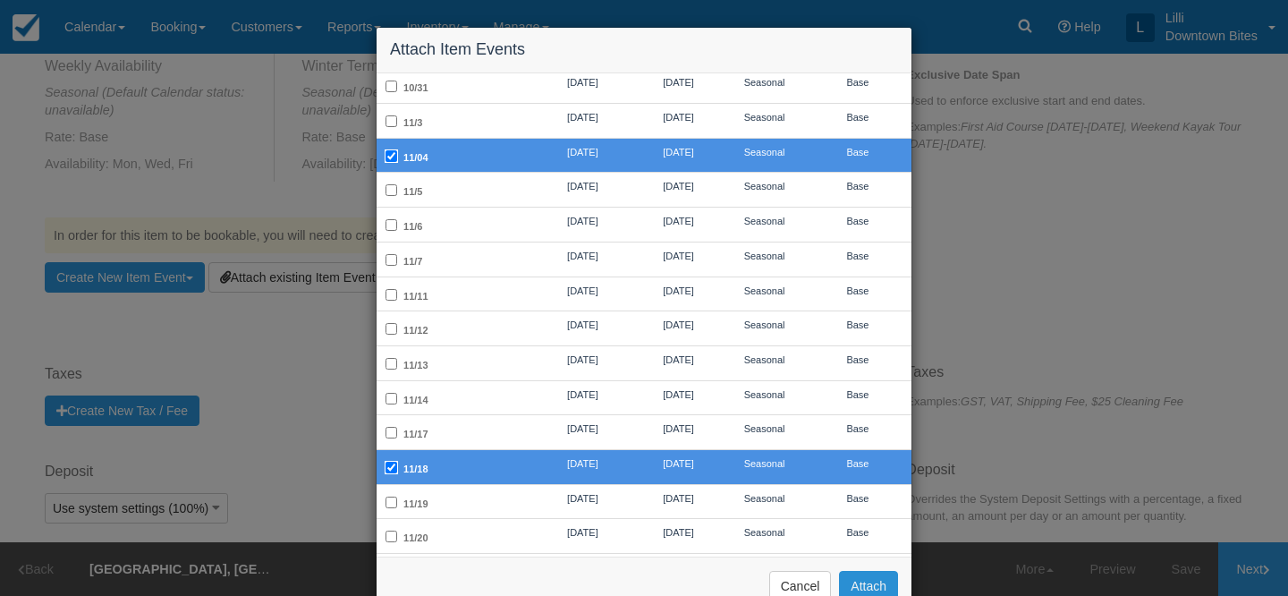
click at [869, 579] on button "Attach" at bounding box center [868, 585] width 59 height 30
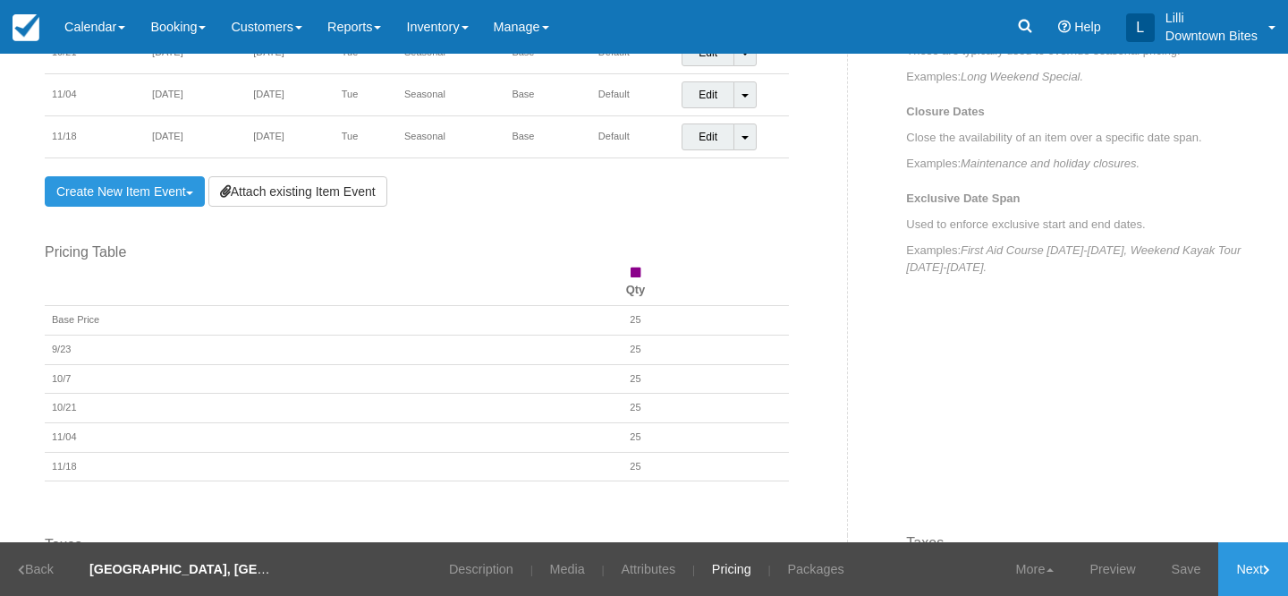
scroll to position [943, 0]
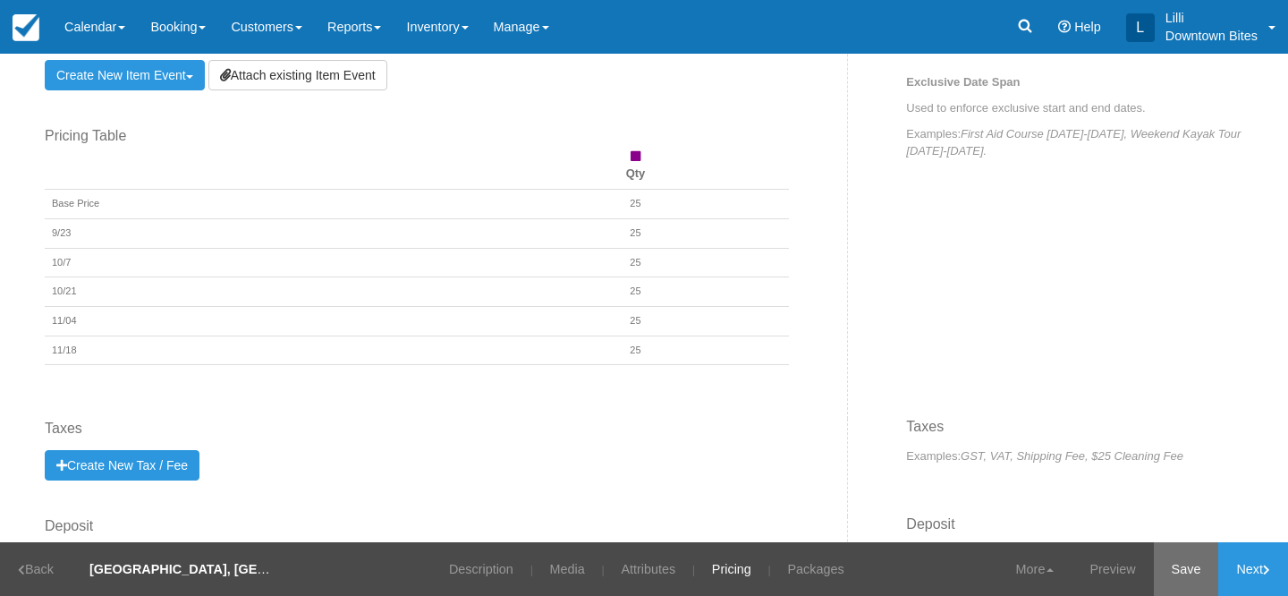
click at [1181, 560] on link "Save" at bounding box center [1186, 569] width 65 height 54
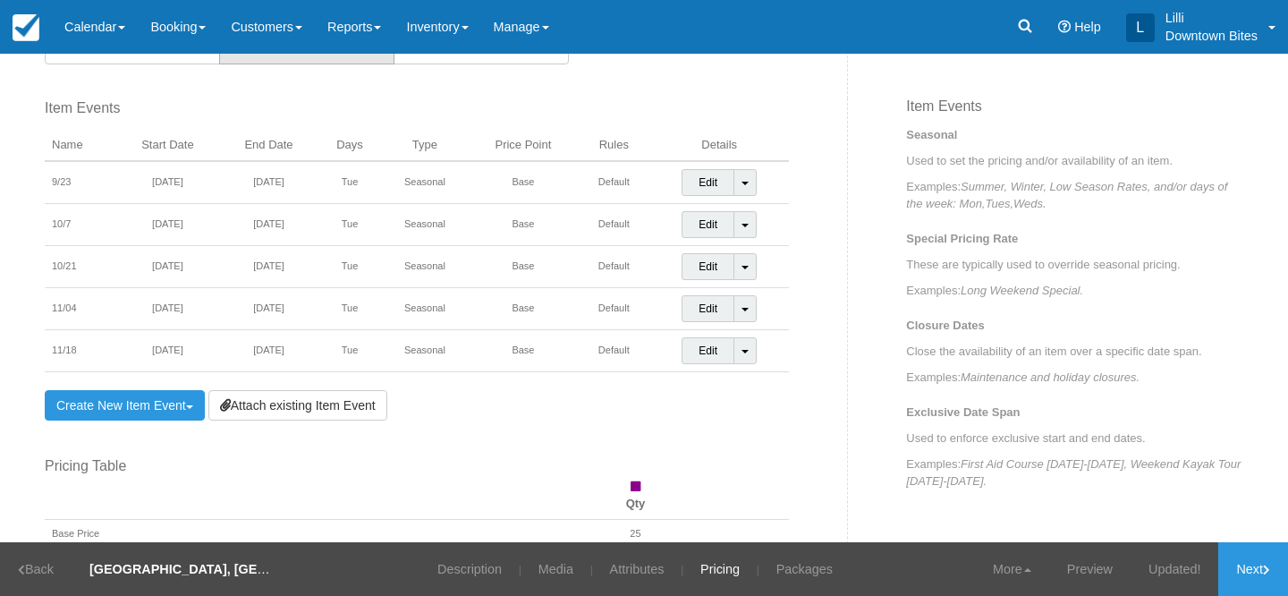
scroll to position [522, 0]
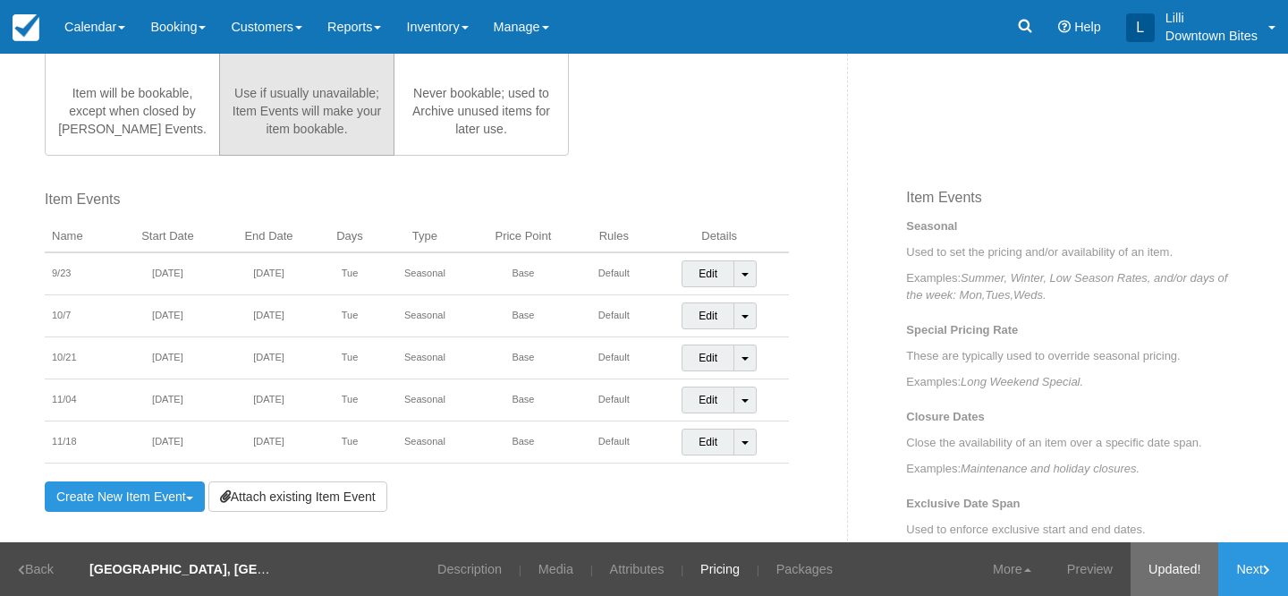
click at [1189, 566] on link "Updated!" at bounding box center [1174, 569] width 88 height 54
click at [1248, 574] on link "Next" at bounding box center [1253, 569] width 70 height 54
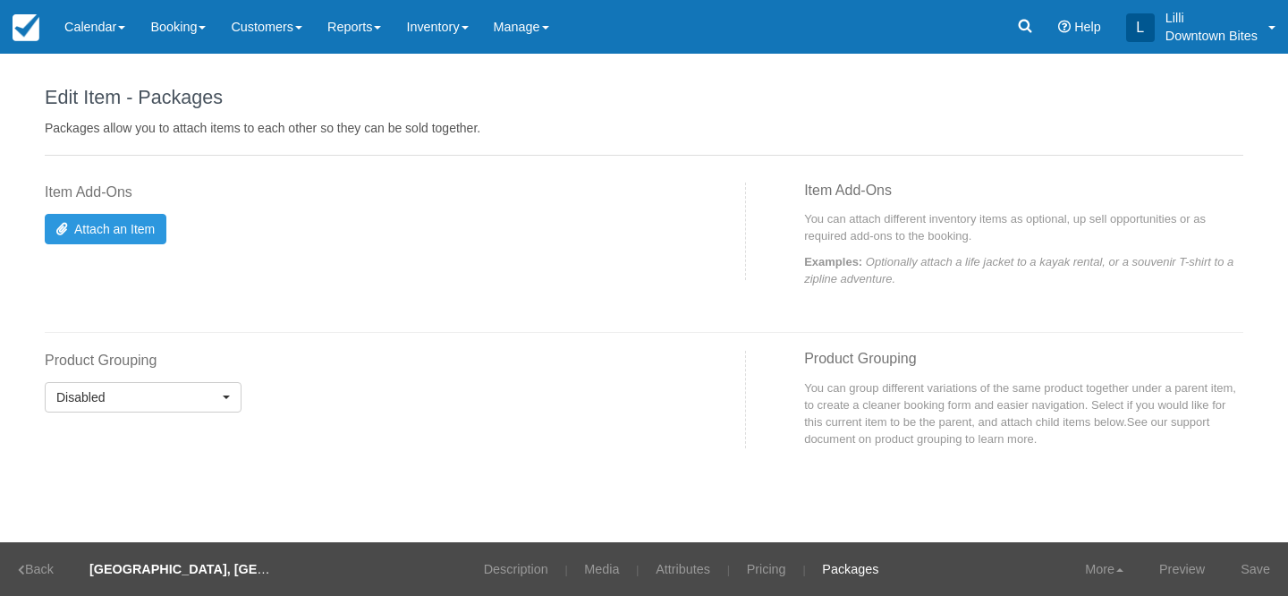
click at [1248, 574] on link "Save" at bounding box center [1254, 569] width 65 height 54
click at [1164, 562] on link "Preview" at bounding box center [1158, 569] width 81 height 54
click at [760, 573] on link "Pricing" at bounding box center [755, 569] width 66 height 54
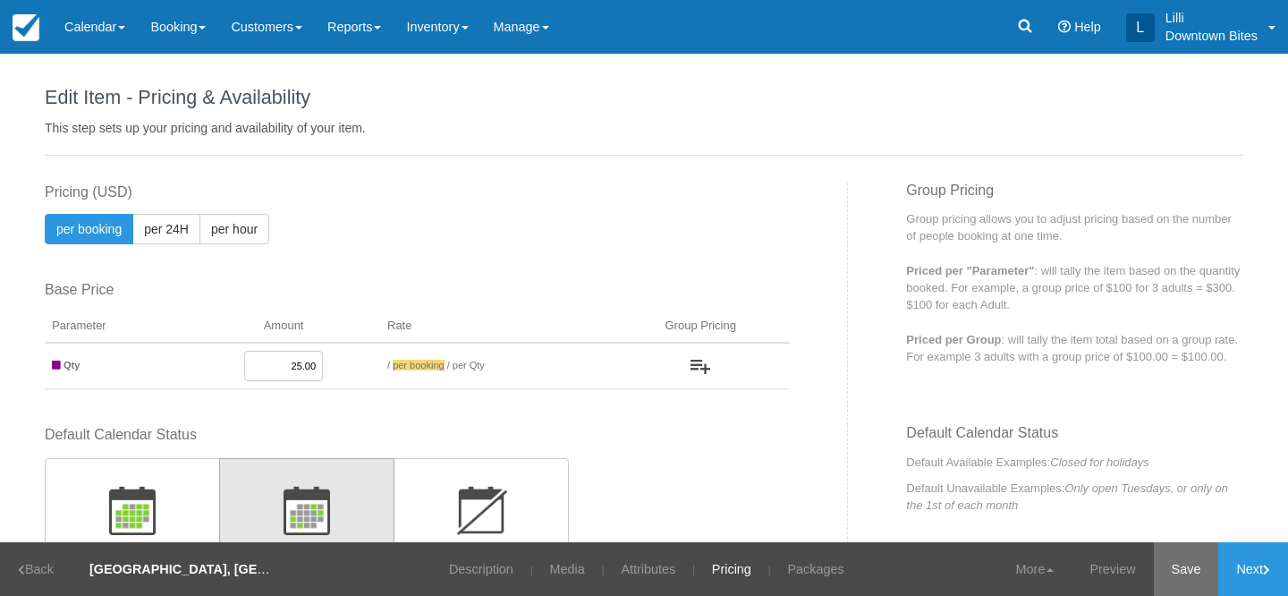
click at [1164, 573] on link "Save" at bounding box center [1186, 569] width 65 height 54
click at [1226, 566] on link "Next" at bounding box center [1253, 569] width 70 height 54
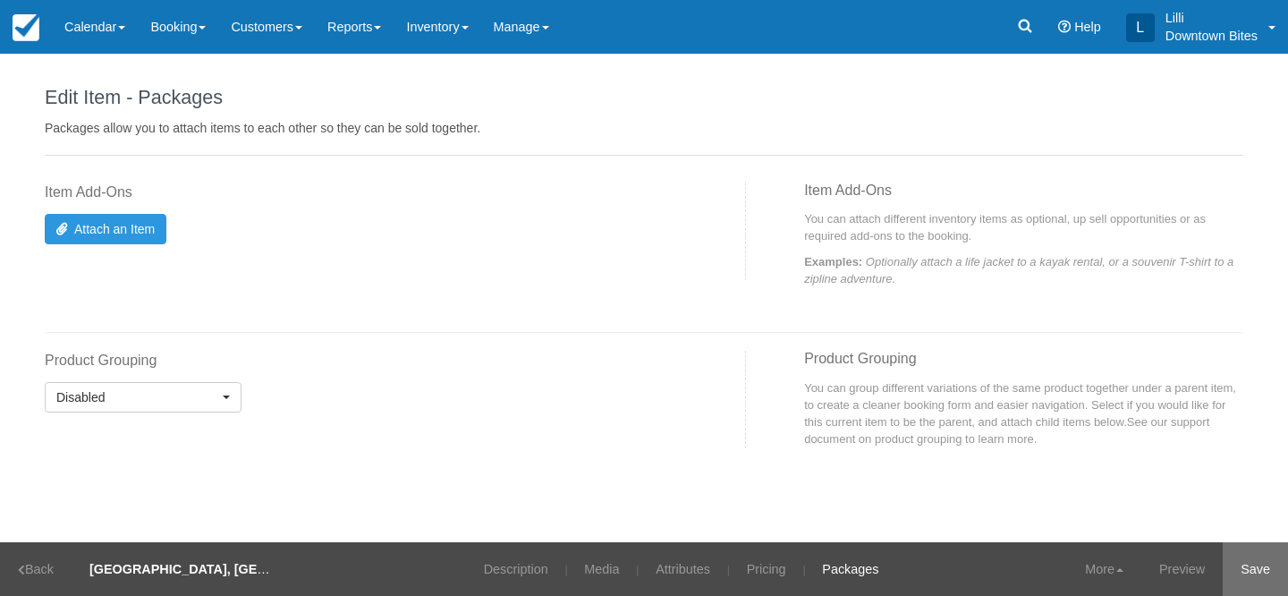
click at [1248, 573] on link "Save" at bounding box center [1254, 569] width 65 height 54
click at [1061, 578] on link "More" at bounding box center [1081, 569] width 74 height 54
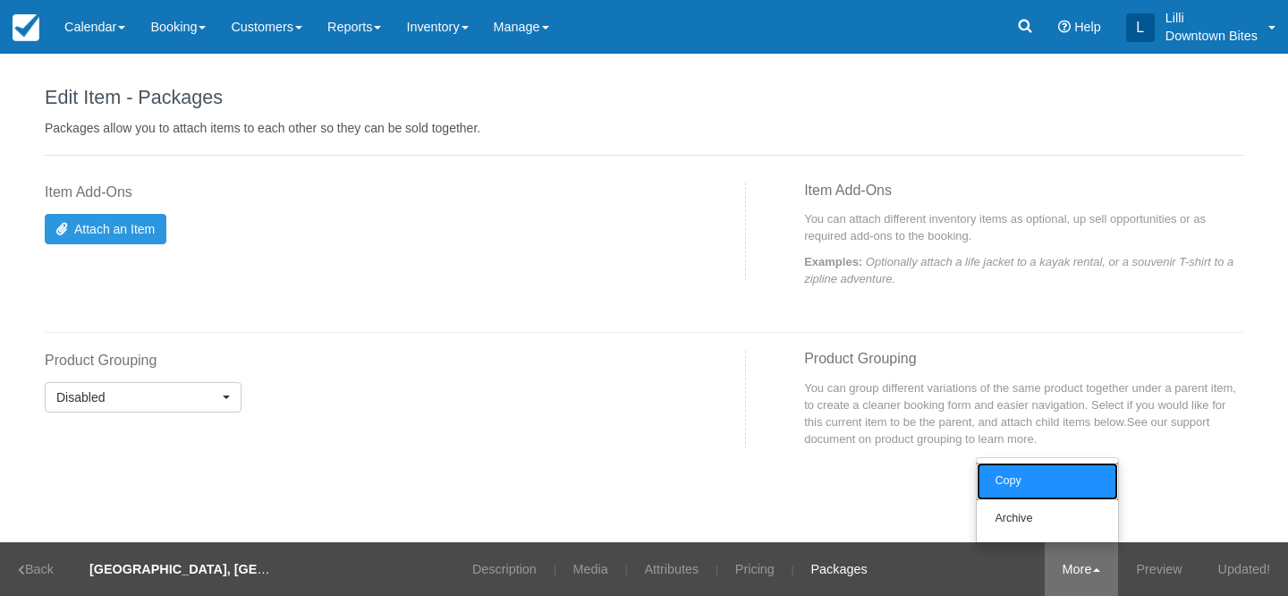
click at [1013, 472] on link "Copy" at bounding box center [1046, 481] width 141 height 38
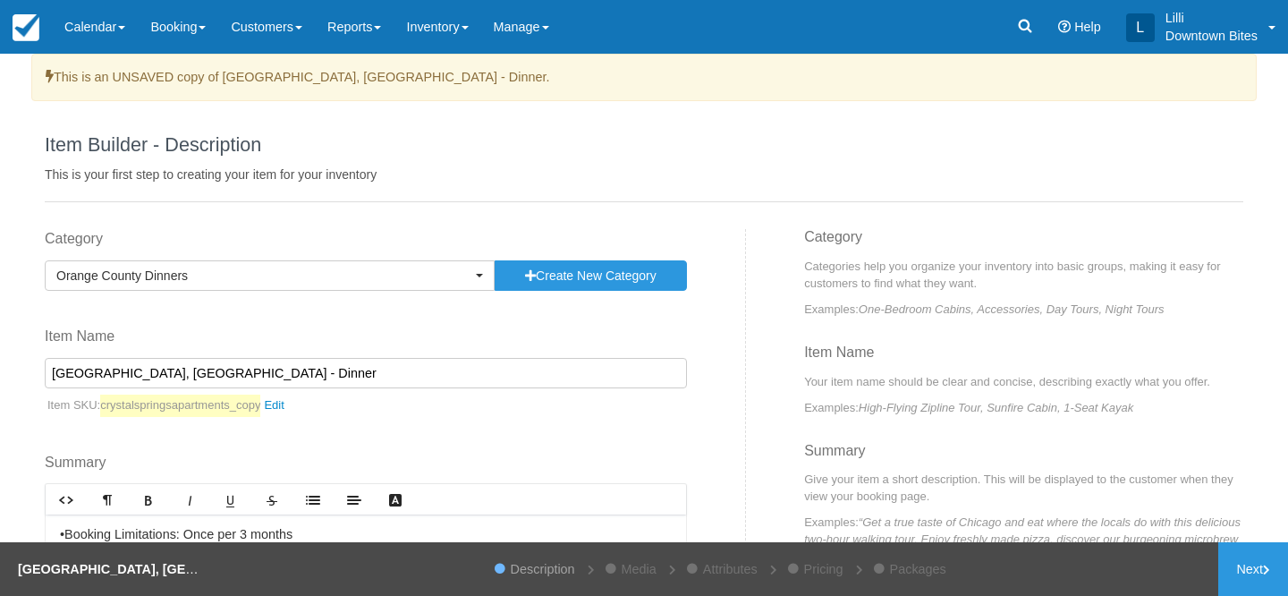
drag, startPoint x: 135, startPoint y: 375, endPoint x: 34, endPoint y: 369, distance: 101.2
click at [34, 369] on div "Category Orange County Dinners Previously Used Categories Orange County Dinner …" at bounding box center [388, 480] width 714 height 503
drag, startPoint x: 186, startPoint y: 377, endPoint x: 106, endPoint y: 373, distance: 80.6
click at [106, 373] on input "PRISMA, [GEOGRAPHIC_DATA] - Dinner" at bounding box center [366, 373] width 642 height 30
type input "PRISMA, Santa [PERSON_NAME] - Dinner"
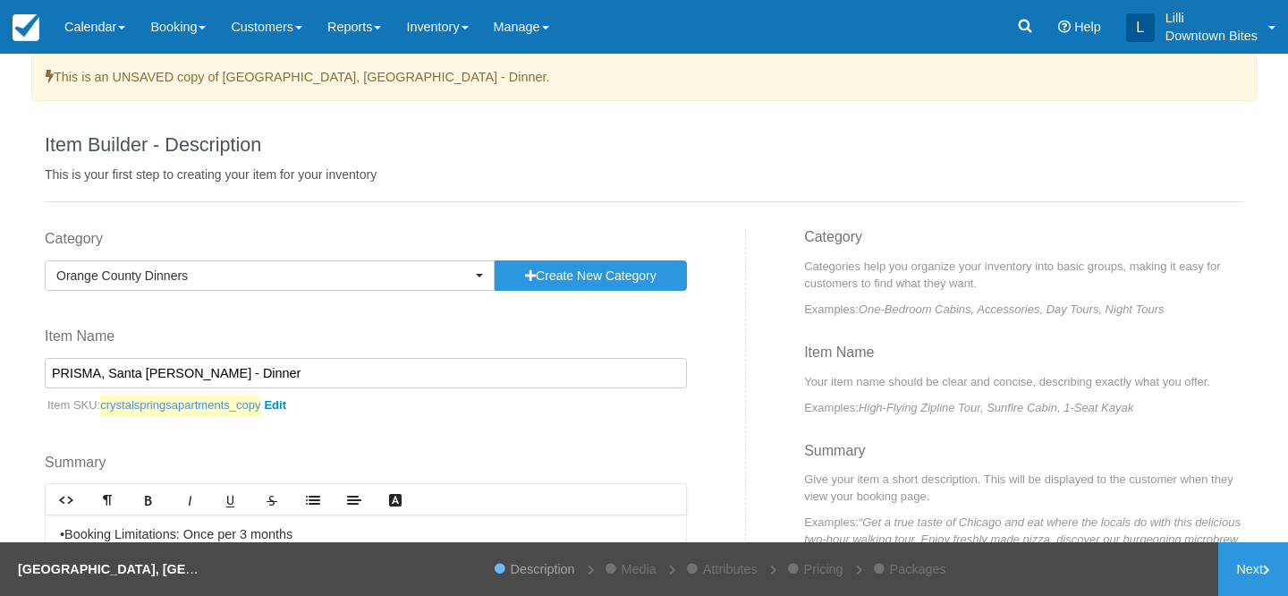
click at [293, 407] on link "crystalspringsapartments_copy" at bounding box center [196, 405] width 193 height 22
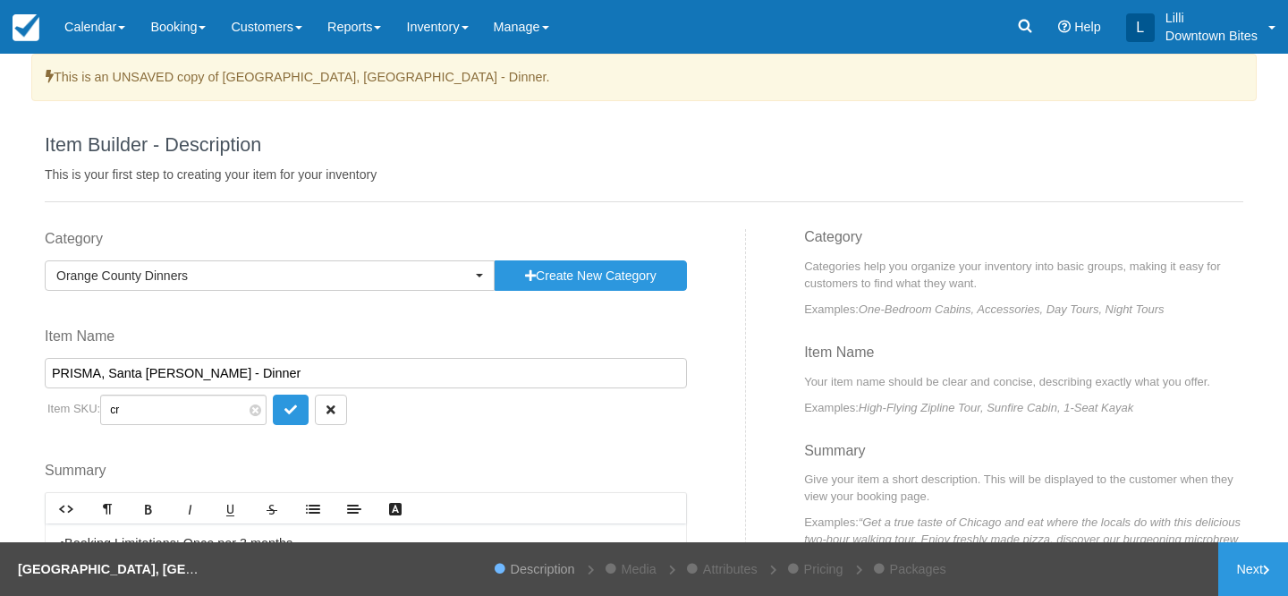
type input "c"
type input "prisma"
click at [284, 407] on button "submit" at bounding box center [291, 409] width 36 height 30
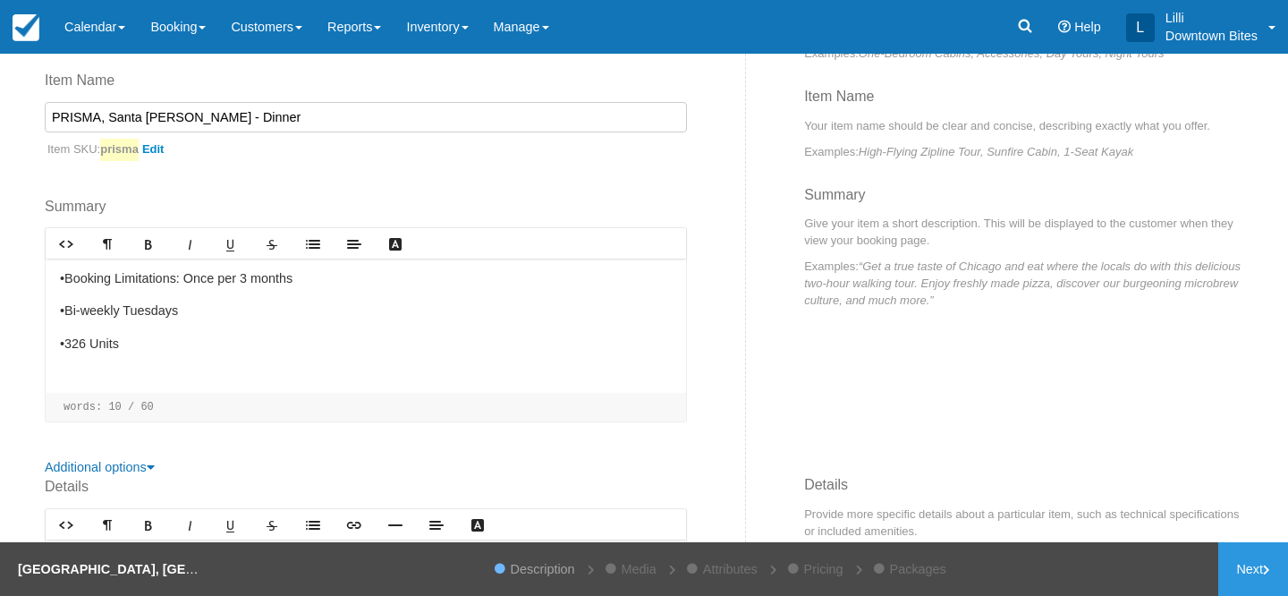
scroll to position [297, 0]
